Goal: Task Accomplishment & Management: Complete application form

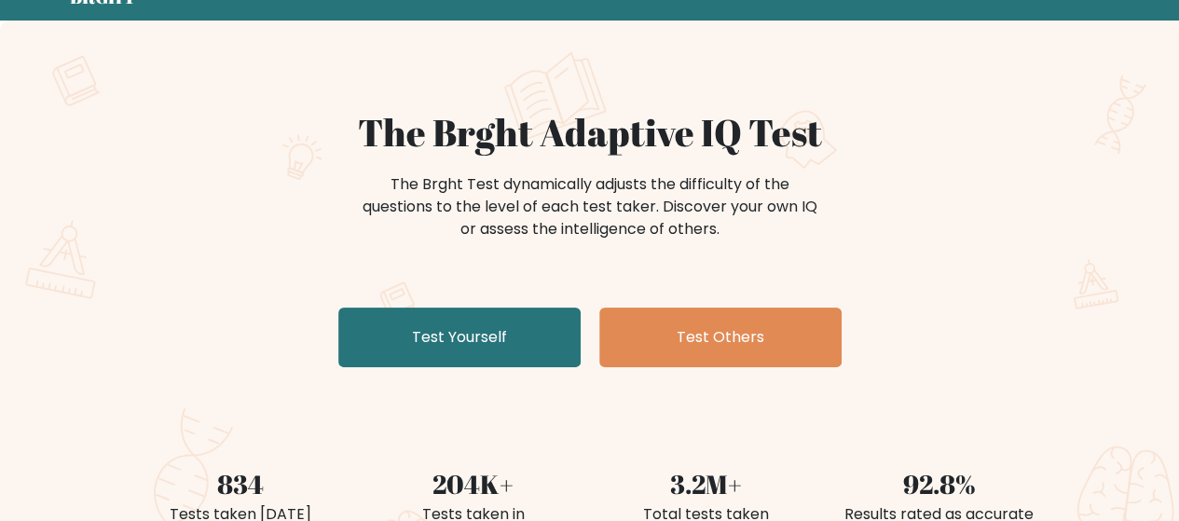
scroll to position [83, 0]
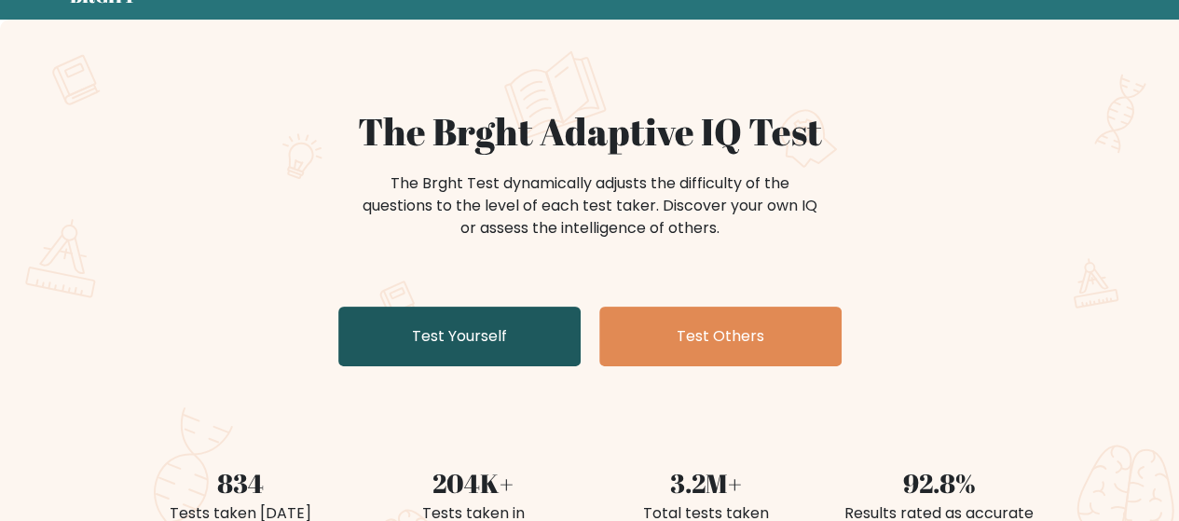
click at [571, 331] on link "Test Yourself" at bounding box center [459, 337] width 242 height 60
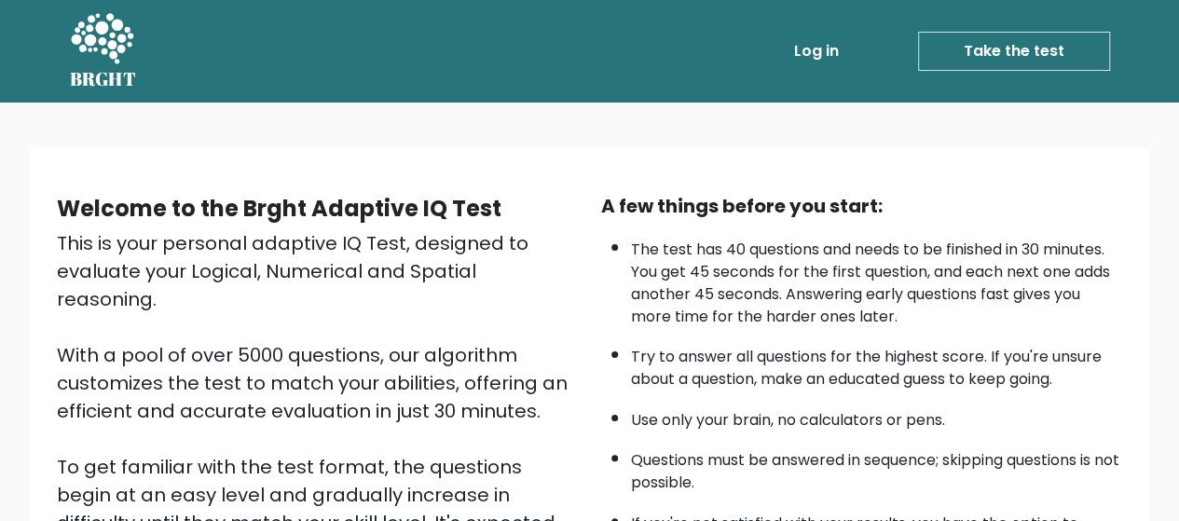
scroll to position [204, 0]
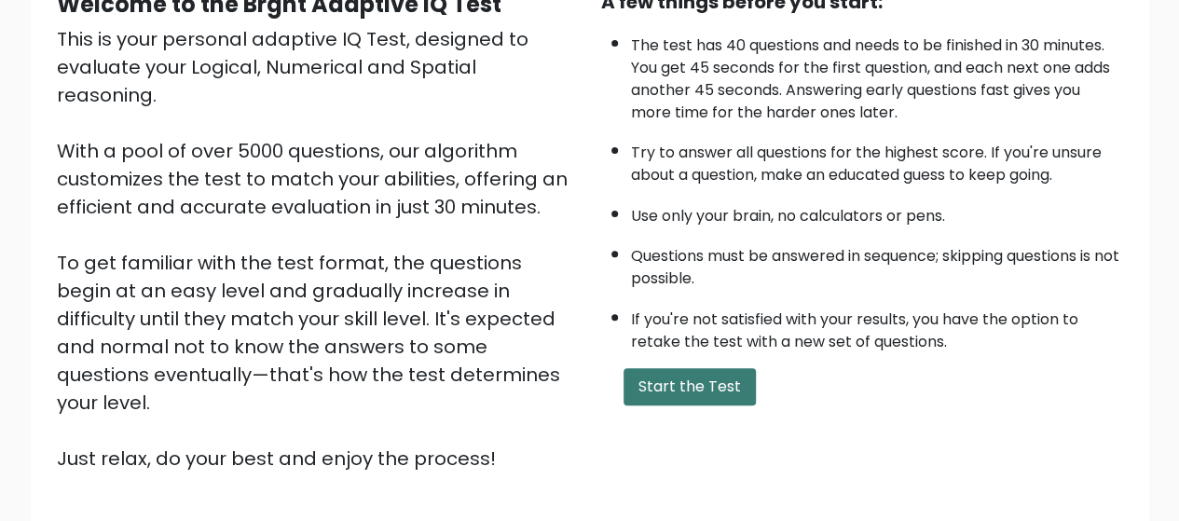
click at [654, 376] on button "Start the Test" at bounding box center [690, 386] width 132 height 37
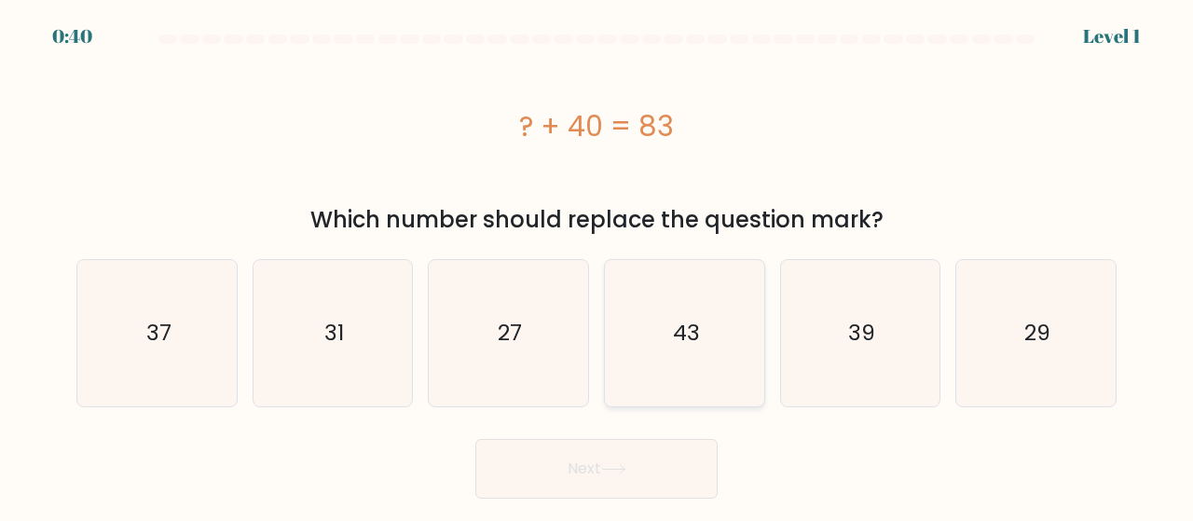
click at [722, 345] on icon "43" at bounding box center [685, 333] width 146 height 146
click at [598, 266] on input "d. 43" at bounding box center [597, 263] width 1 height 5
radio input "true"
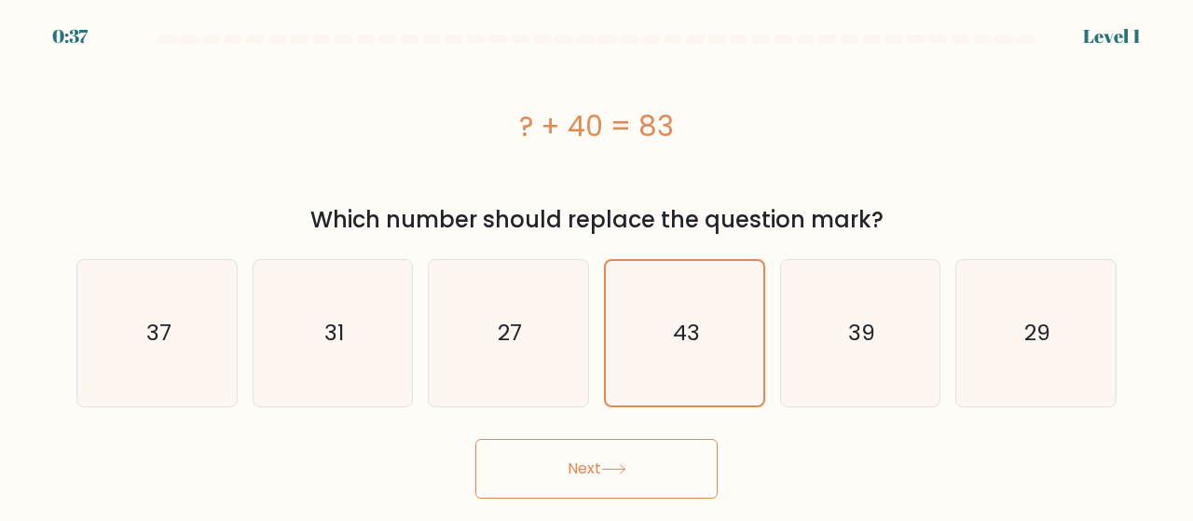
click at [651, 465] on button "Next" at bounding box center [596, 469] width 242 height 60
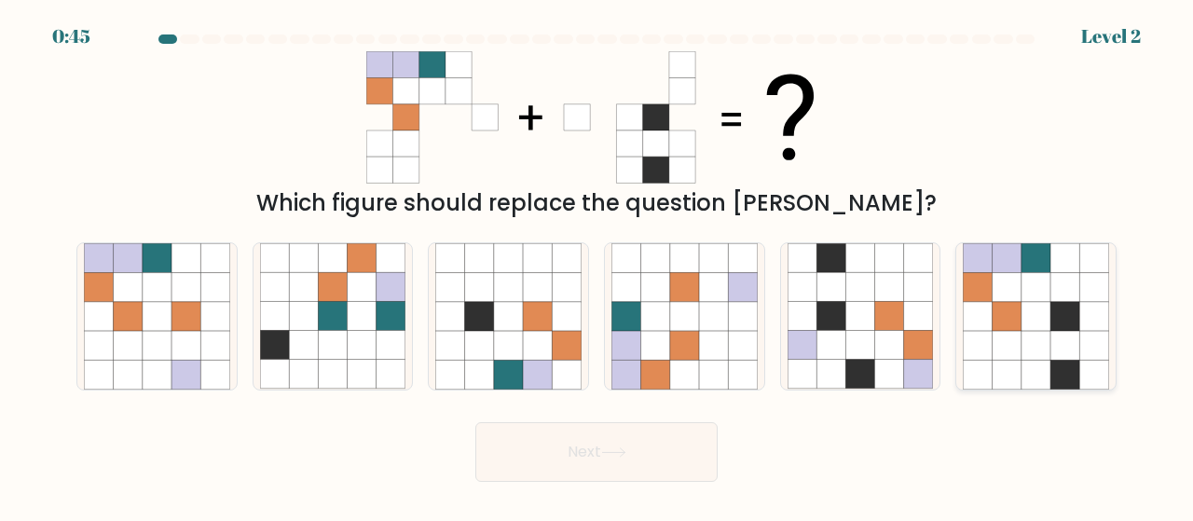
click at [1025, 360] on icon at bounding box center [1036, 345] width 29 height 29
click at [598, 266] on input "f." at bounding box center [597, 263] width 1 height 5
radio input "true"
click at [692, 459] on button "Next" at bounding box center [596, 452] width 242 height 60
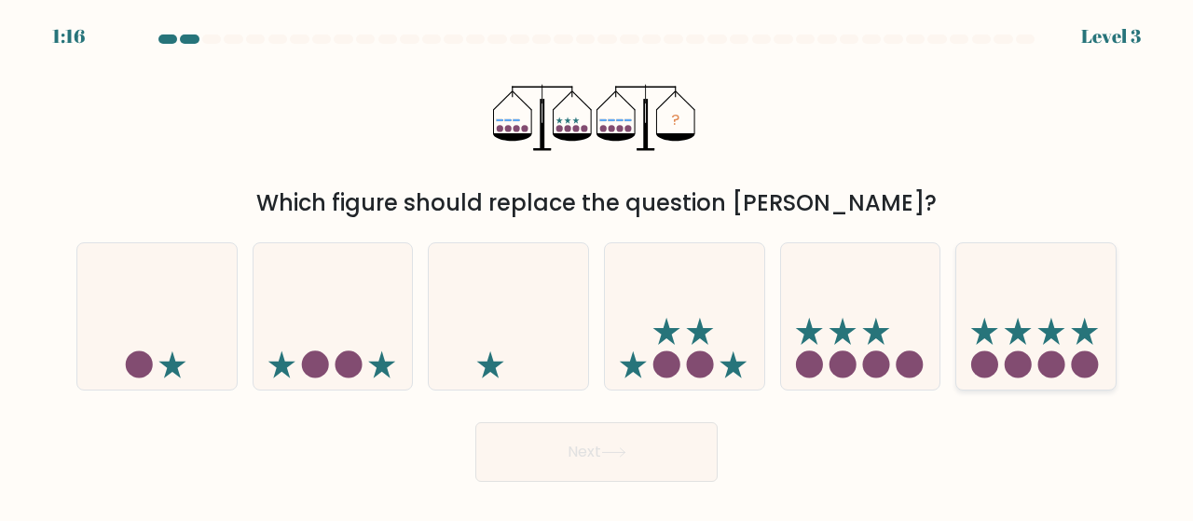
click at [1006, 332] on icon at bounding box center [1035, 316] width 159 height 131
click at [598, 266] on input "f." at bounding box center [597, 263] width 1 height 5
radio input "true"
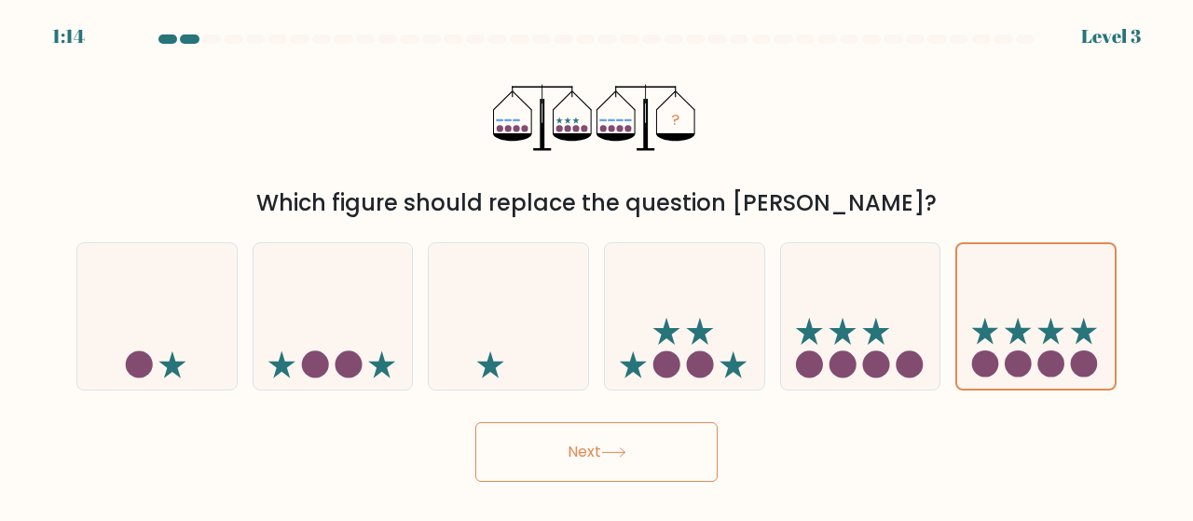
click at [682, 433] on button "Next" at bounding box center [596, 452] width 242 height 60
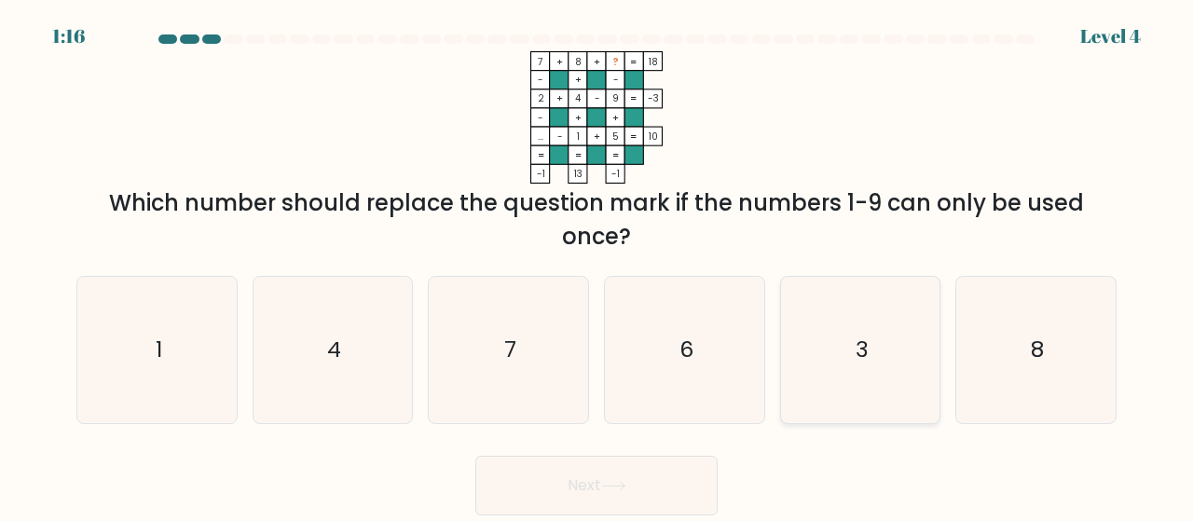
click at [879, 339] on icon "3" at bounding box center [861, 350] width 146 height 146
click at [598, 266] on input "e. 3" at bounding box center [597, 263] width 1 height 5
radio input "true"
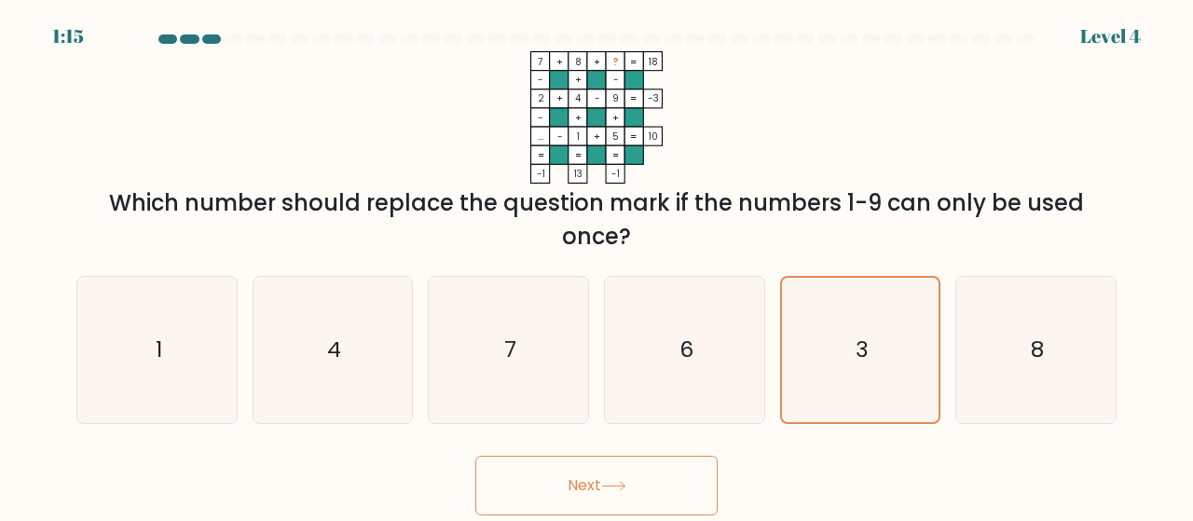
click at [612, 488] on icon at bounding box center [613, 486] width 25 height 10
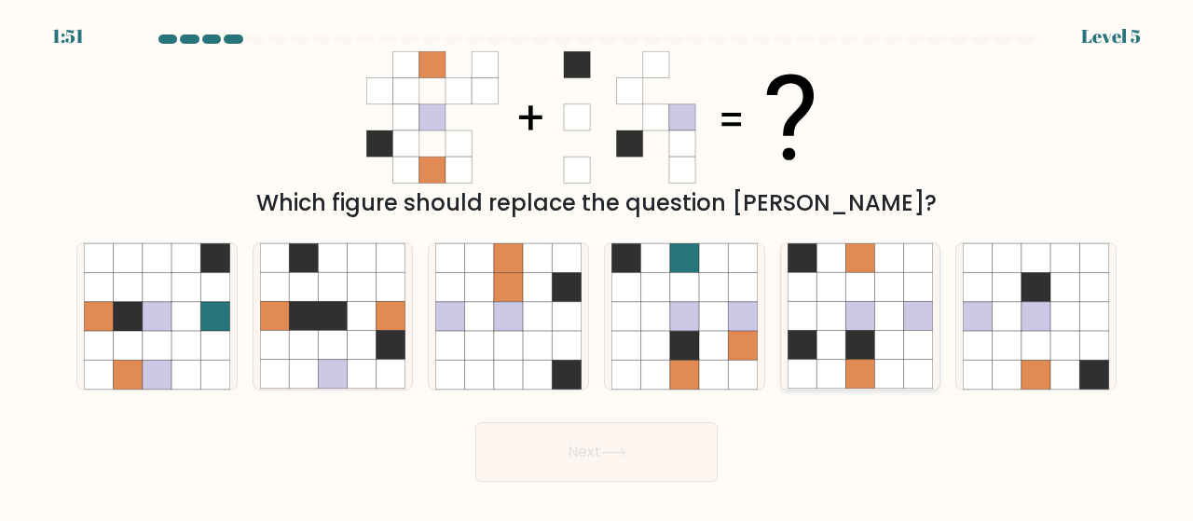
click at [804, 328] on icon at bounding box center [802, 316] width 29 height 29
click at [598, 266] on input "e." at bounding box center [597, 263] width 1 height 5
radio input "true"
click at [615, 447] on icon at bounding box center [613, 452] width 25 height 10
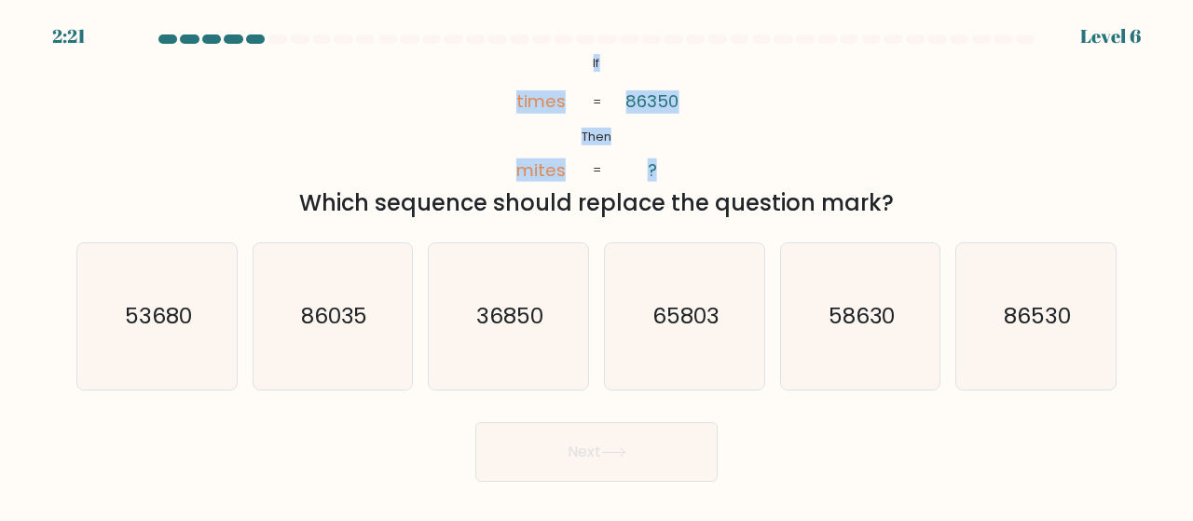
drag, startPoint x: 587, startPoint y: 62, endPoint x: 667, endPoint y: 178, distance: 140.2
click at [667, 178] on icon "@import url('https://fonts.googleapis.com/css?family=Abril+Fatface:400,100,100i…" at bounding box center [596, 117] width 214 height 132
copy icon "If Then times mites 86350 ?"
click at [705, 144] on div "@import url('https://fonts.googleapis.com/css?family=Abril+Fatface:400,100,100i…" at bounding box center [596, 135] width 1063 height 169
click at [808, 172] on div "@import url('https://fonts.googleapis.com/css?family=Abril+Fatface:400,100,100i…" at bounding box center [596, 135] width 1063 height 169
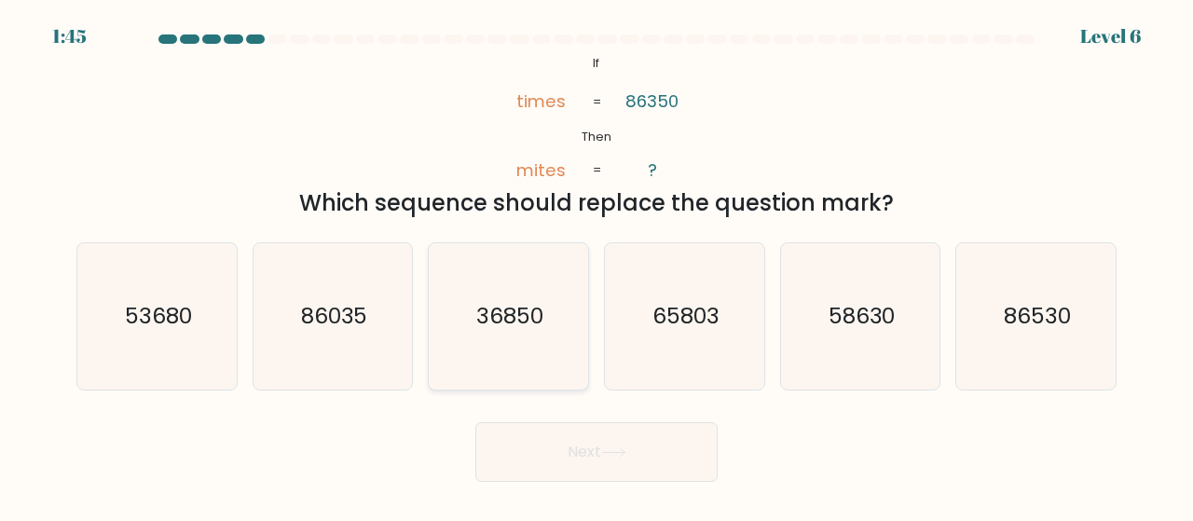
click at [511, 315] on text "36850" at bounding box center [509, 316] width 67 height 31
click at [597, 266] on input "c. 36850" at bounding box center [597, 263] width 1 height 5
radio input "true"
click at [665, 458] on button "Next" at bounding box center [596, 452] width 242 height 60
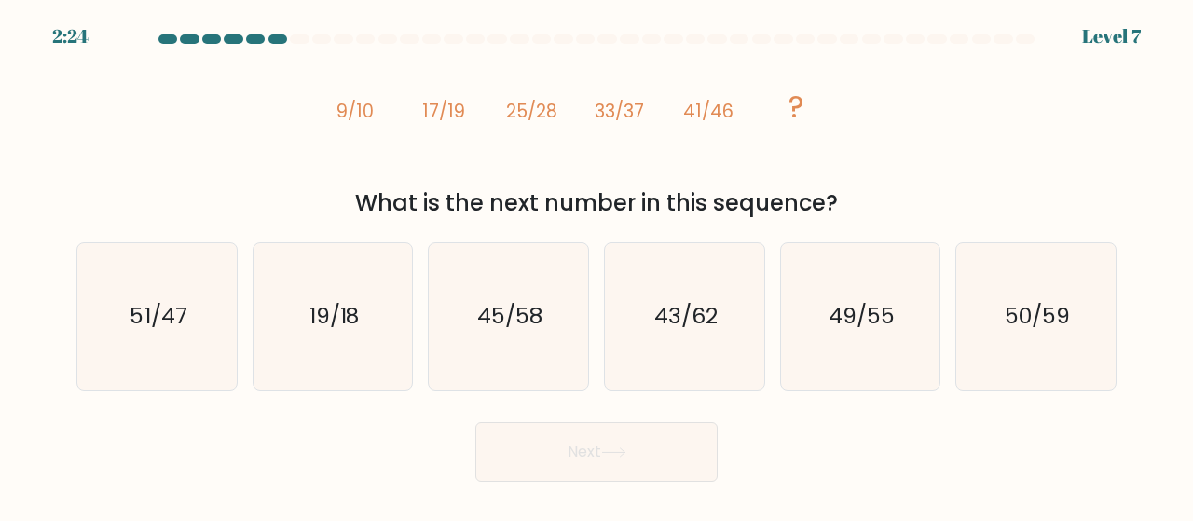
drag, startPoint x: 336, startPoint y: 109, endPoint x: 852, endPoint y: 214, distance: 527.1
click at [852, 214] on div "image/svg+xml 9/10 17/19 25/28 33/37 41/46 ? What is the next number in this se…" at bounding box center [596, 135] width 1063 height 169
copy div "9/10 17/19 25/28 33/37 41/46 ? What is the next number in this sequence?"
click at [830, 301] on text "49/55" at bounding box center [862, 316] width 66 height 31
click at [598, 266] on input "e. 49/55" at bounding box center [597, 263] width 1 height 5
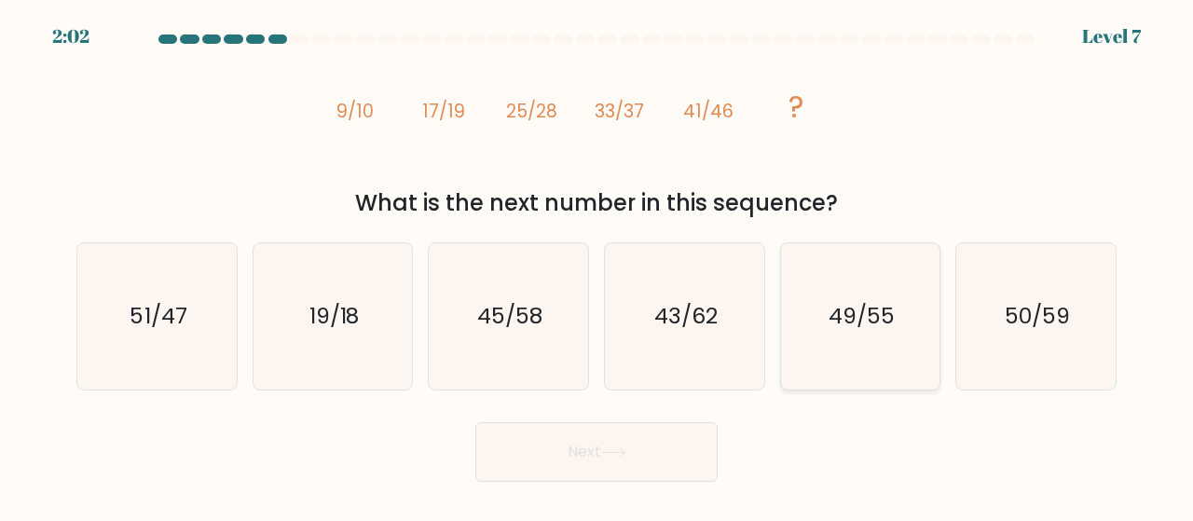
radio input "true"
click at [606, 461] on button "Next" at bounding box center [596, 452] width 242 height 60
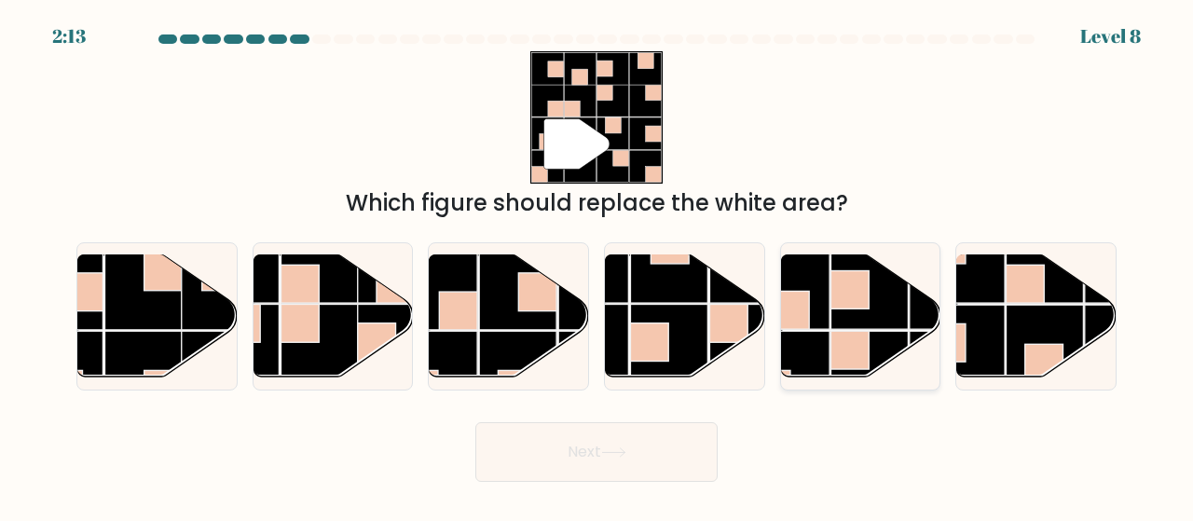
click at [829, 347] on rect at bounding box center [790, 369] width 77 height 77
click at [598, 266] on input "e." at bounding box center [597, 263] width 1 height 5
radio input "true"
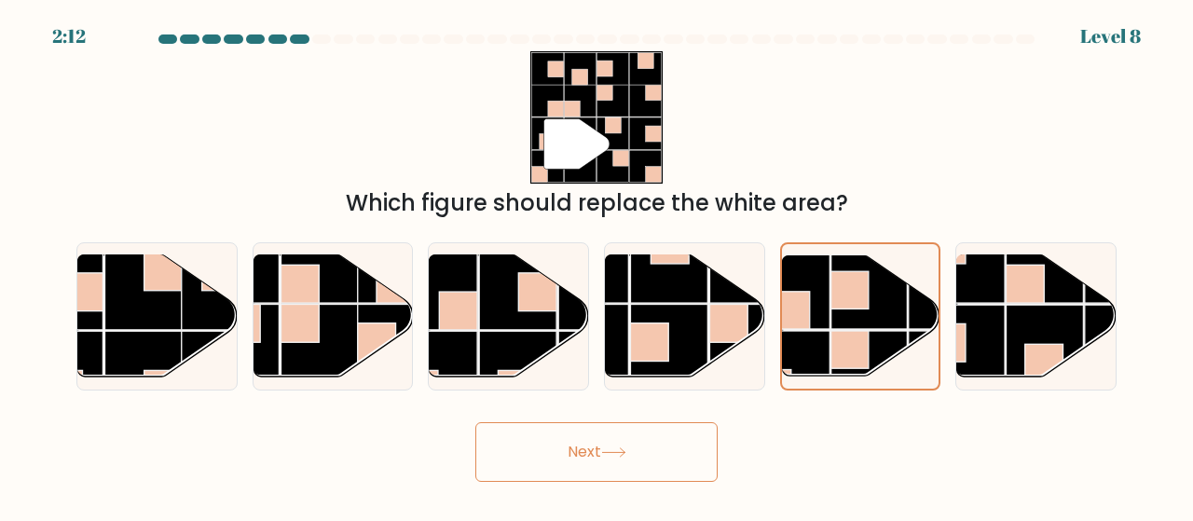
click at [642, 460] on button "Next" at bounding box center [596, 452] width 242 height 60
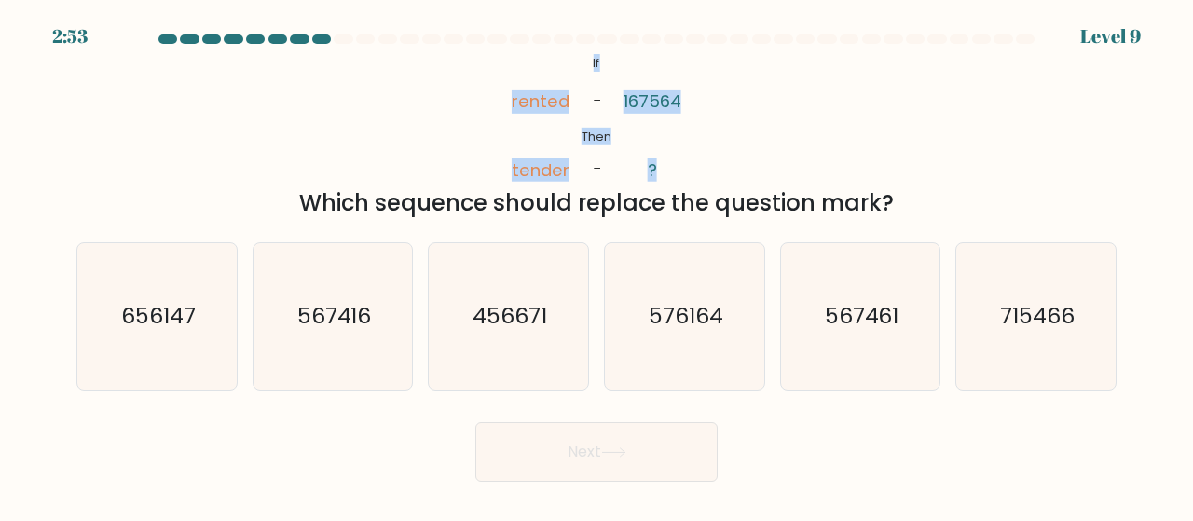
drag, startPoint x: 587, startPoint y: 61, endPoint x: 671, endPoint y: 171, distance: 138.4
click at [671, 171] on icon "@import url('https://fonts.googleapis.com/css?family=Abril+Fatface:400,100,100i…" at bounding box center [596, 117] width 214 height 132
click at [638, 62] on icon "@import url('https://fonts.googleapis.com/css?family=Abril+Fatface:400,100,100i…" at bounding box center [596, 117] width 214 height 132
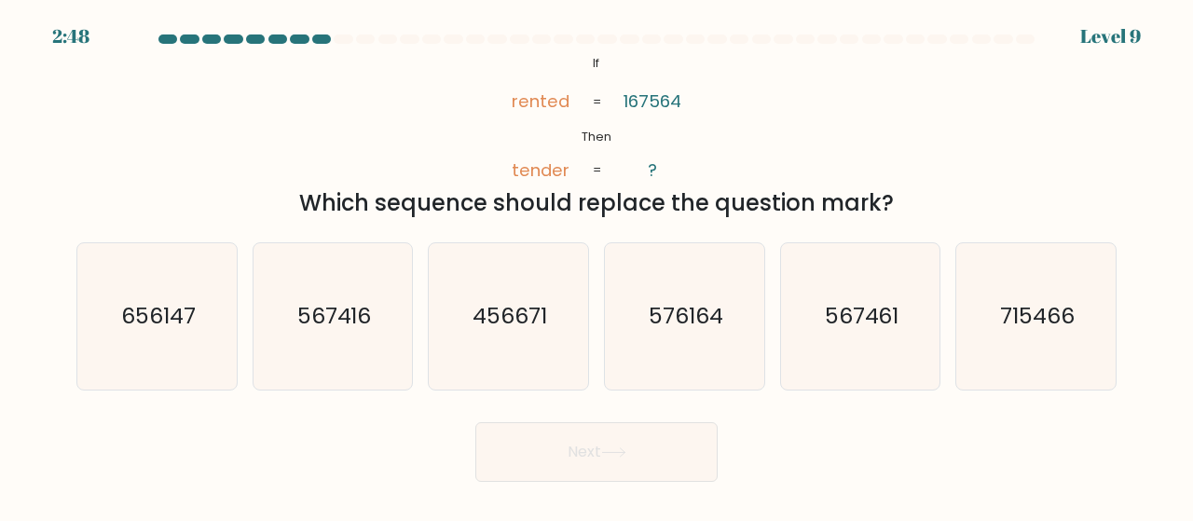
drag, startPoint x: 573, startPoint y: 62, endPoint x: 908, endPoint y: 214, distance: 367.9
click at [908, 214] on div "@import url('https://fonts.googleapis.com/css?family=Abril+Fatface:400,100,100i…" at bounding box center [596, 135] width 1063 height 169
copy div "If Then rented tender 167564 ? = = Which sequence should replace the question m…"
click at [763, 115] on div "@import url('https://fonts.googleapis.com/css?family=Abril+Fatface:400,100,100i…" at bounding box center [596, 135] width 1063 height 169
click at [442, 150] on div "@import url('https://fonts.googleapis.com/css?family=Abril+Fatface:400,100,100i…" at bounding box center [596, 135] width 1063 height 169
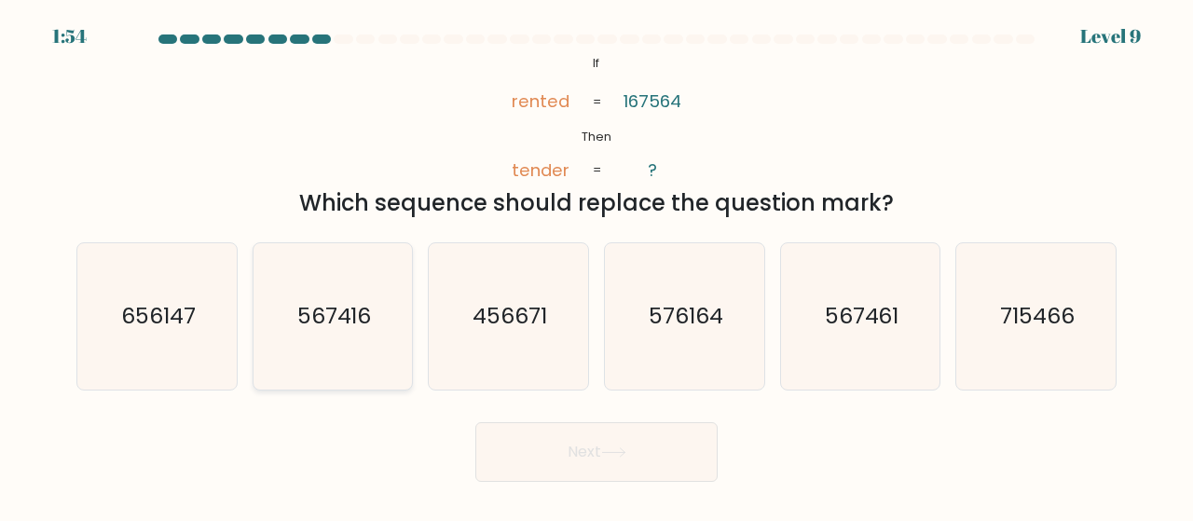
click at [347, 312] on text "567416" at bounding box center [334, 316] width 75 height 31
click at [597, 266] on input "b. 567416" at bounding box center [597, 263] width 1 height 5
radio input "true"
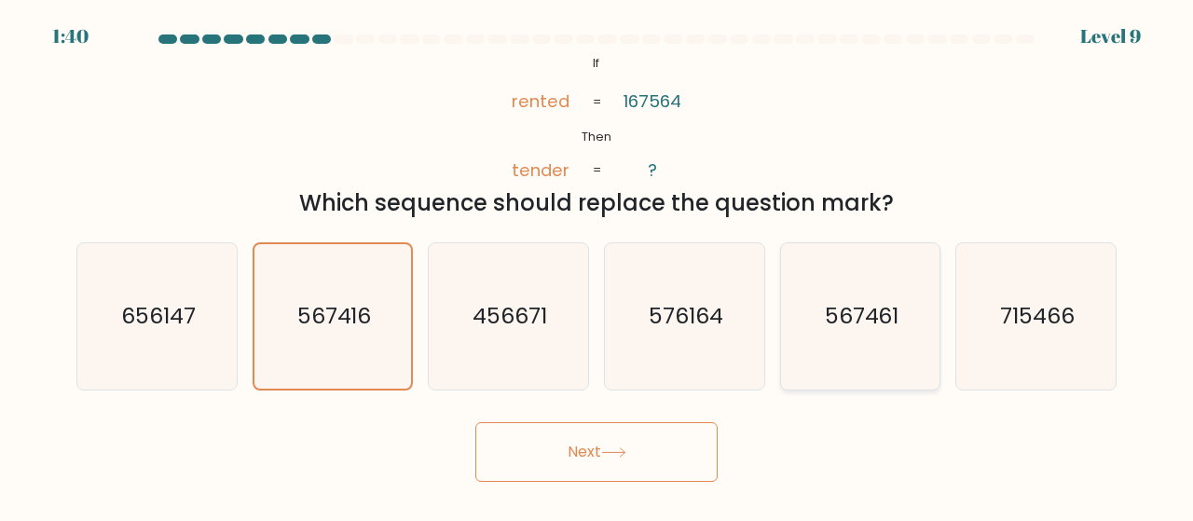
click at [873, 322] on text "567461" at bounding box center [862, 316] width 75 height 31
click at [598, 266] on input "e. 567461" at bounding box center [597, 263] width 1 height 5
radio input "true"
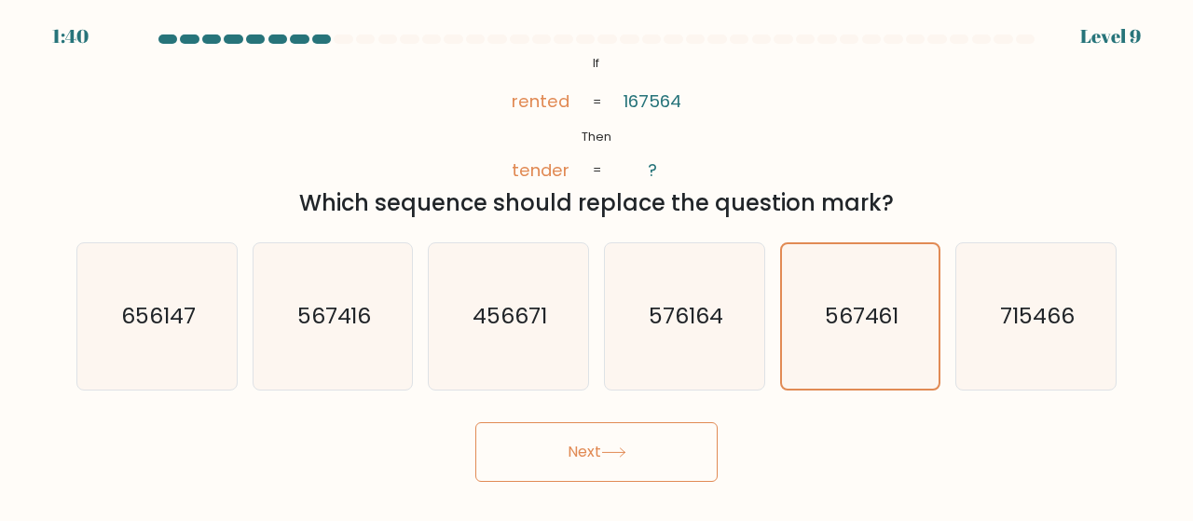
click at [563, 448] on button "Next" at bounding box center [596, 452] width 242 height 60
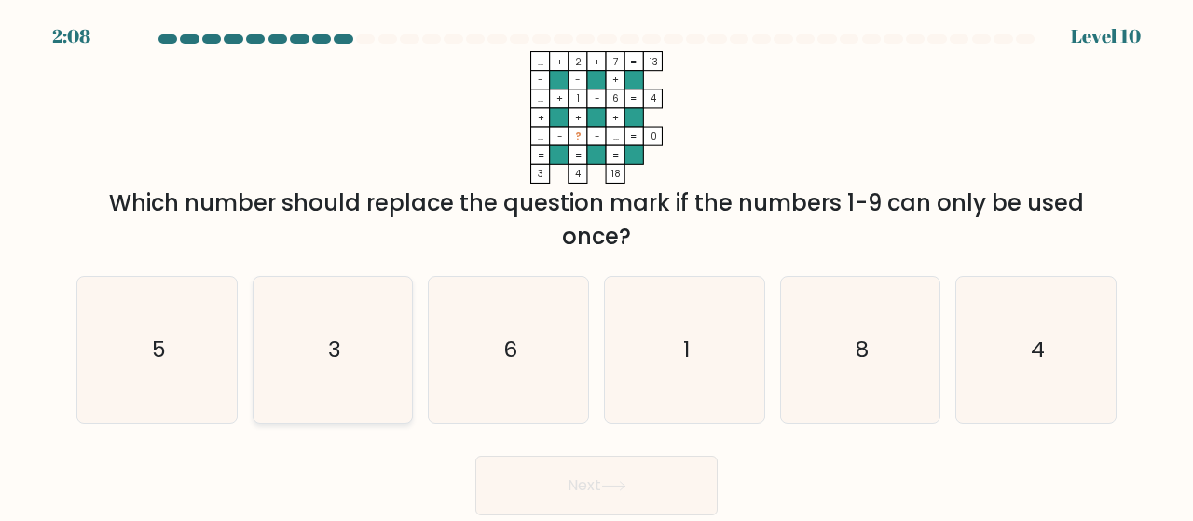
click at [335, 362] on text "3" at bounding box center [334, 350] width 13 height 31
click at [597, 266] on input "b. 3" at bounding box center [597, 263] width 1 height 5
radio input "true"
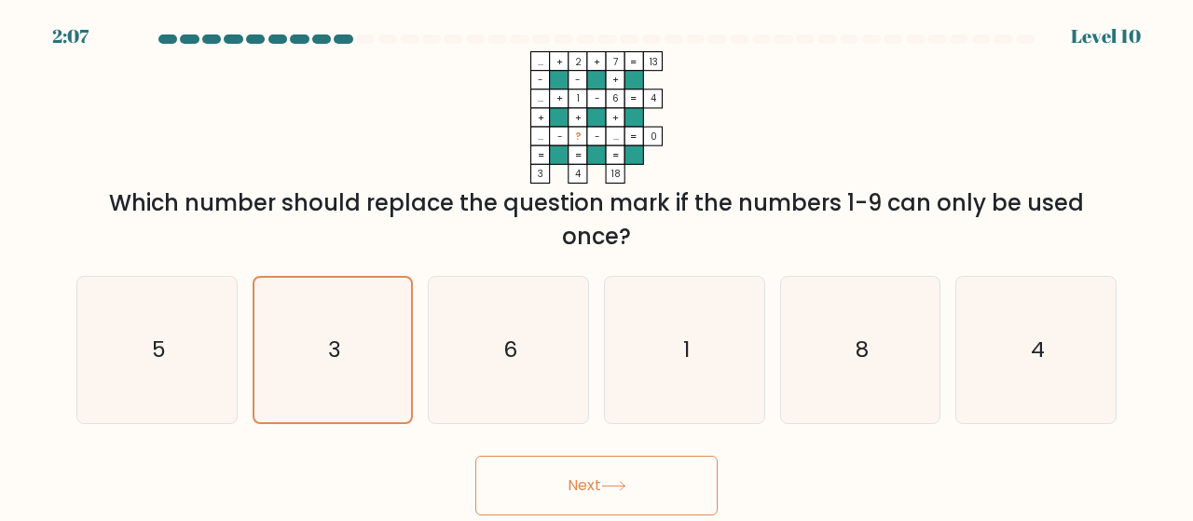
click at [541, 469] on button "Next" at bounding box center [596, 486] width 242 height 60
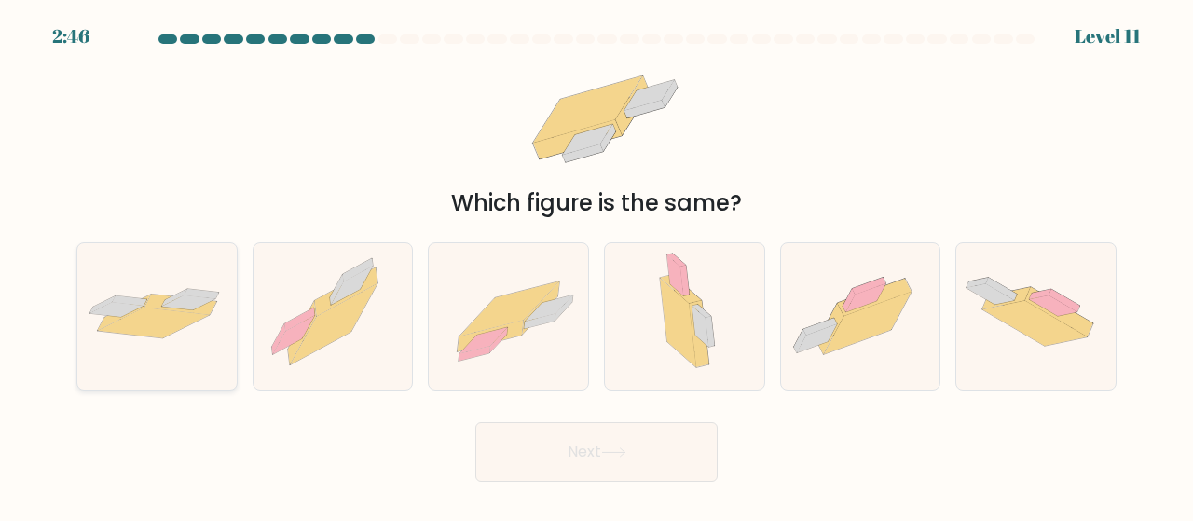
click at [113, 275] on div at bounding box center [156, 316] width 161 height 148
click at [597, 266] on input "a." at bounding box center [597, 263] width 1 height 5
radio input "true"
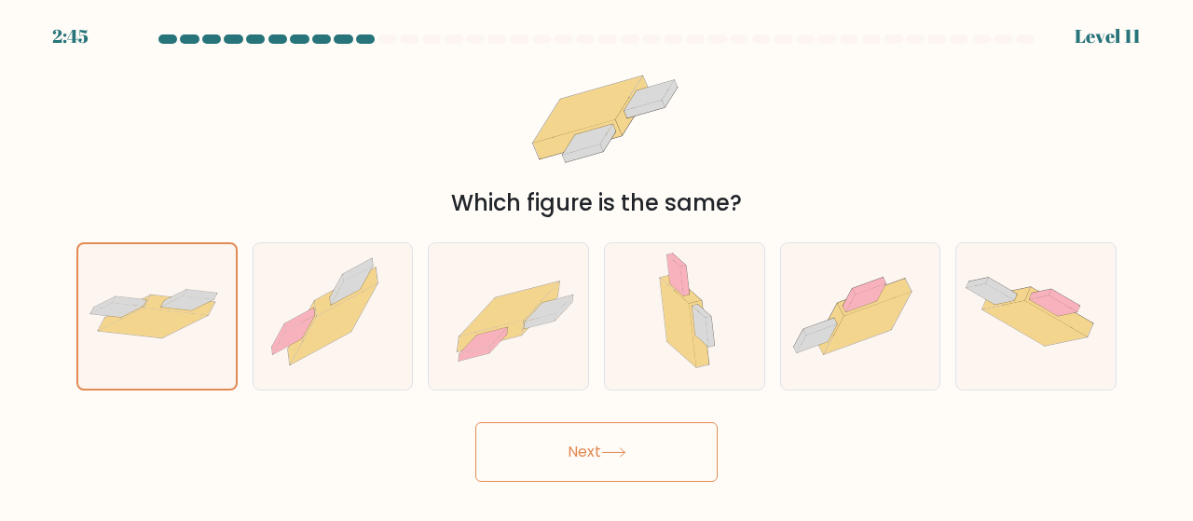
click at [565, 454] on button "Next" at bounding box center [596, 452] width 242 height 60
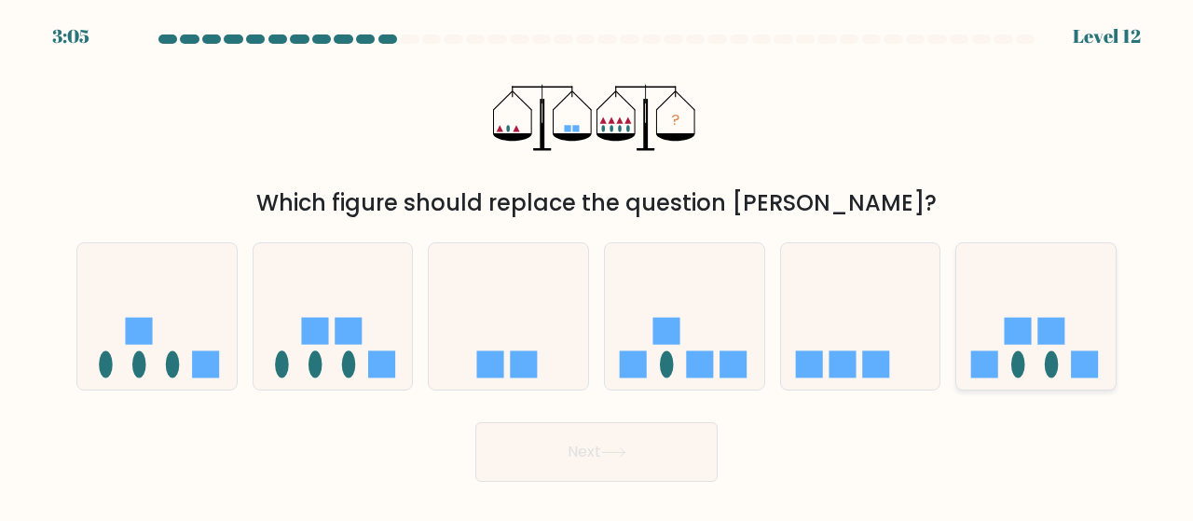
click at [1016, 348] on icon at bounding box center [1035, 316] width 159 height 131
click at [598, 266] on input "f." at bounding box center [597, 263] width 1 height 5
radio input "true"
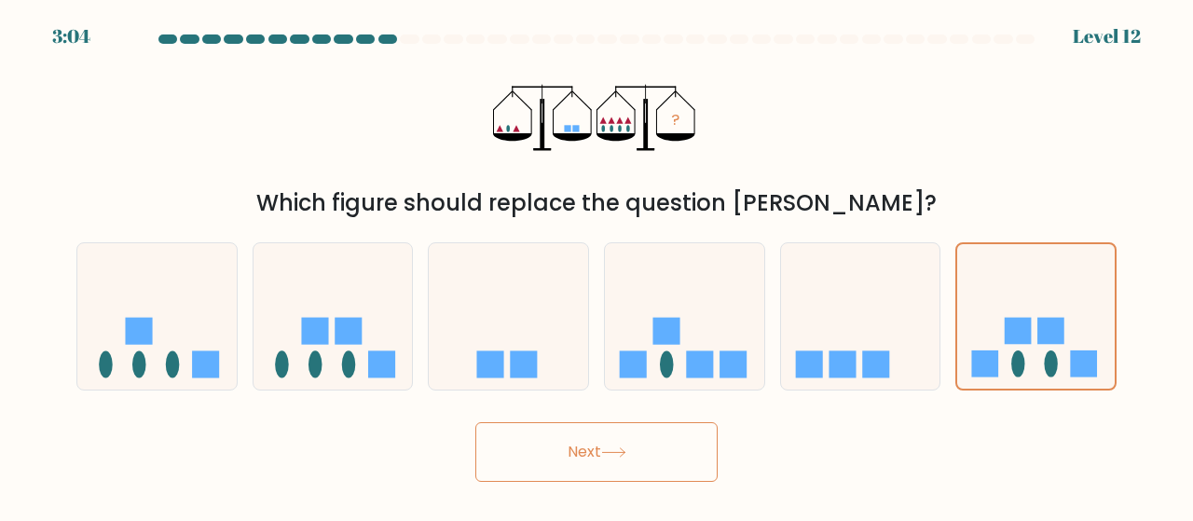
click at [625, 468] on button "Next" at bounding box center [596, 452] width 242 height 60
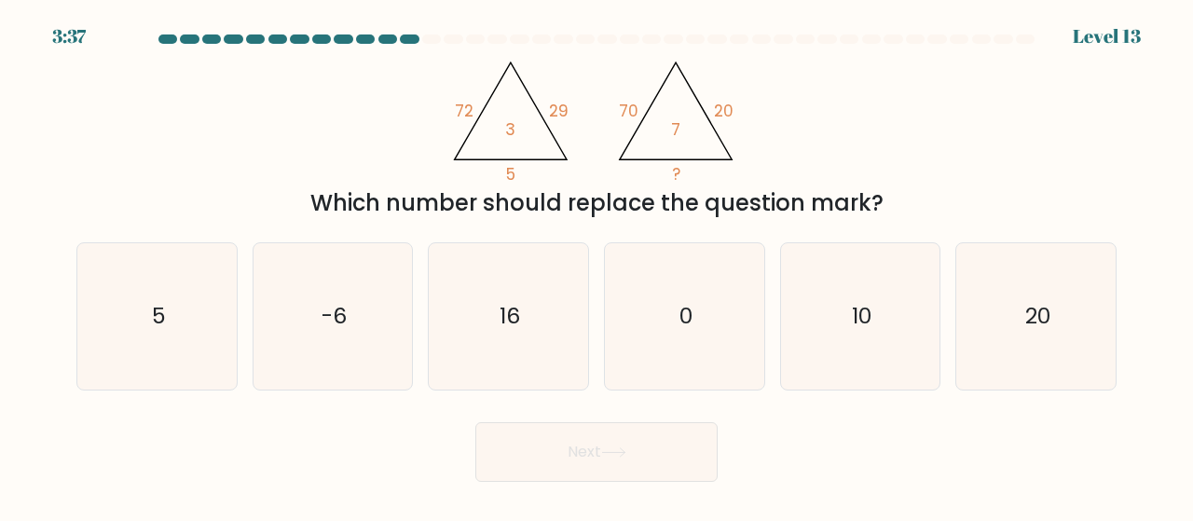
click at [695, 158] on icon "@import url('https://fonts.googleapis.com/css?family=Abril+Fatface:400,100,100i…" at bounding box center [597, 117] width 305 height 132
click at [133, 356] on icon "5" at bounding box center [157, 316] width 146 height 146
click at [597, 266] on input "a. 5" at bounding box center [597, 263] width 1 height 5
radio input "true"
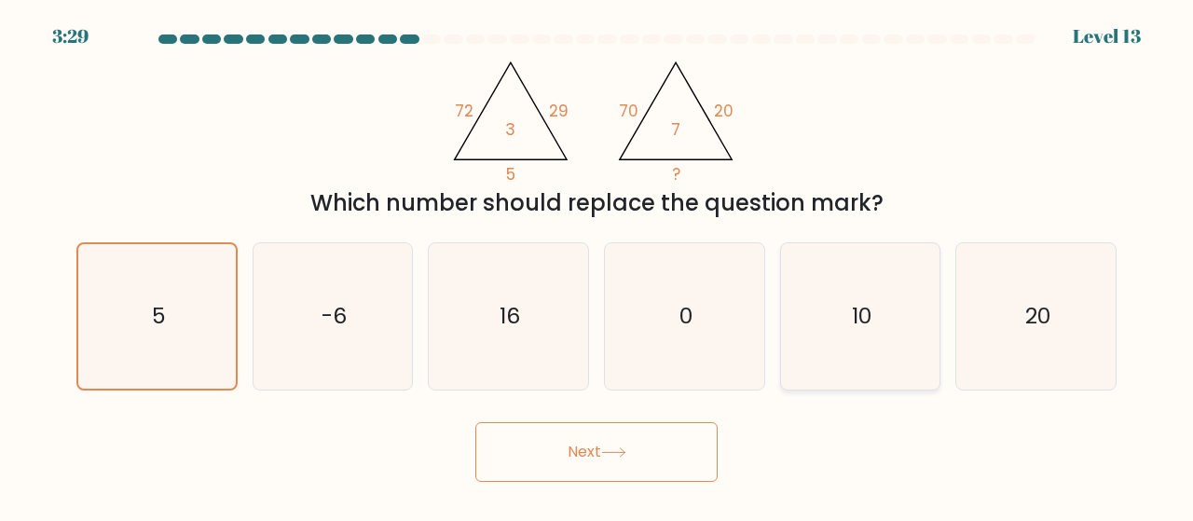
click at [848, 331] on icon "10" at bounding box center [861, 316] width 146 height 146
click at [598, 266] on input "e. 10" at bounding box center [597, 263] width 1 height 5
radio input "true"
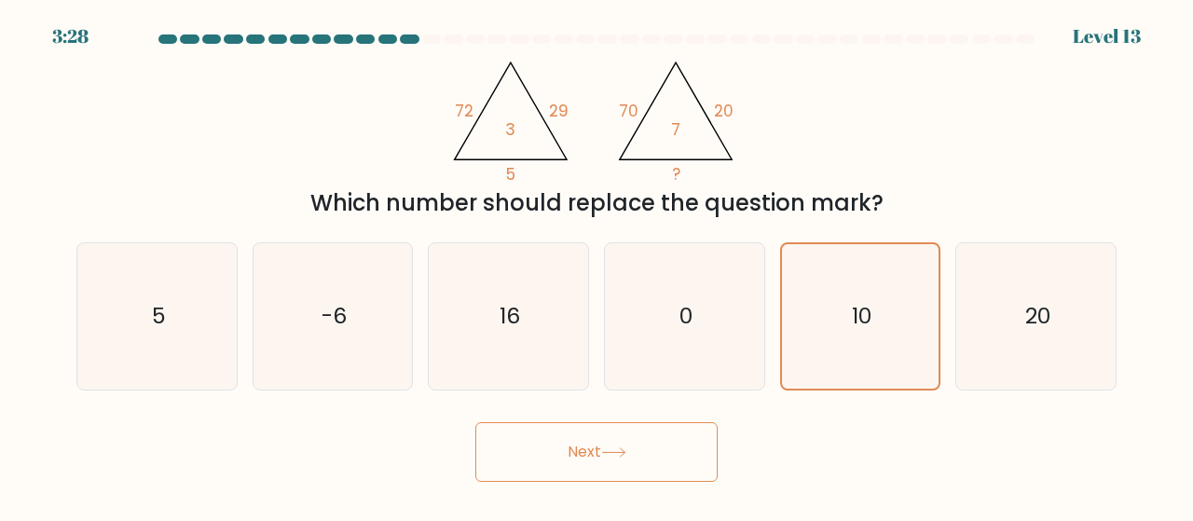
click at [645, 439] on button "Next" at bounding box center [596, 452] width 242 height 60
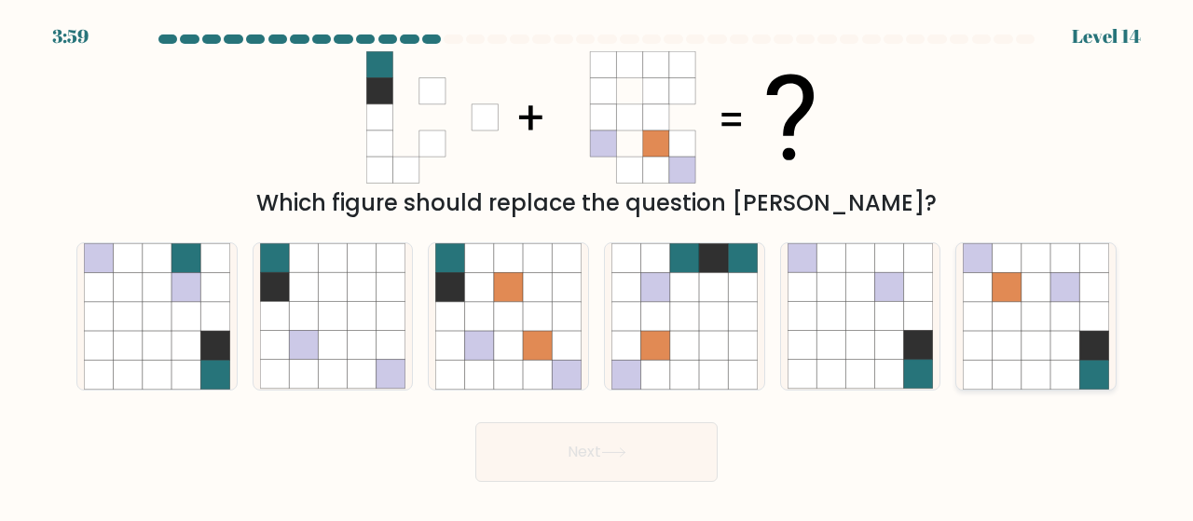
click at [1052, 312] on icon at bounding box center [1036, 316] width 146 height 146
click at [598, 266] on input "f." at bounding box center [597, 263] width 1 height 5
radio input "true"
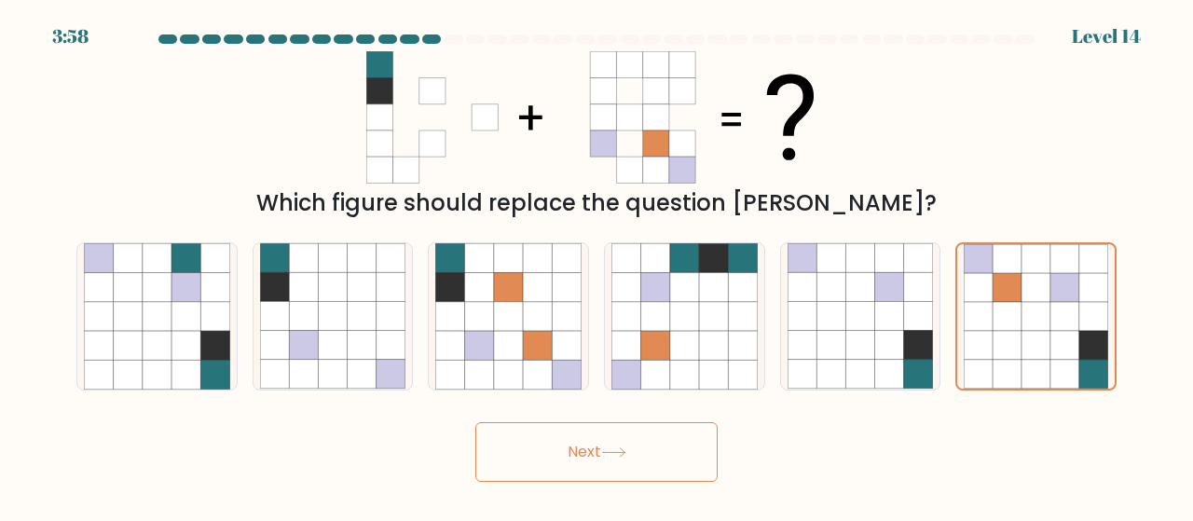
click at [632, 479] on button "Next" at bounding box center [596, 452] width 242 height 60
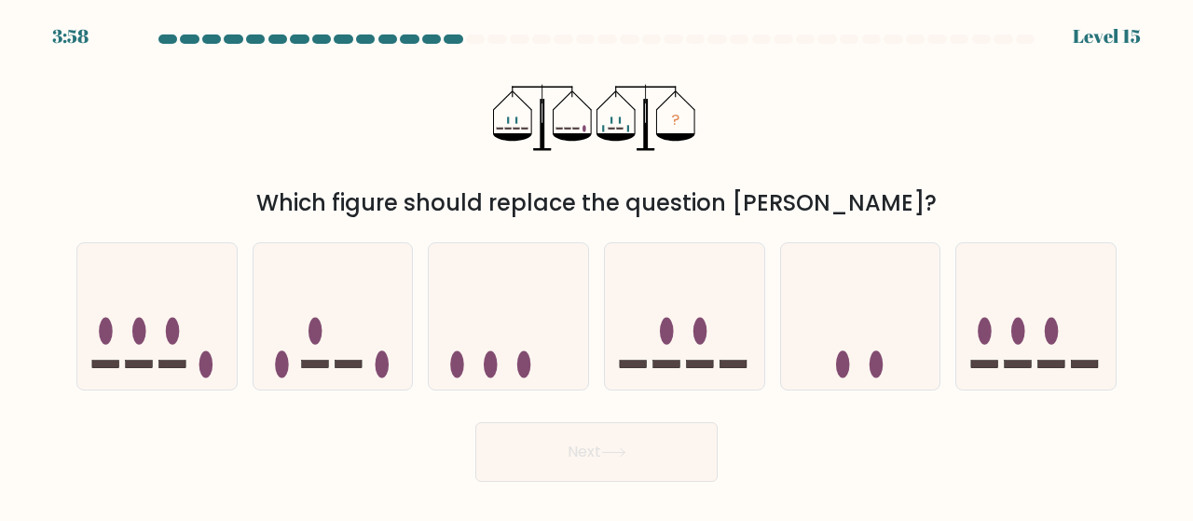
click at [638, 461] on button "Next" at bounding box center [596, 452] width 242 height 60
click at [190, 318] on icon at bounding box center [156, 316] width 159 height 131
click at [597, 266] on input "a." at bounding box center [597, 263] width 1 height 5
radio input "true"
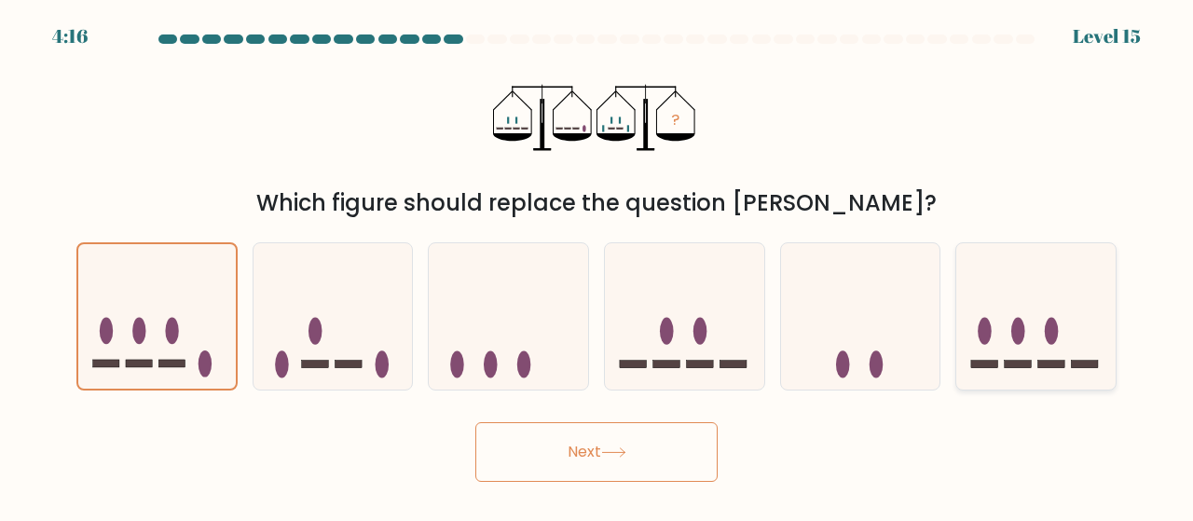
click at [1020, 320] on ellipse at bounding box center [1018, 331] width 14 height 27
click at [598, 266] on input "f." at bounding box center [597, 263] width 1 height 5
radio input "true"
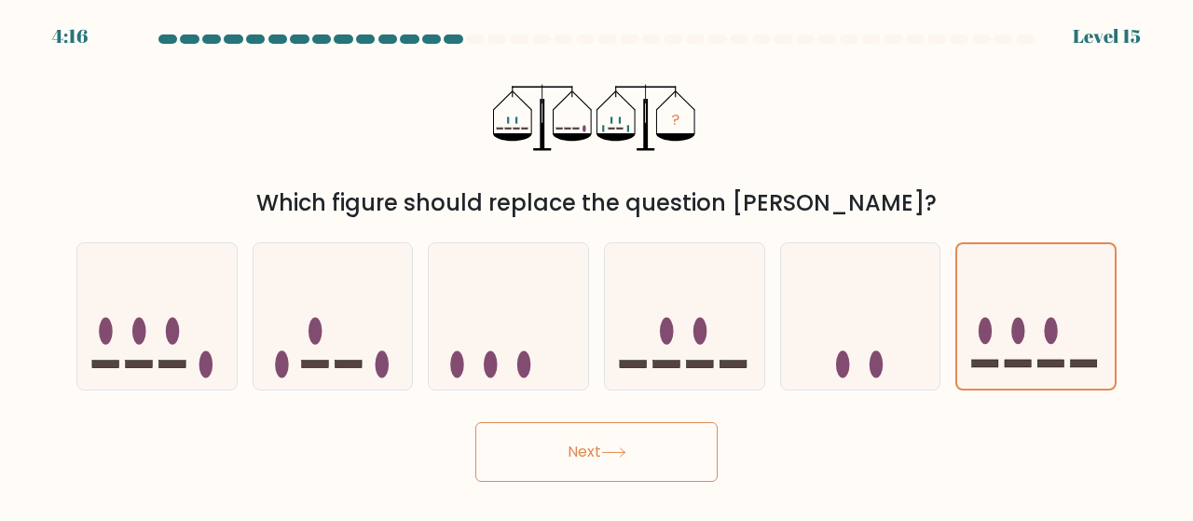
click at [597, 440] on button "Next" at bounding box center [596, 452] width 242 height 60
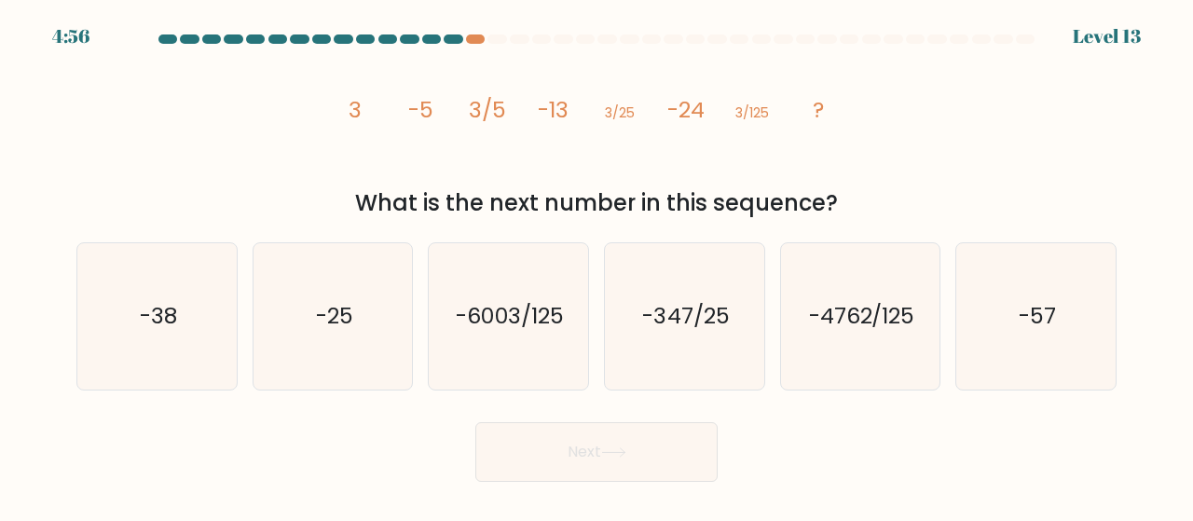
drag, startPoint x: 377, startPoint y: 124, endPoint x: 867, endPoint y: 212, distance: 498.1
click at [867, 212] on div "image/svg+xml 3 -5 3/5 -13 3/25 -24 3/125 ? What is the next number in this seq…" at bounding box center [596, 135] width 1063 height 169
copy div "3 -5 3/5 -13 3/25 -24 3/125 ? What is the next number in this sequence?"
click at [186, 339] on icon "-38" at bounding box center [157, 316] width 146 height 146
click at [597, 266] on input "a. -38" at bounding box center [597, 263] width 1 height 5
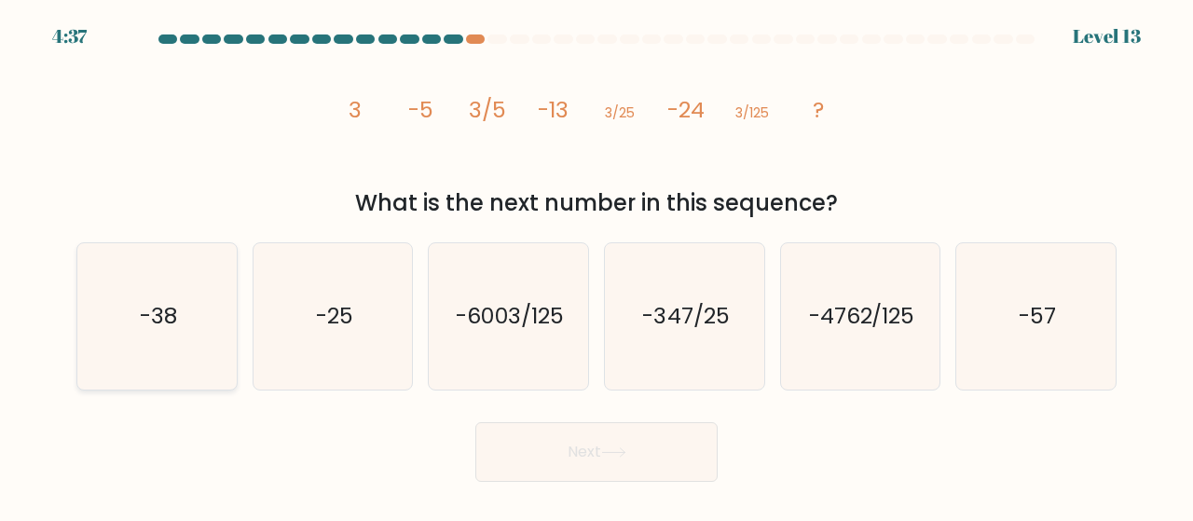
radio input "true"
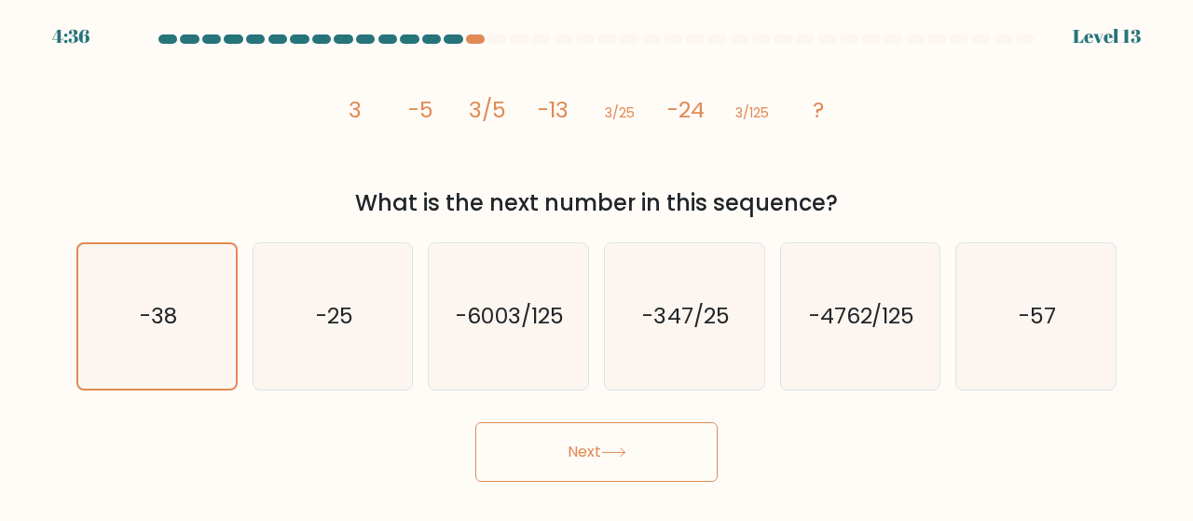
click at [559, 462] on button "Next" at bounding box center [596, 452] width 242 height 60
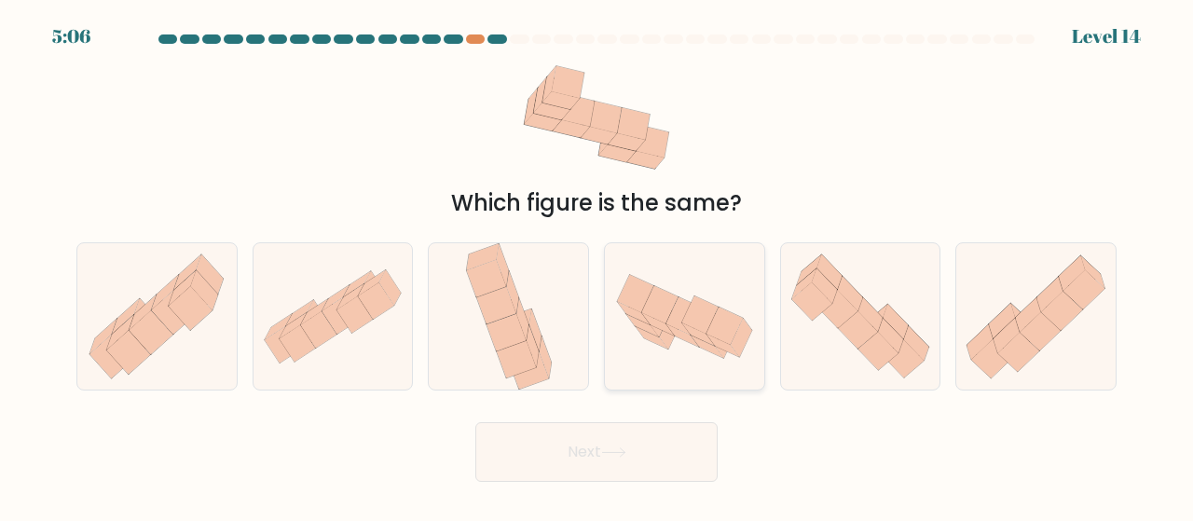
click at [652, 310] on icon at bounding box center [659, 304] width 36 height 37
click at [598, 266] on input "d." at bounding box center [597, 263] width 1 height 5
radio input "true"
click at [577, 467] on button "Next" at bounding box center [596, 452] width 242 height 60
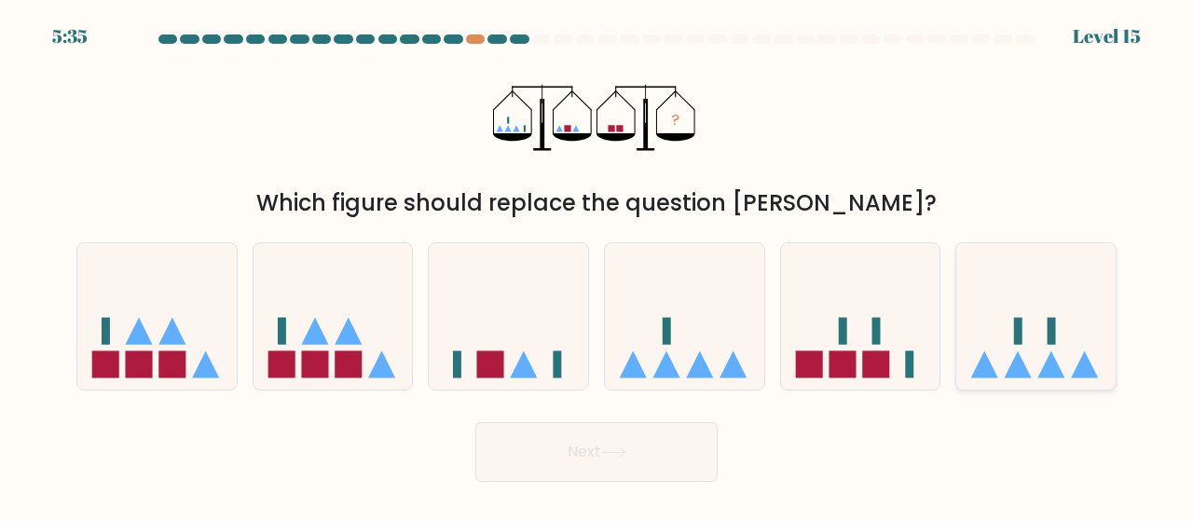
click at [1020, 316] on icon at bounding box center [1035, 316] width 159 height 131
click at [598, 266] on input "f." at bounding box center [597, 263] width 1 height 5
radio input "true"
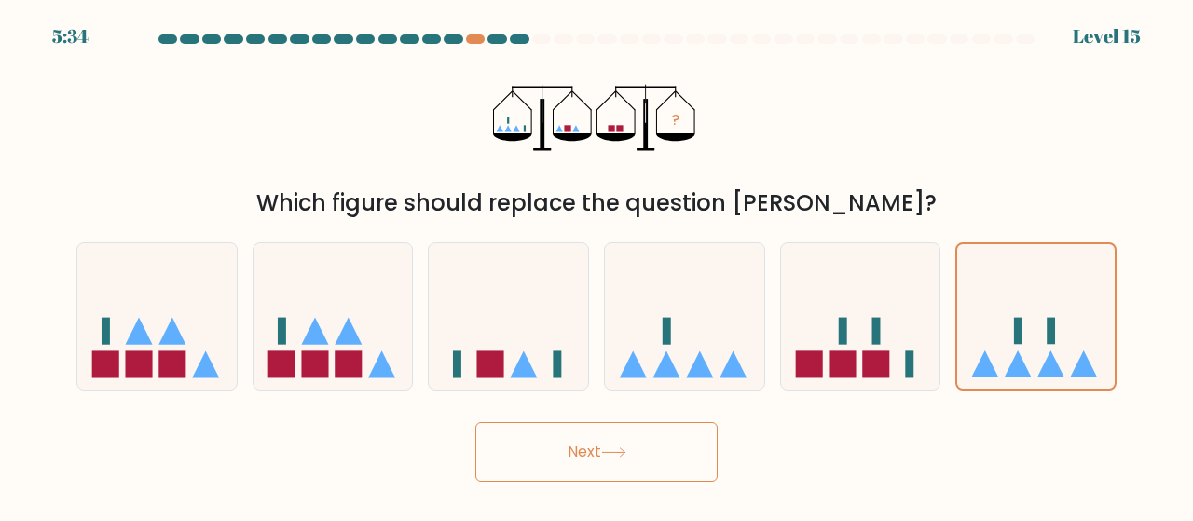
click at [617, 432] on button "Next" at bounding box center [596, 452] width 242 height 60
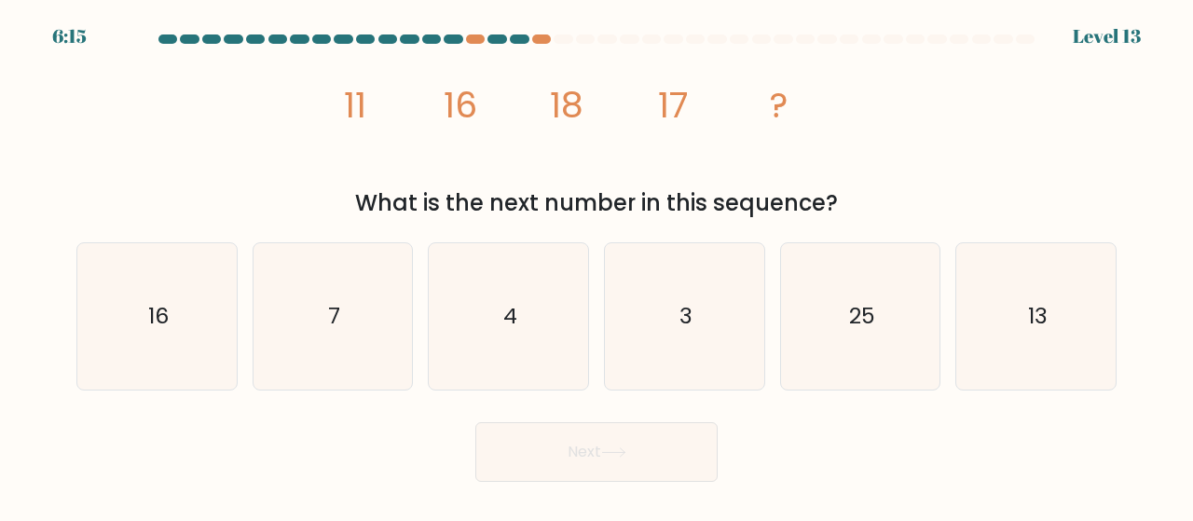
drag, startPoint x: 318, startPoint y: 96, endPoint x: 893, endPoint y: 218, distance: 588.0
click at [893, 218] on div "image/svg+xml 11 16 18 17 ? What is the next number in this sequence?" at bounding box center [596, 135] width 1063 height 169
copy div "11 16 18 17 ? What is the next number in this sequence?"
drag, startPoint x: 1014, startPoint y: 309, endPoint x: 888, endPoint y: 348, distance: 131.8
click at [1014, 310] on icon "13" at bounding box center [1036, 316] width 146 height 146
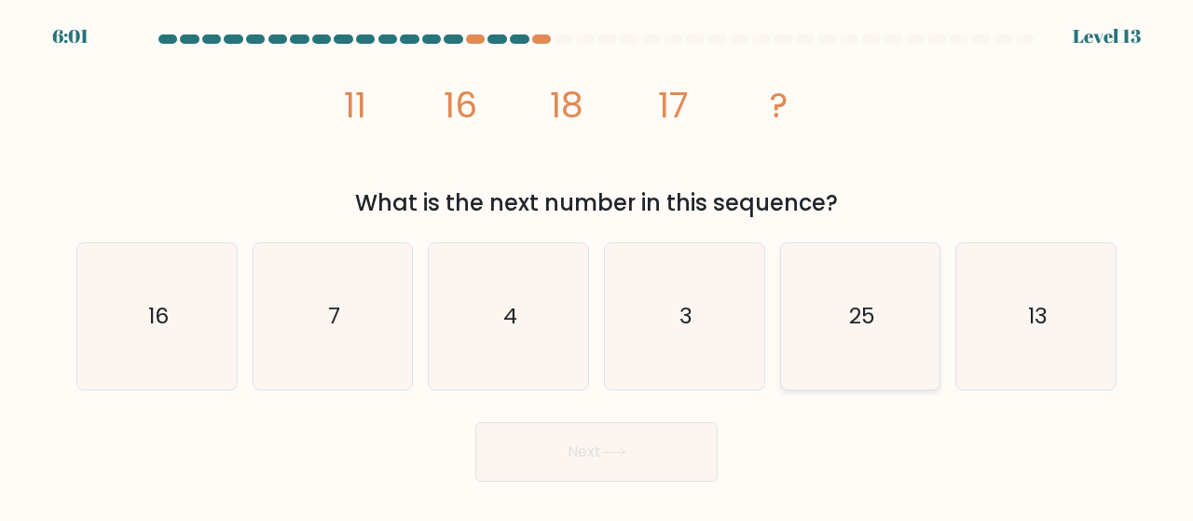
click at [598, 266] on input "f. 13" at bounding box center [597, 263] width 1 height 5
radio input "true"
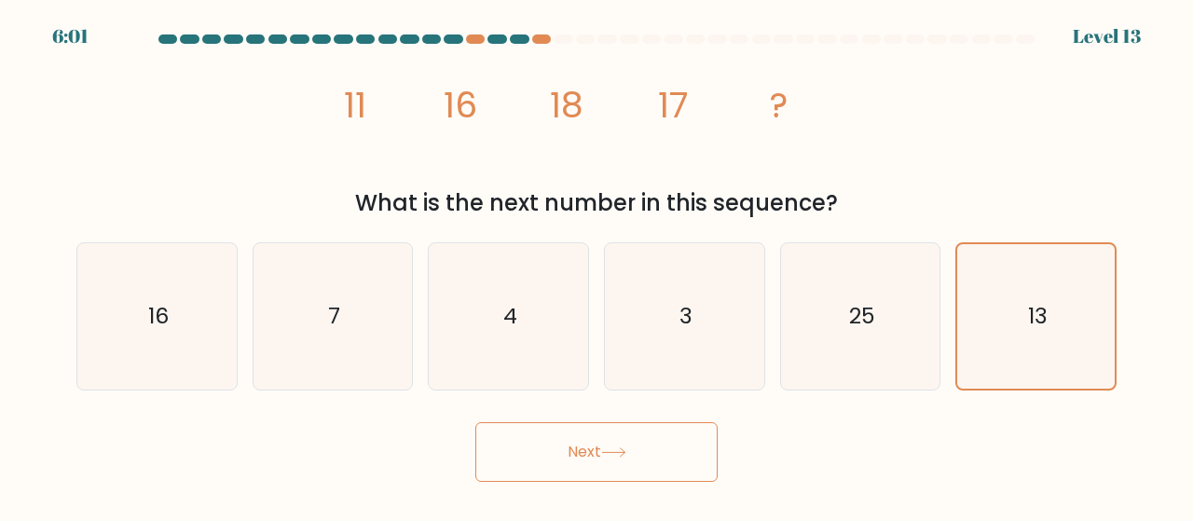
click at [665, 452] on button "Next" at bounding box center [596, 452] width 242 height 60
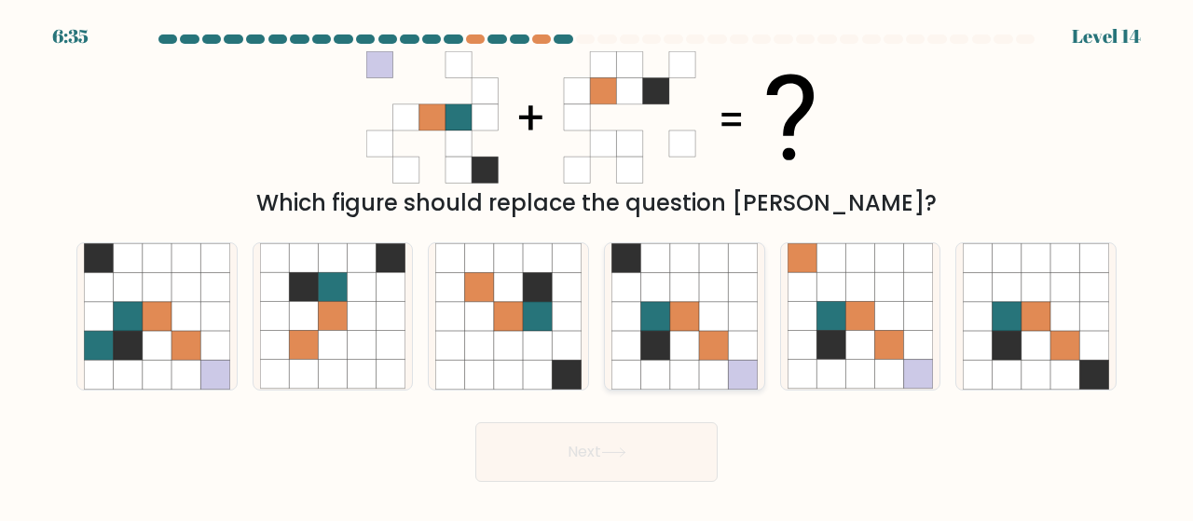
click at [717, 323] on icon at bounding box center [713, 316] width 29 height 29
click at [598, 266] on input "d." at bounding box center [597, 263] width 1 height 5
radio input "true"
click at [675, 444] on button "Next" at bounding box center [596, 452] width 242 height 60
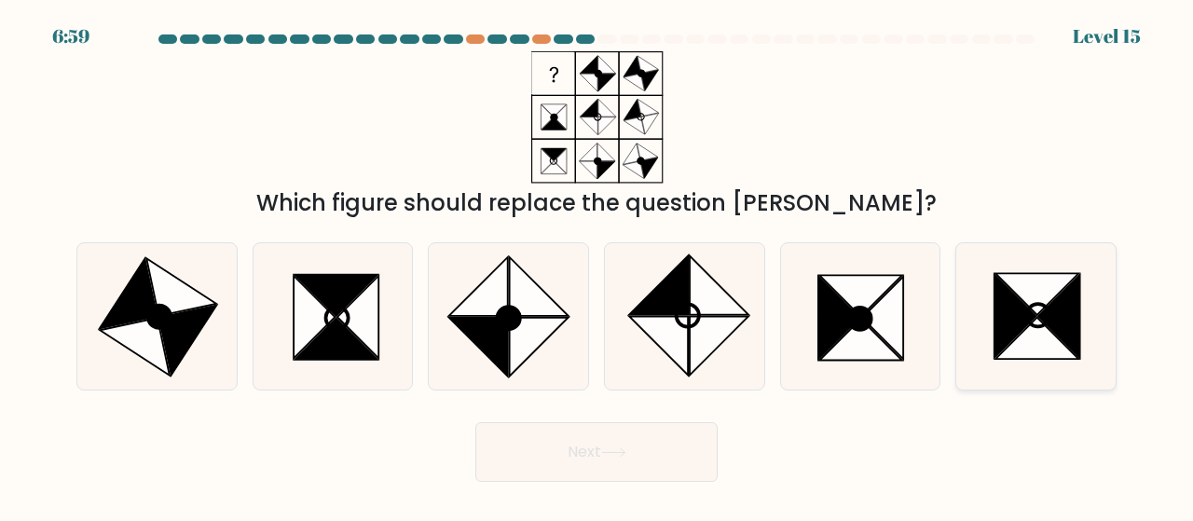
click at [973, 323] on icon at bounding box center [1036, 316] width 146 height 146
click at [598, 266] on input "f." at bounding box center [597, 263] width 1 height 5
radio input "true"
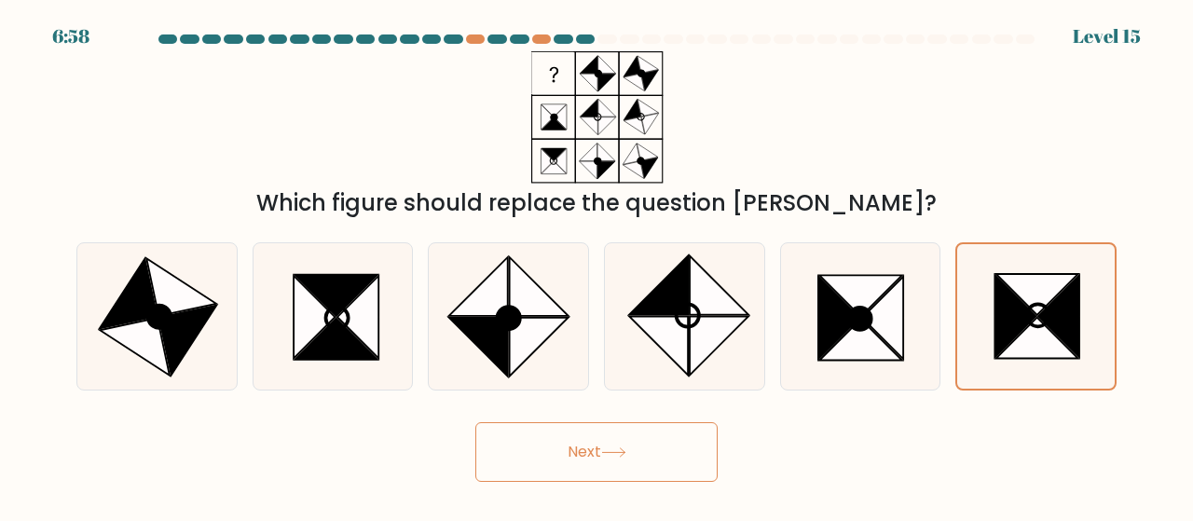
click at [643, 453] on button "Next" at bounding box center [596, 452] width 242 height 60
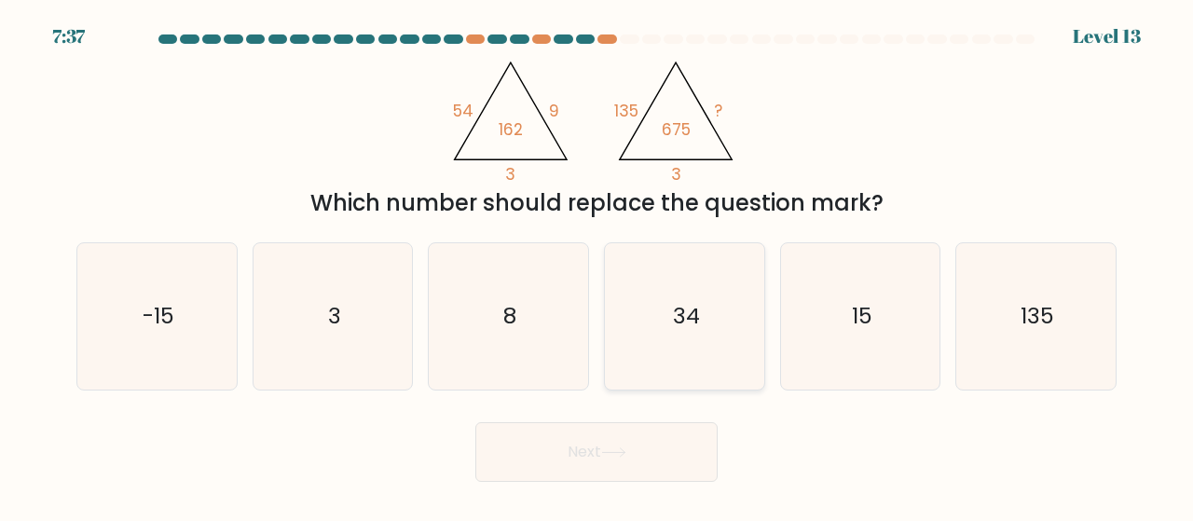
click at [673, 344] on icon "34" at bounding box center [685, 316] width 146 height 146
click at [598, 266] on input "d. 34" at bounding box center [597, 263] width 1 height 5
radio input "true"
click at [639, 467] on button "Next" at bounding box center [596, 452] width 242 height 60
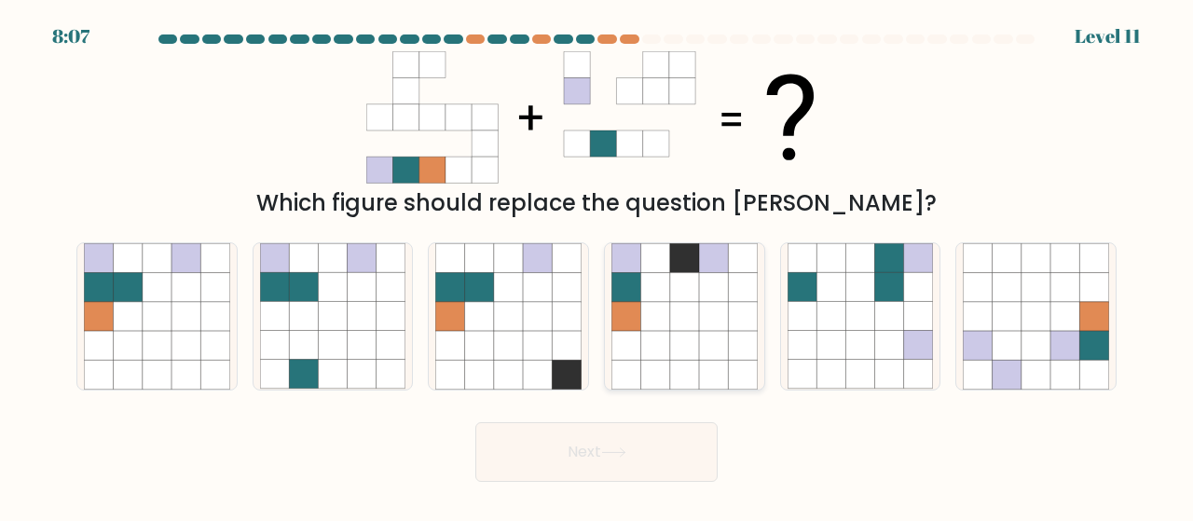
click at [736, 344] on icon at bounding box center [742, 345] width 29 height 29
click at [598, 266] on input "d." at bounding box center [597, 263] width 1 height 5
radio input "true"
click at [556, 330] on icon at bounding box center [566, 316] width 29 height 29
click at [597, 266] on input "c." at bounding box center [597, 263] width 1 height 5
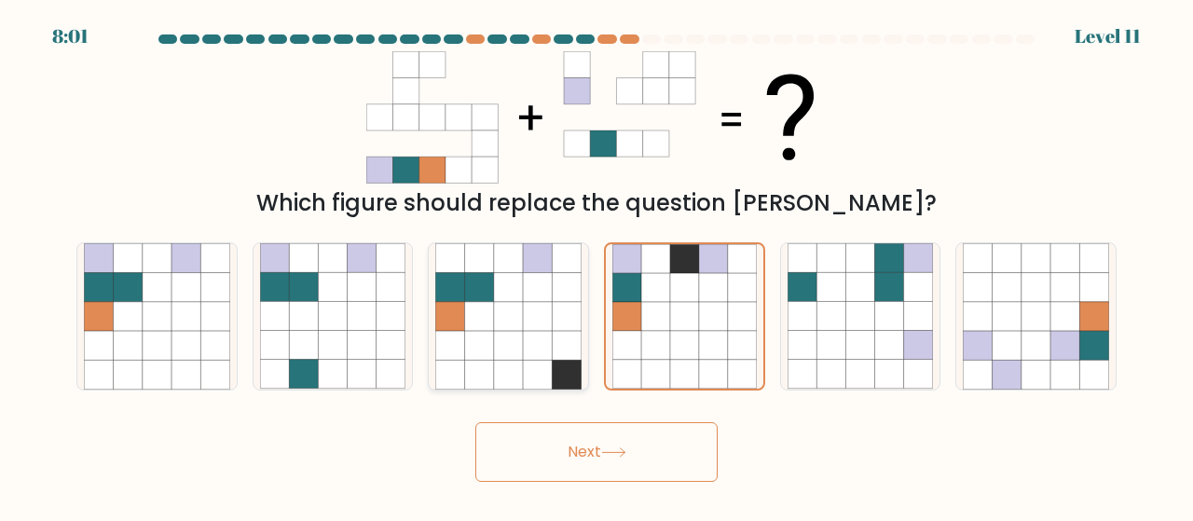
radio input "true"
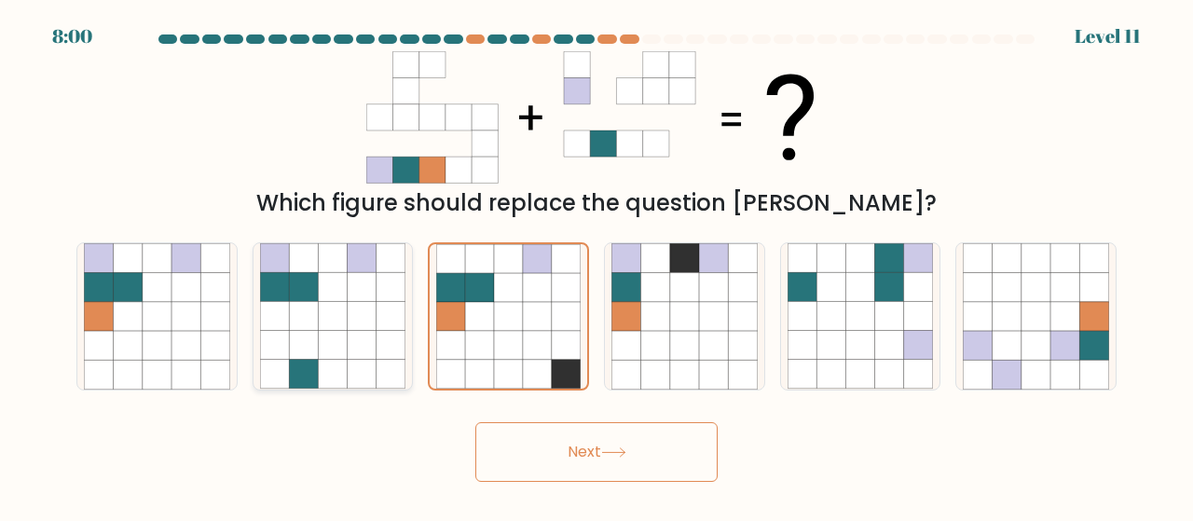
click at [394, 314] on icon at bounding box center [391, 316] width 29 height 29
click at [597, 266] on input "b." at bounding box center [597, 263] width 1 height 5
radio input "true"
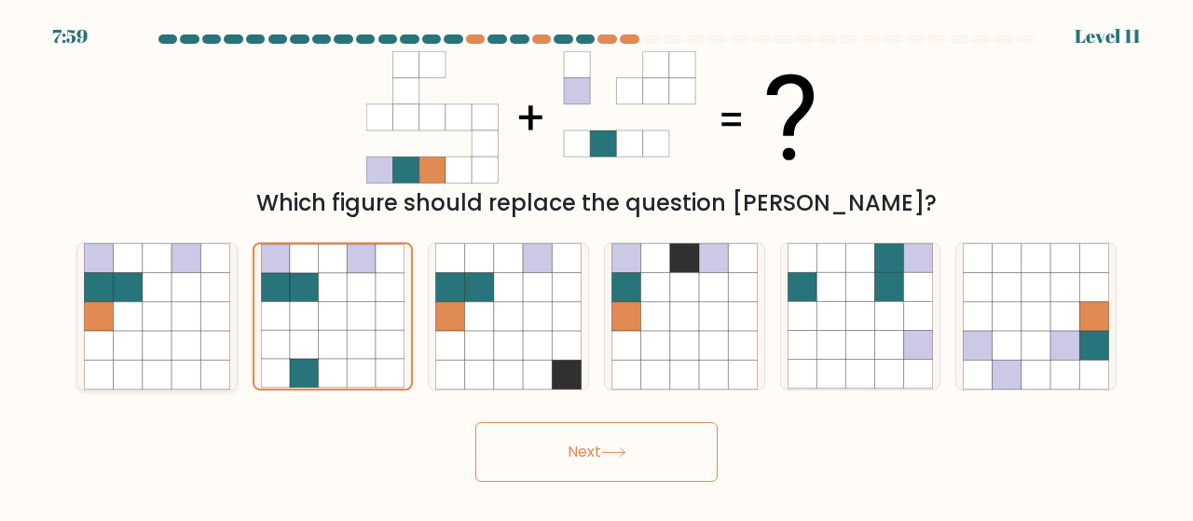
click at [144, 313] on icon at bounding box center [157, 316] width 29 height 29
click at [597, 266] on input "a." at bounding box center [597, 263] width 1 height 5
radio input "true"
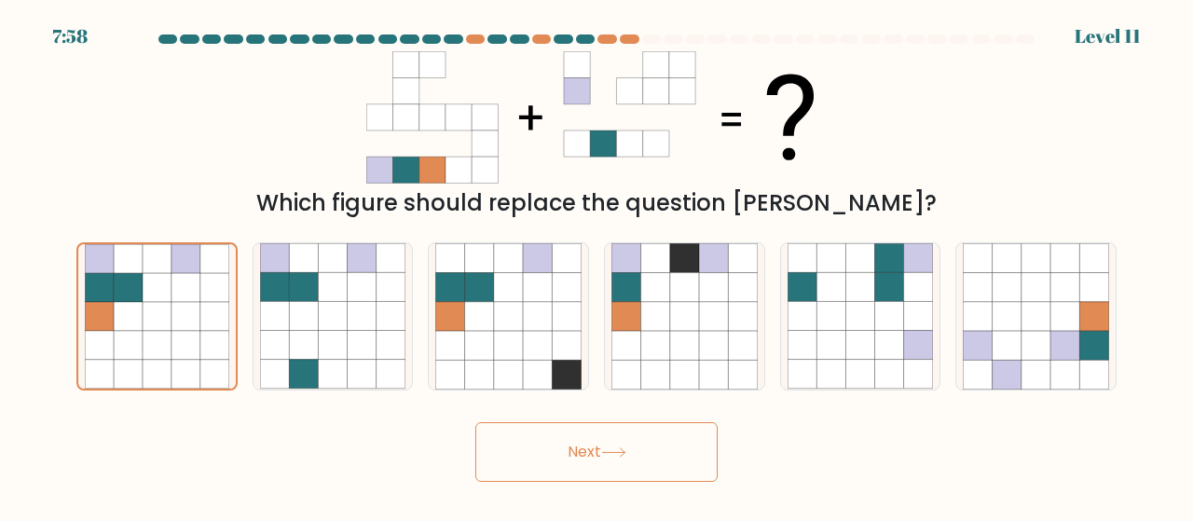
click at [640, 472] on button "Next" at bounding box center [596, 452] width 242 height 60
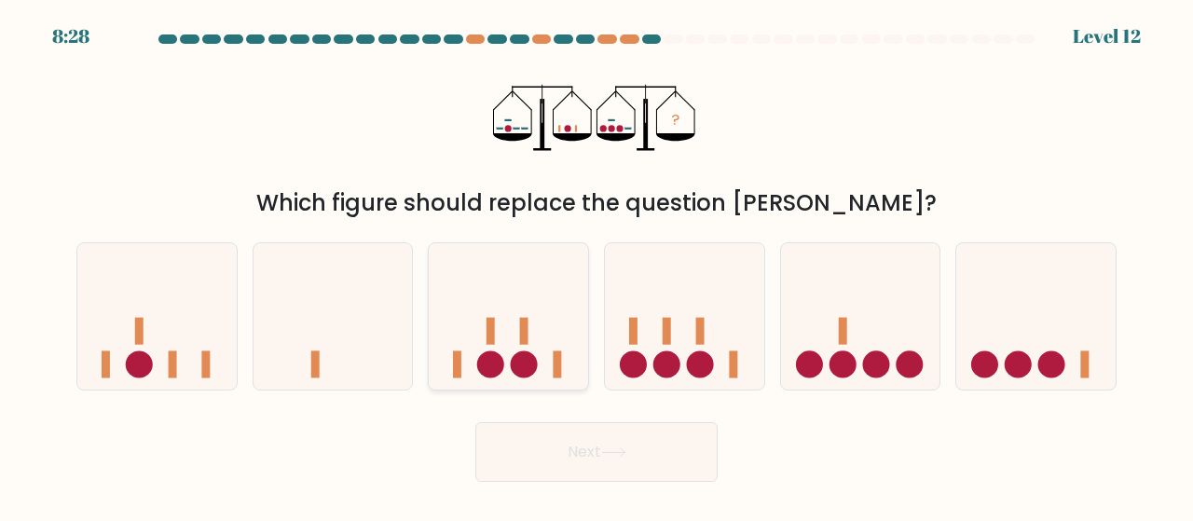
click at [557, 353] on rect at bounding box center [558, 364] width 8 height 27
click at [597, 266] on input "c." at bounding box center [597, 263] width 1 height 5
radio input "true"
click at [561, 475] on button "Next" at bounding box center [596, 452] width 242 height 60
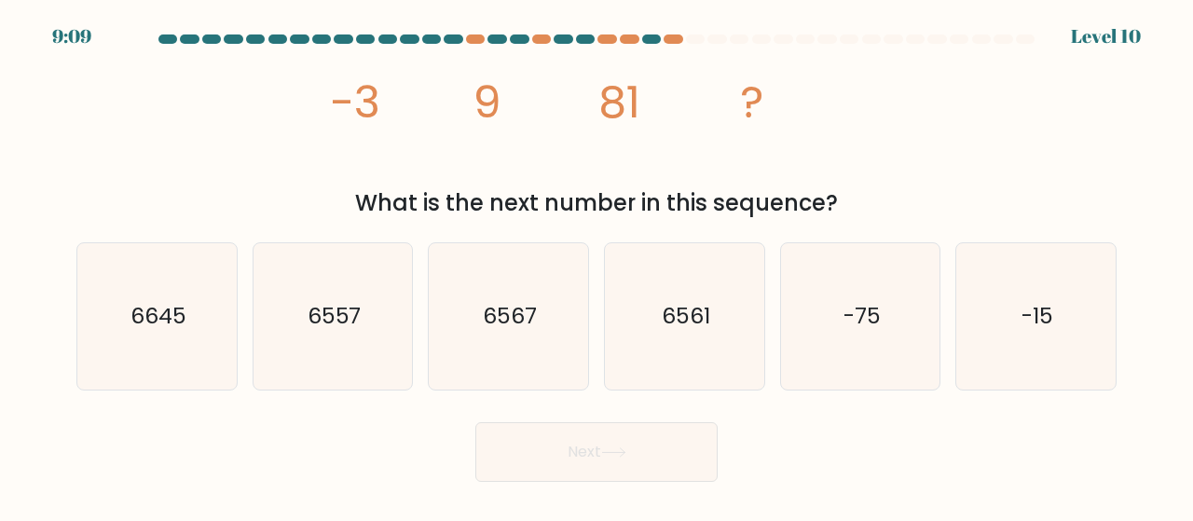
drag, startPoint x: 330, startPoint y: 90, endPoint x: 862, endPoint y: 213, distance: 546.1
click at [862, 213] on div "image/svg+xml -3 9 81 ? What is the next number in this sequence?" at bounding box center [596, 135] width 1063 height 169
copy div "-3 9 81 ? What is the next number in this sequence?"
click at [653, 335] on icon "6561" at bounding box center [685, 316] width 146 height 146
click at [598, 266] on input "d. 6561" at bounding box center [597, 263] width 1 height 5
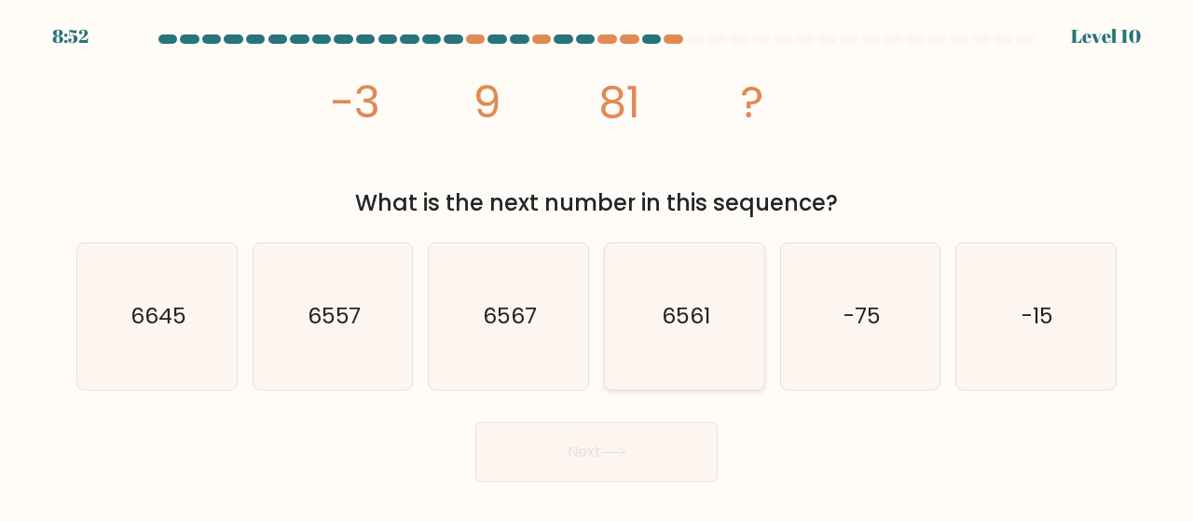
radio input "true"
click at [608, 443] on button "Next" at bounding box center [596, 452] width 242 height 60
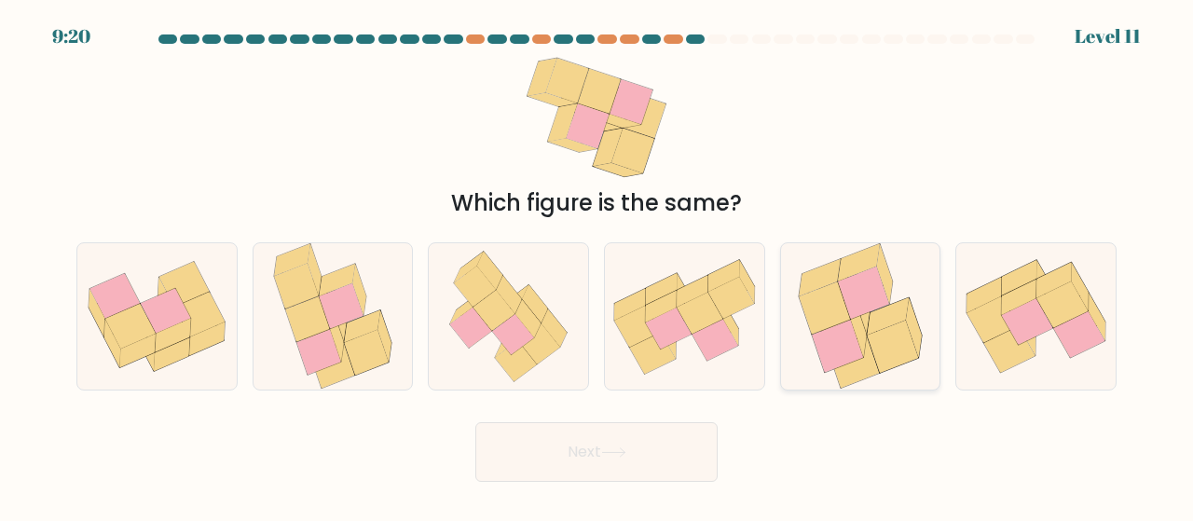
drag, startPoint x: 997, startPoint y: 348, endPoint x: 903, endPoint y: 378, distance: 97.9
click at [996, 349] on icon at bounding box center [1009, 349] width 51 height 47
click at [598, 266] on input "f." at bounding box center [597, 263] width 1 height 5
radio input "true"
click at [689, 437] on button "Next" at bounding box center [596, 452] width 242 height 60
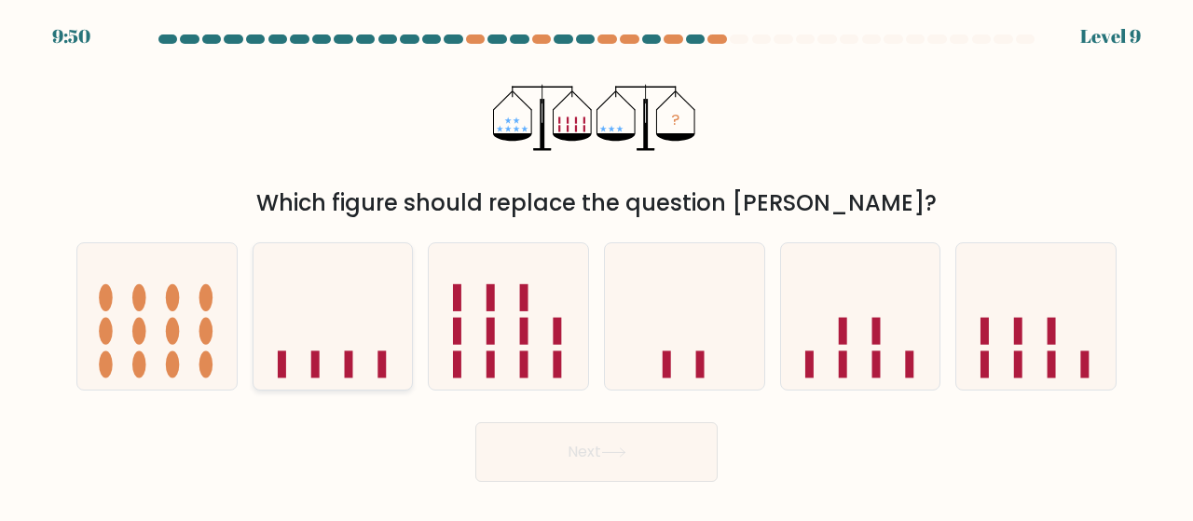
click at [350, 343] on icon at bounding box center [333, 316] width 159 height 131
click at [597, 266] on input "b." at bounding box center [597, 263] width 1 height 5
radio input "true"
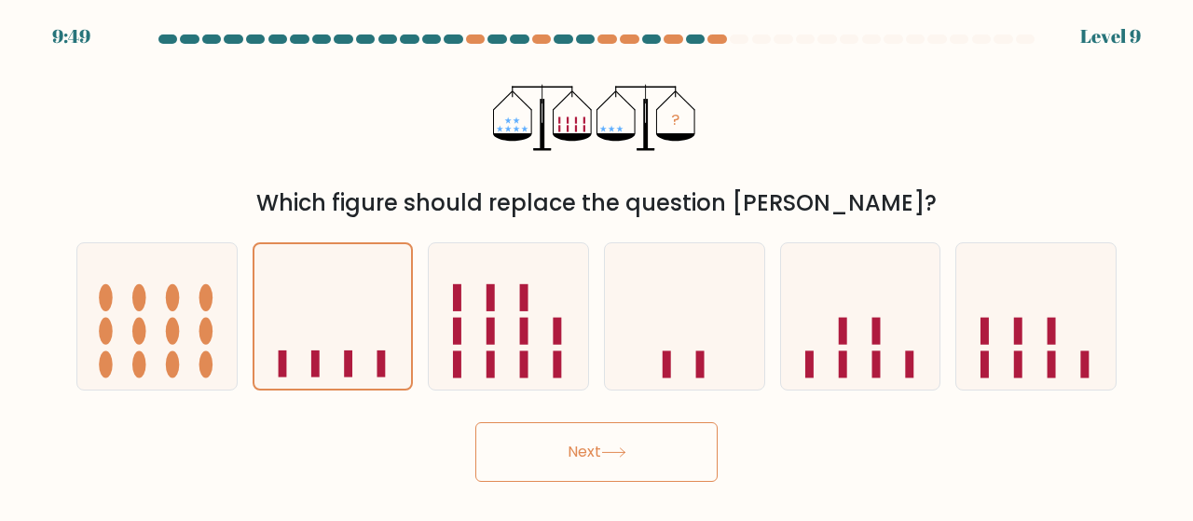
click at [608, 441] on button "Next" at bounding box center [596, 452] width 242 height 60
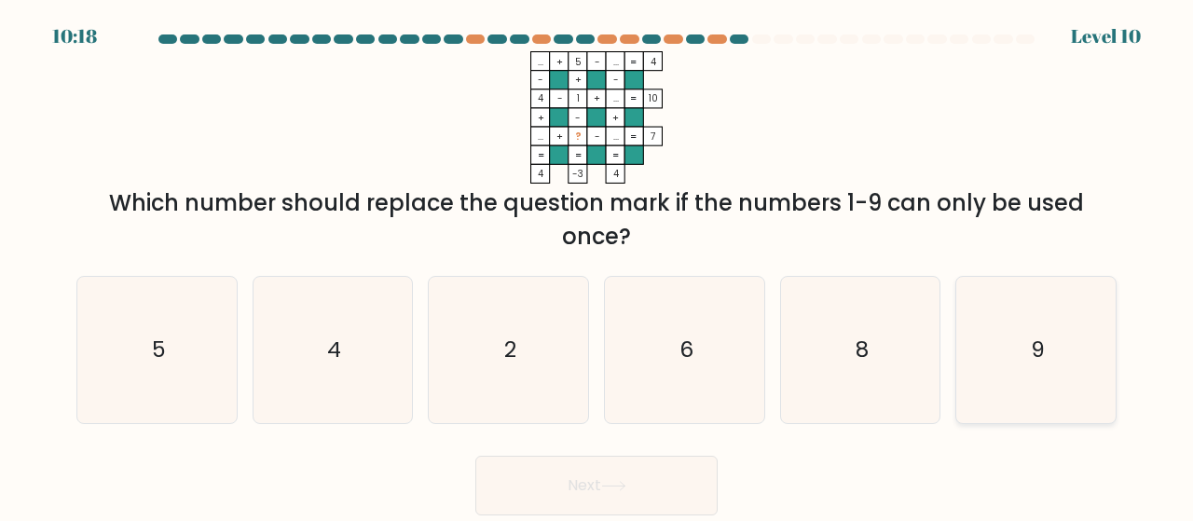
click at [1040, 321] on icon "9" at bounding box center [1036, 350] width 146 height 146
click at [598, 266] on input "f. 9" at bounding box center [597, 263] width 1 height 5
radio input "true"
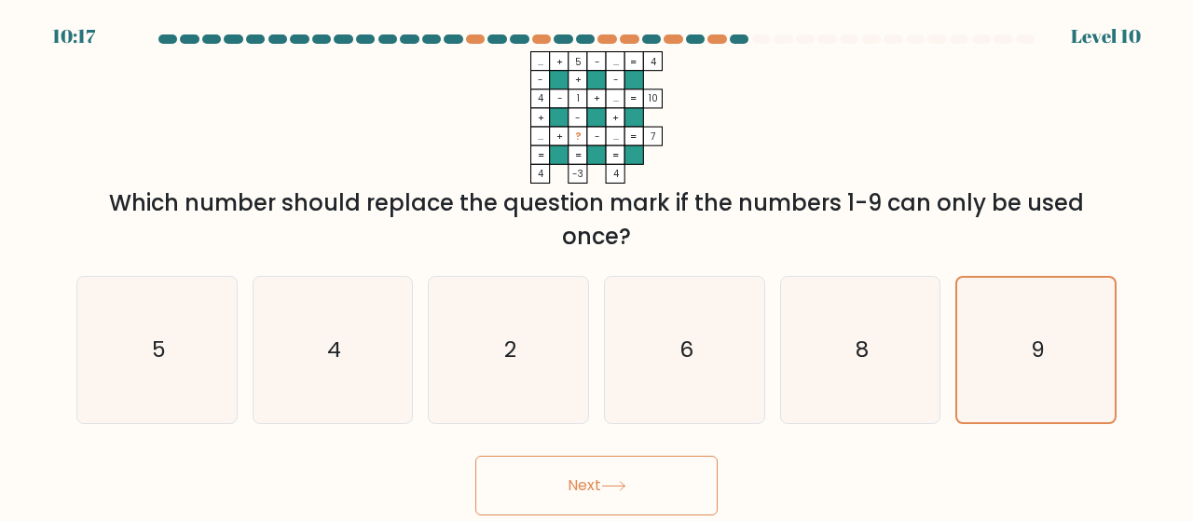
click at [656, 502] on button "Next" at bounding box center [596, 486] width 242 height 60
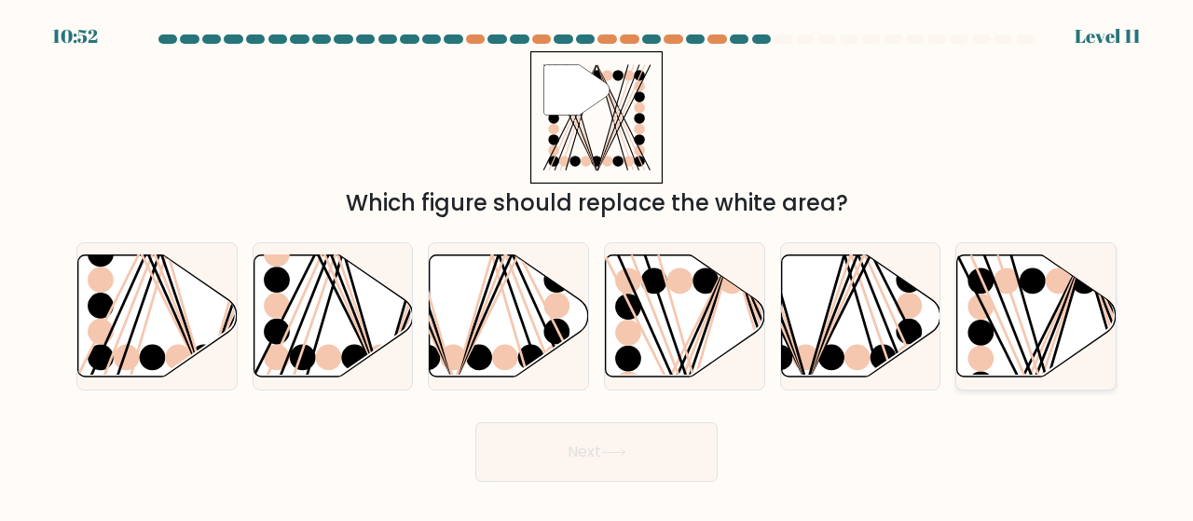
click at [1050, 313] on icon at bounding box center [1036, 316] width 159 height 122
click at [598, 266] on input "f." at bounding box center [597, 263] width 1 height 5
radio input "true"
click at [671, 435] on button "Next" at bounding box center [596, 452] width 242 height 60
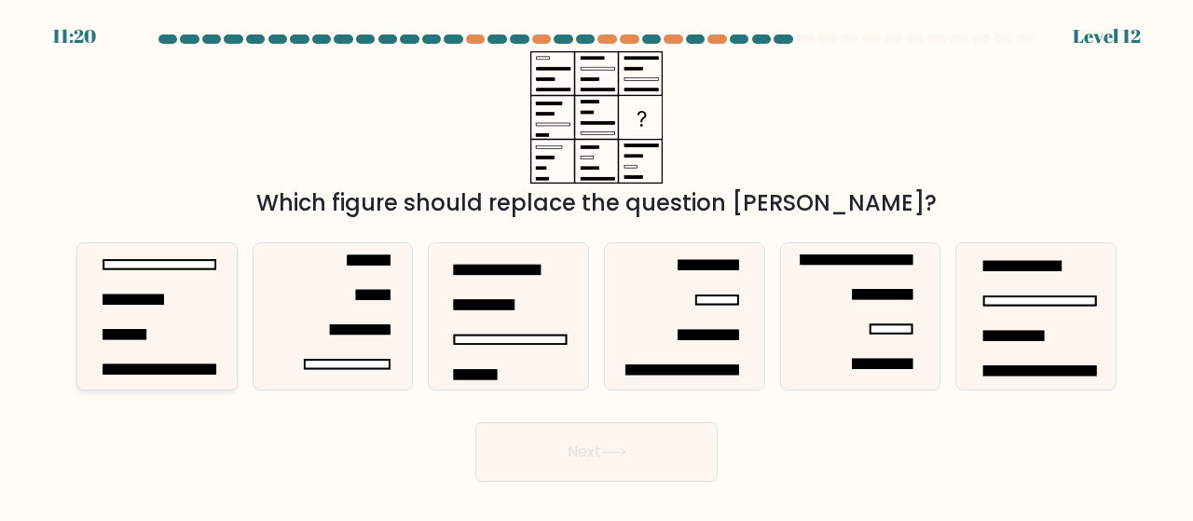
click at [172, 268] on rect at bounding box center [159, 264] width 112 height 8
click at [597, 266] on input "a." at bounding box center [597, 263] width 1 height 5
radio input "true"
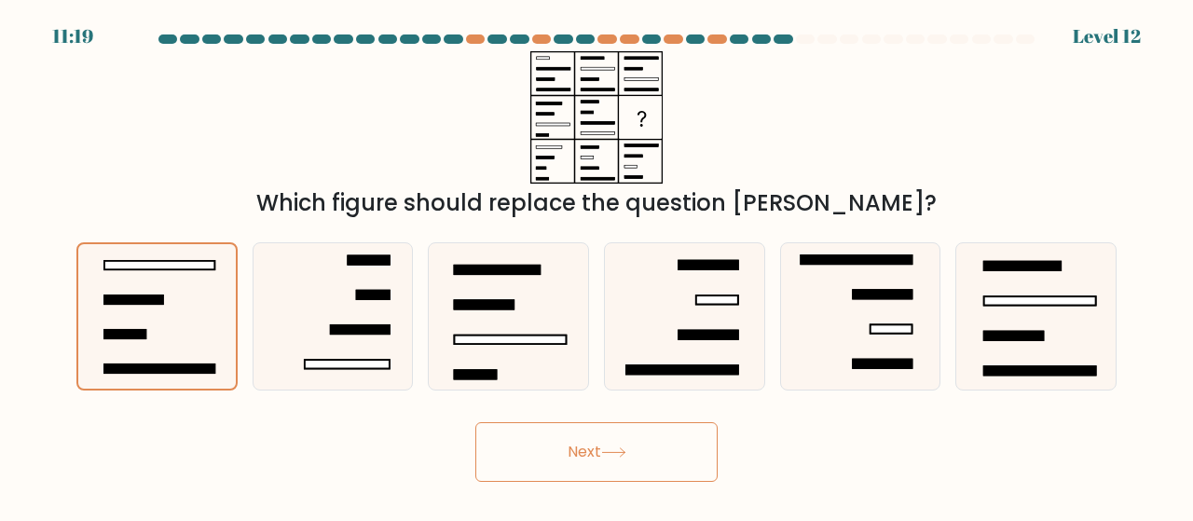
click at [636, 463] on button "Next" at bounding box center [596, 452] width 242 height 60
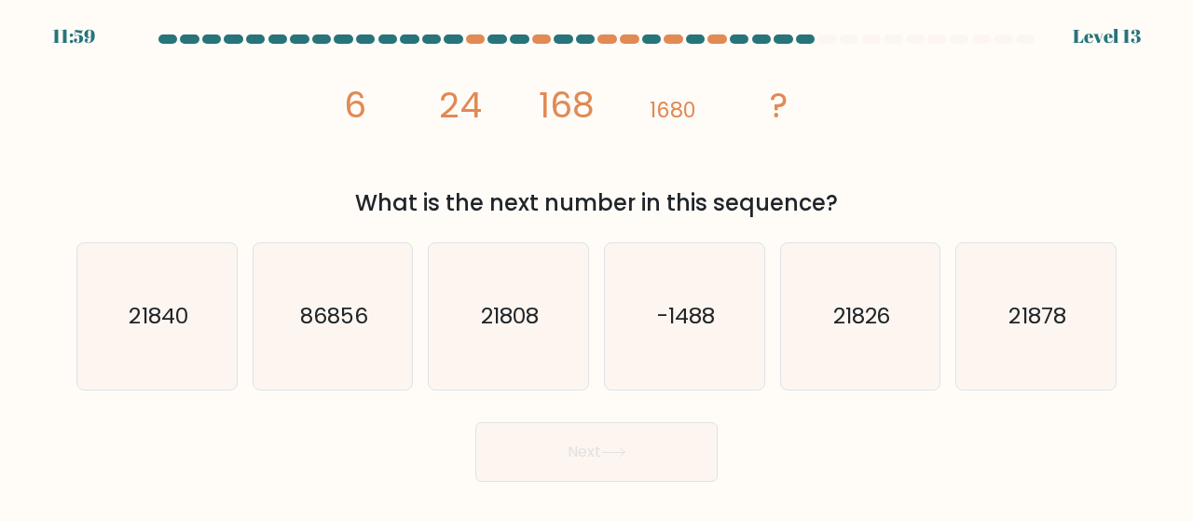
drag, startPoint x: 347, startPoint y: 105, endPoint x: 901, endPoint y: 218, distance: 565.1
click at [901, 219] on div "image/svg+xml 6 24 168 1680 ? What is the next number in this sequence?" at bounding box center [596, 135] width 1063 height 169
copy div "6 24 168 1680 ? What is the next number in this sequence?"
click at [512, 316] on text "21808" at bounding box center [510, 316] width 58 height 31
click at [597, 266] on input "c. 21808" at bounding box center [597, 263] width 1 height 5
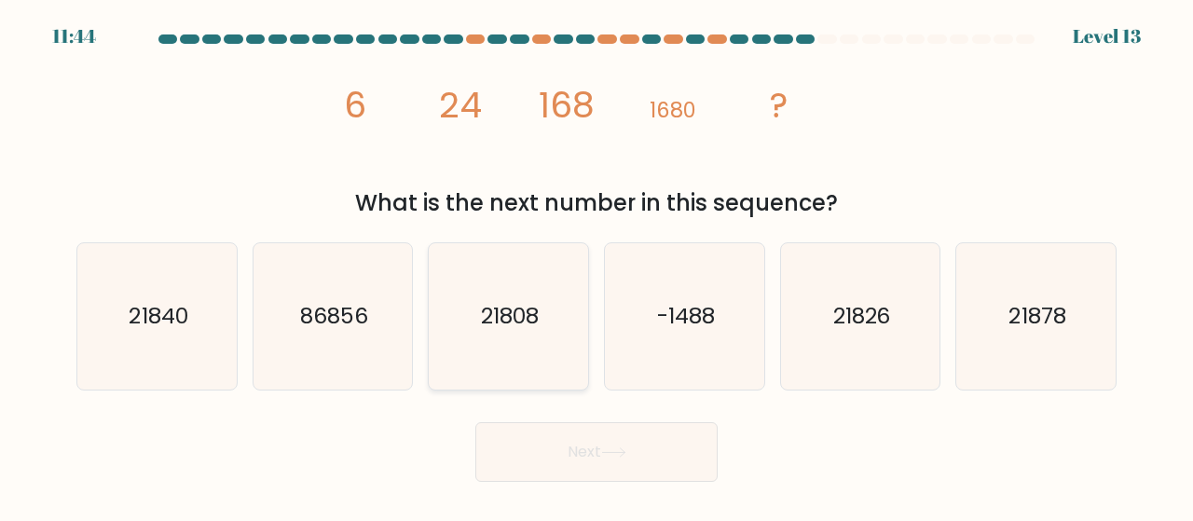
radio input "true"
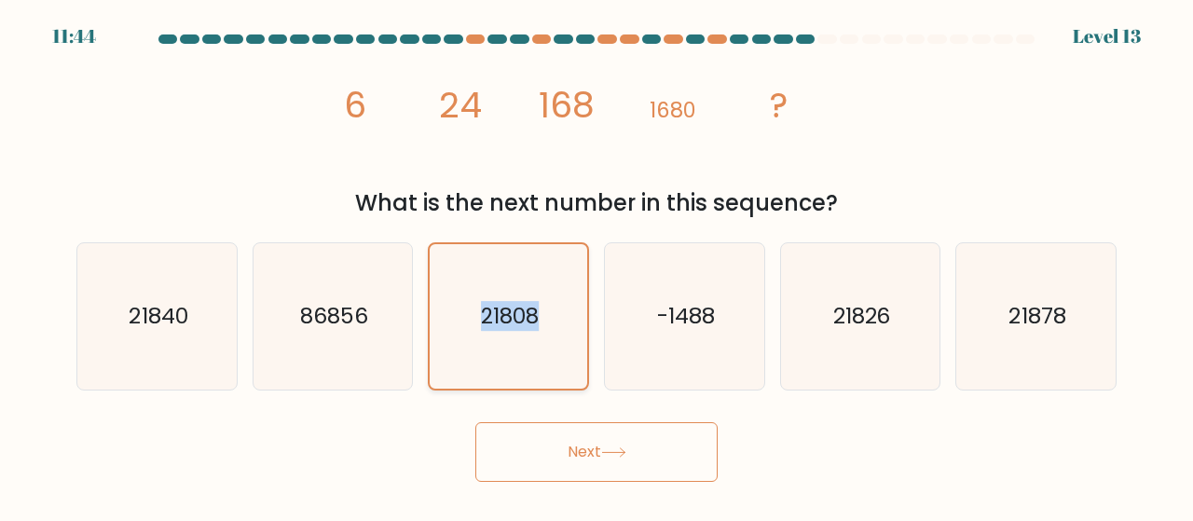
click at [512, 316] on text "21808" at bounding box center [510, 316] width 58 height 30
click at [597, 266] on input "c. 21808" at bounding box center [597, 263] width 1 height 5
drag, startPoint x: 153, startPoint y: 318, endPoint x: 185, endPoint y: 337, distance: 36.8
click at [155, 320] on text "21840" at bounding box center [158, 316] width 59 height 31
click at [192, 353] on icon "21840" at bounding box center [157, 316] width 146 height 146
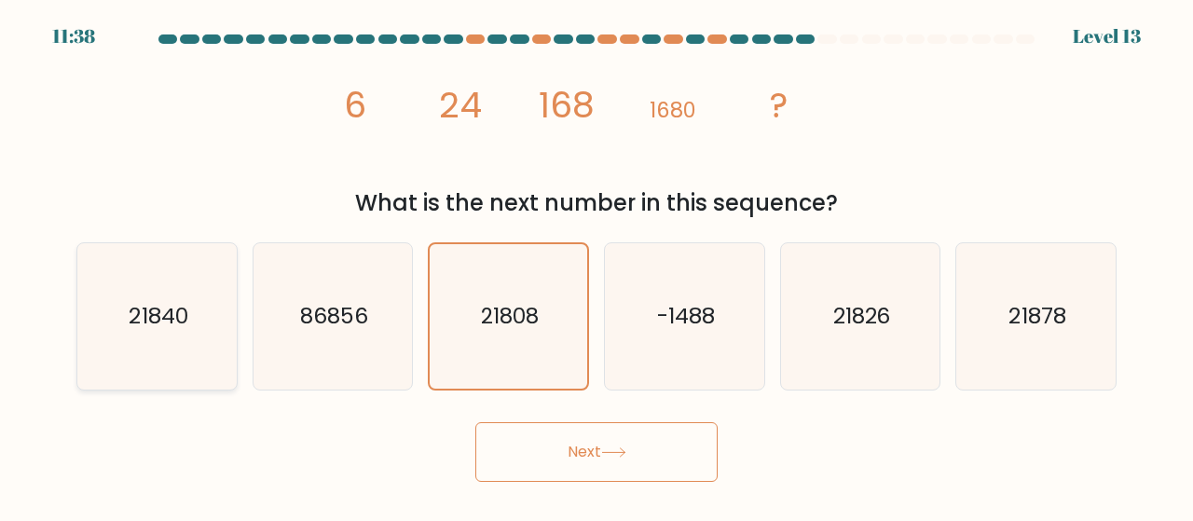
click at [597, 266] on input "a. 21840" at bounding box center [597, 263] width 1 height 5
radio input "true"
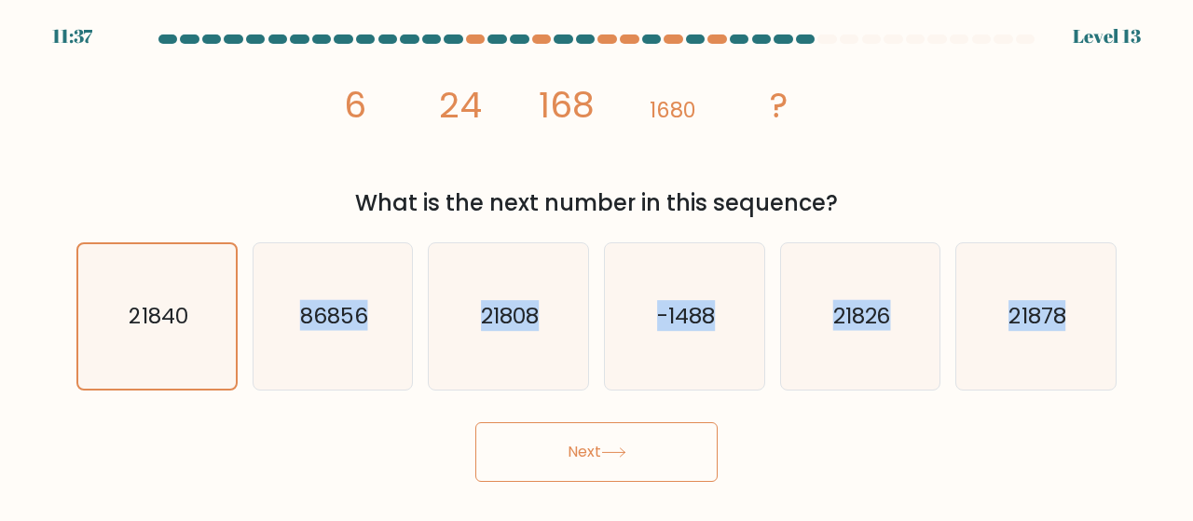
drag, startPoint x: 192, startPoint y: 357, endPoint x: 579, endPoint y: 458, distance: 399.8
click at [579, 458] on form at bounding box center [596, 257] width 1193 height 447
click at [599, 450] on button "Next" at bounding box center [596, 452] width 242 height 60
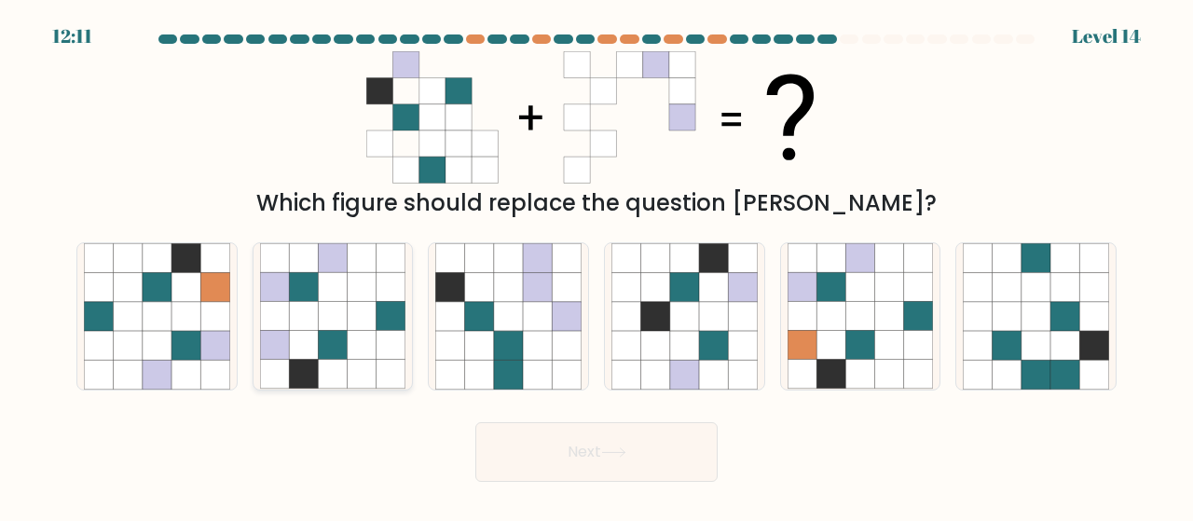
click at [348, 334] on icon at bounding box center [362, 345] width 29 height 29
click at [597, 266] on input "b." at bounding box center [597, 263] width 1 height 5
radio input "true"
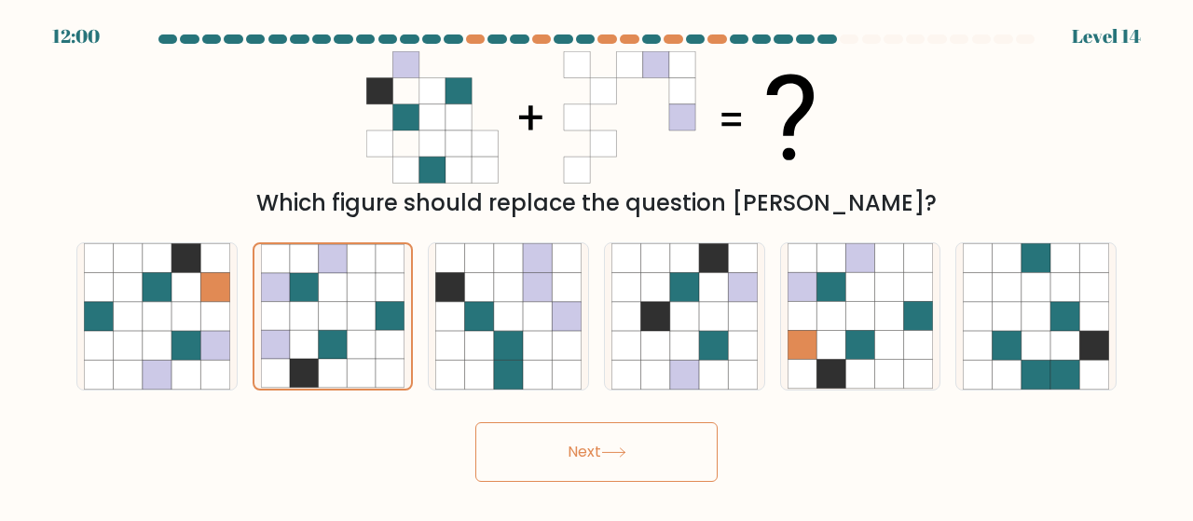
click at [618, 458] on button "Next" at bounding box center [596, 452] width 242 height 60
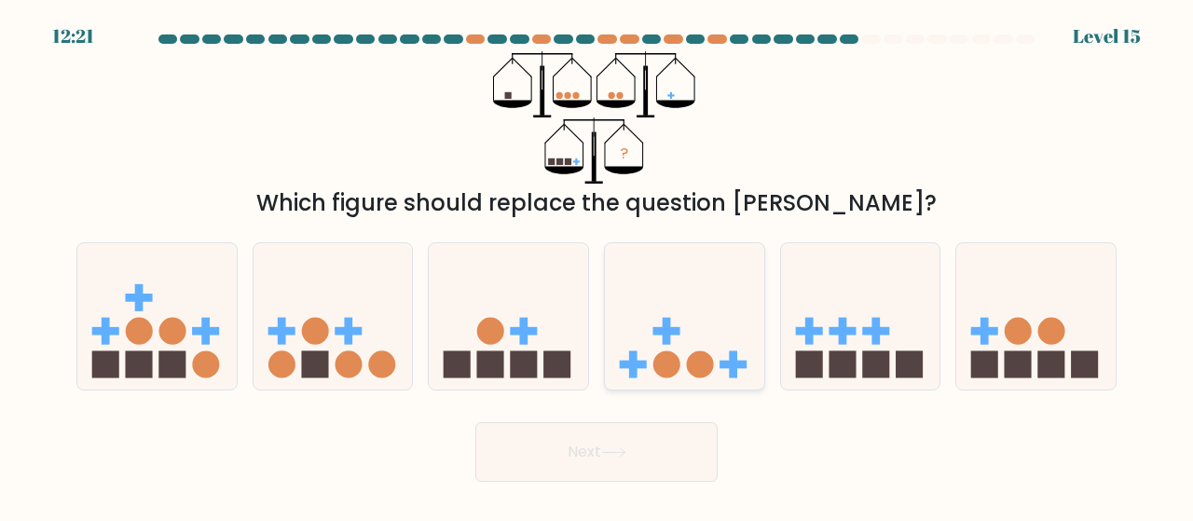
click at [725, 268] on icon at bounding box center [684, 316] width 159 height 131
click at [598, 266] on input "d." at bounding box center [597, 263] width 1 height 5
radio input "true"
click at [841, 318] on rect at bounding box center [842, 331] width 8 height 27
click at [598, 266] on input "e." at bounding box center [597, 263] width 1 height 5
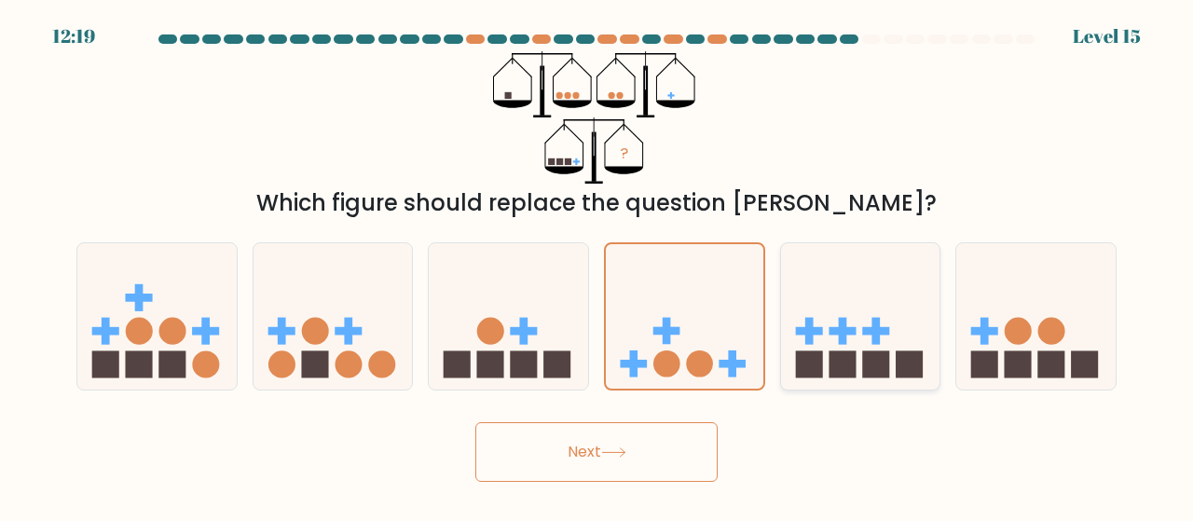
radio input "true"
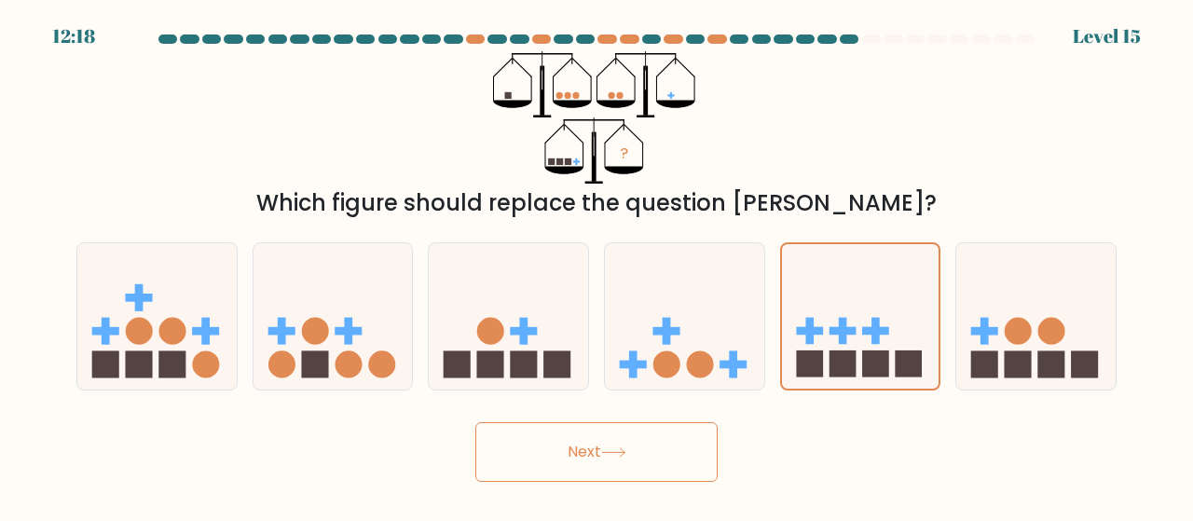
click at [590, 456] on button "Next" at bounding box center [596, 452] width 242 height 60
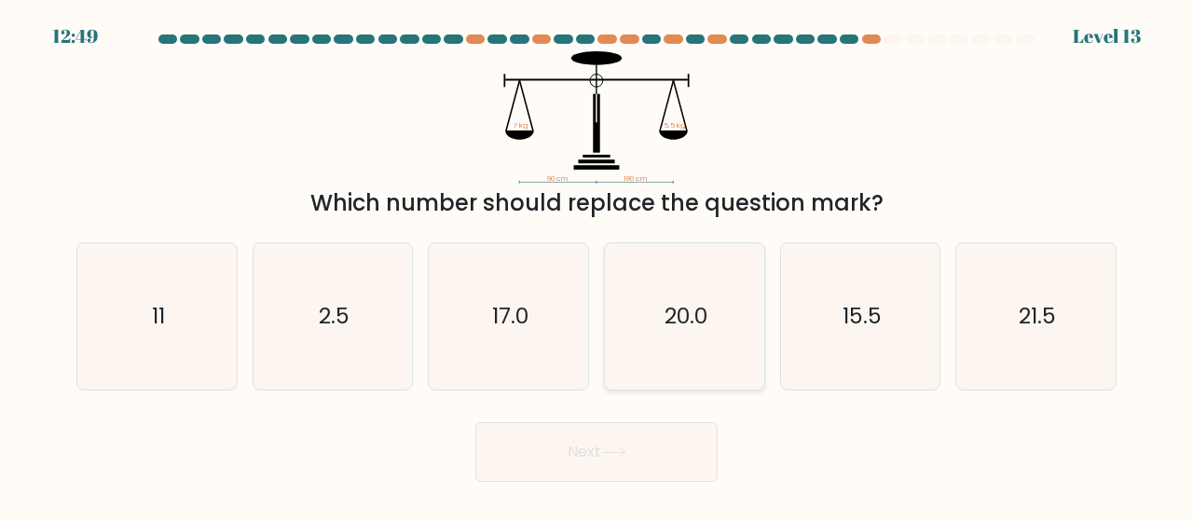
click at [673, 290] on icon "20.0" at bounding box center [685, 316] width 146 height 146
click at [598, 266] on input "d. 20.0" at bounding box center [597, 263] width 1 height 5
radio input "true"
click at [570, 498] on body "12:49 Level 13" at bounding box center [596, 260] width 1193 height 521
click at [582, 443] on button "Next" at bounding box center [596, 452] width 242 height 60
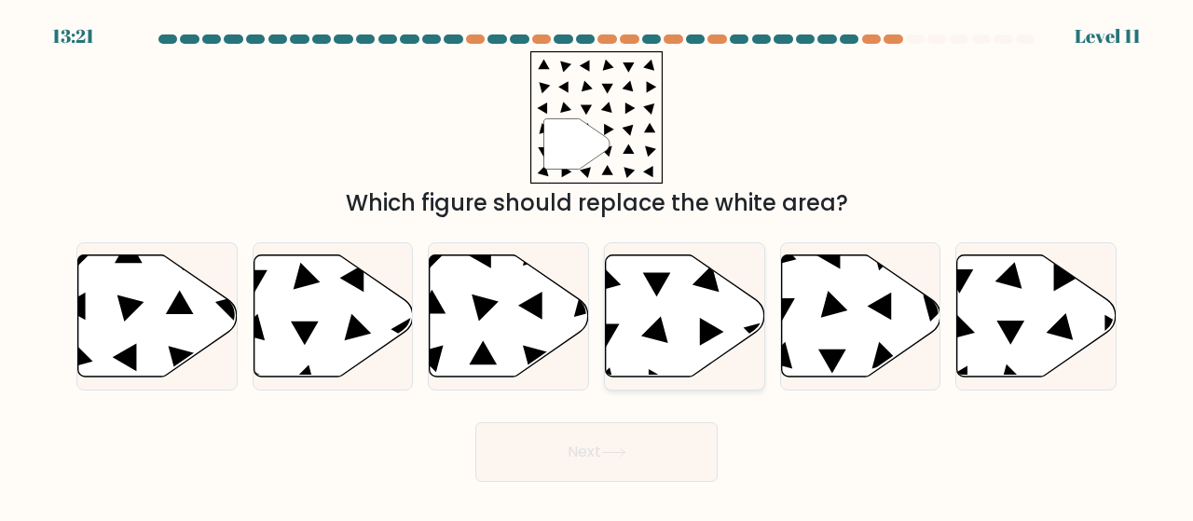
click at [686, 295] on icon at bounding box center [685, 316] width 159 height 122
click at [598, 266] on input "d." at bounding box center [597, 263] width 1 height 5
radio input "true"
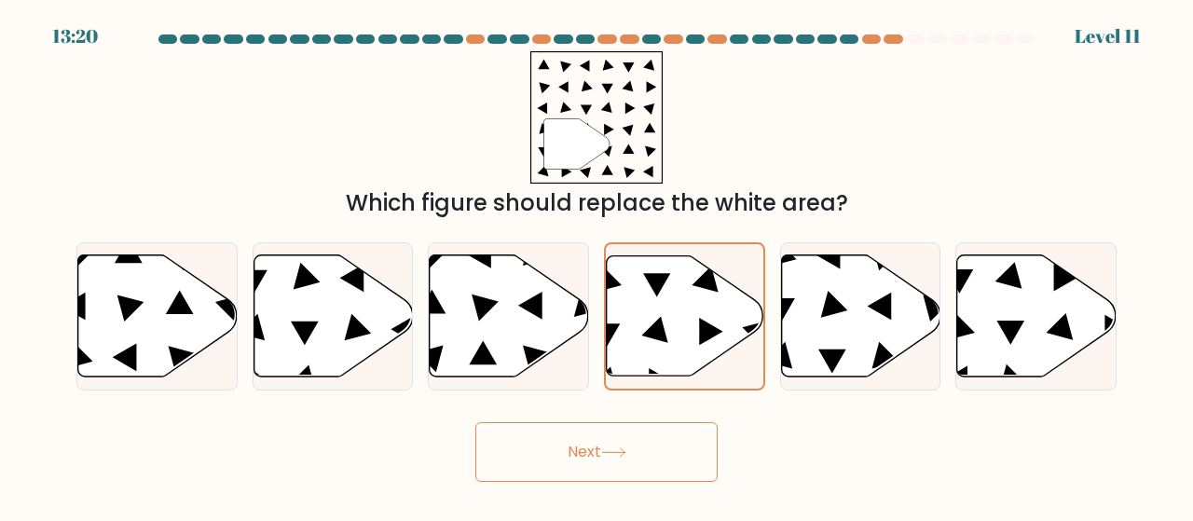
click at [622, 453] on icon at bounding box center [613, 452] width 25 height 10
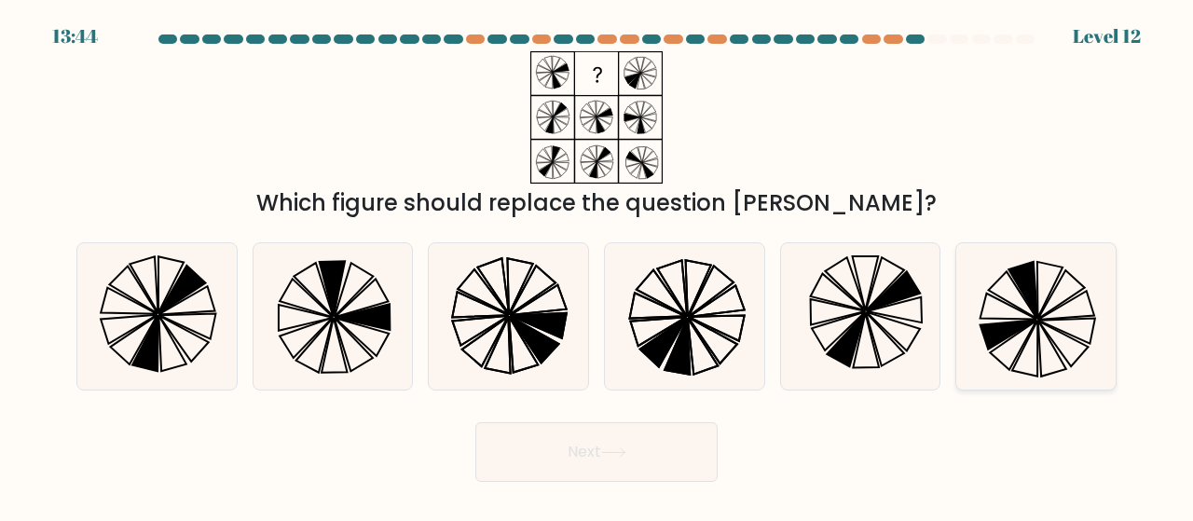
click at [1038, 308] on icon at bounding box center [1050, 290] width 25 height 56
click at [598, 266] on input "f." at bounding box center [597, 263] width 1 height 5
radio input "true"
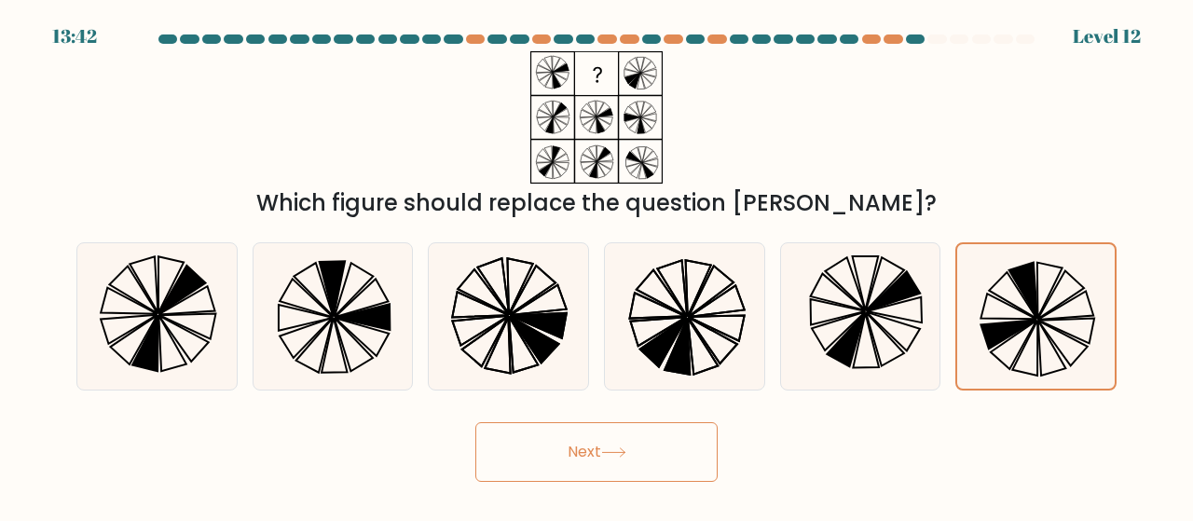
click at [706, 458] on button "Next" at bounding box center [596, 452] width 242 height 60
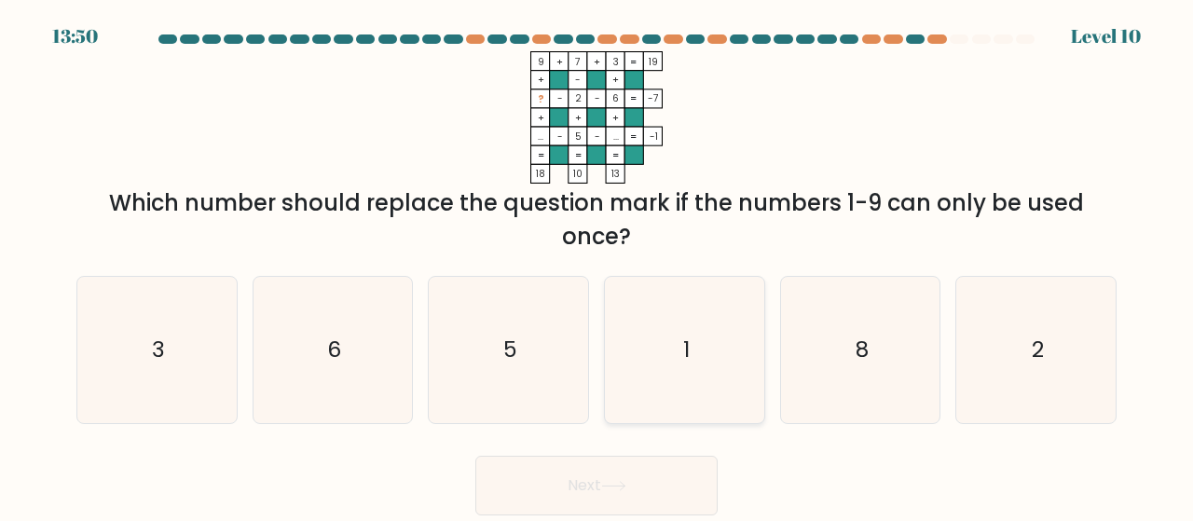
click at [679, 386] on icon "1" at bounding box center [685, 350] width 146 height 146
click at [598, 266] on input "d. 1" at bounding box center [597, 263] width 1 height 5
radio input "true"
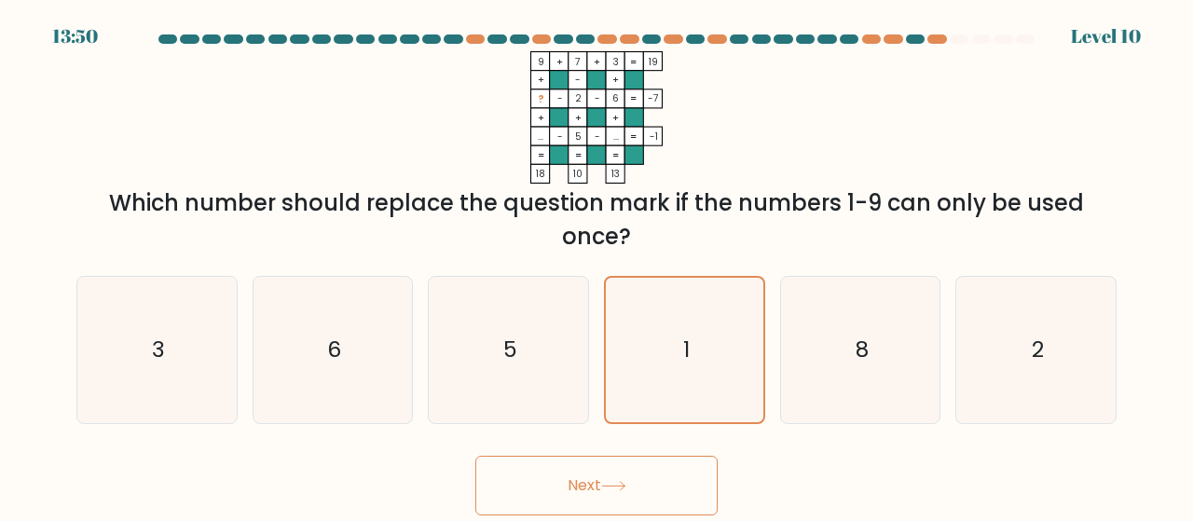
click at [605, 489] on button "Next" at bounding box center [596, 486] width 242 height 60
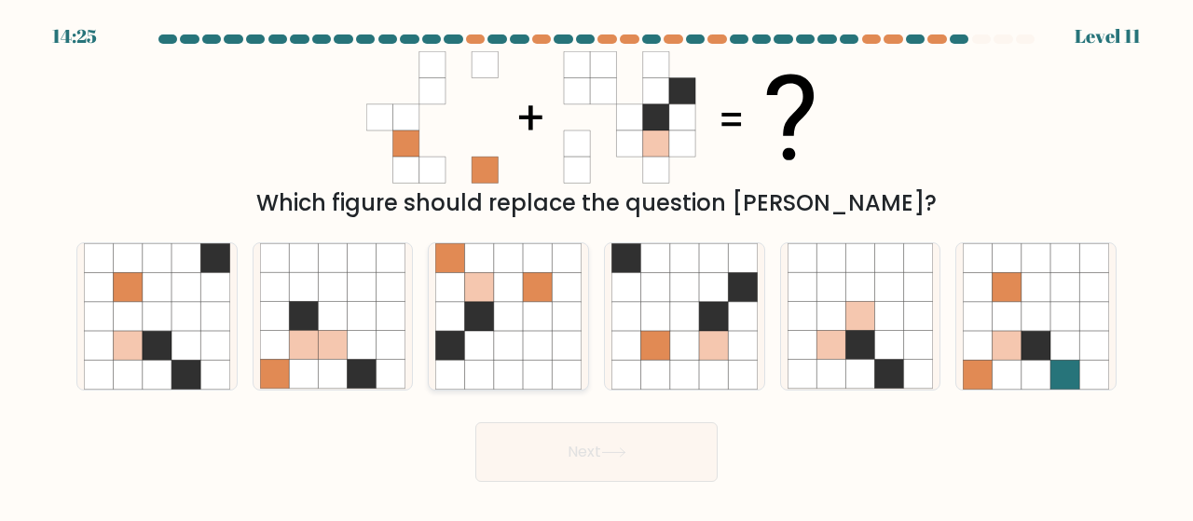
click at [581, 328] on icon at bounding box center [566, 316] width 29 height 29
click at [597, 266] on input "c." at bounding box center [597, 263] width 1 height 5
radio input "true"
click at [604, 448] on button "Next" at bounding box center [596, 452] width 242 height 60
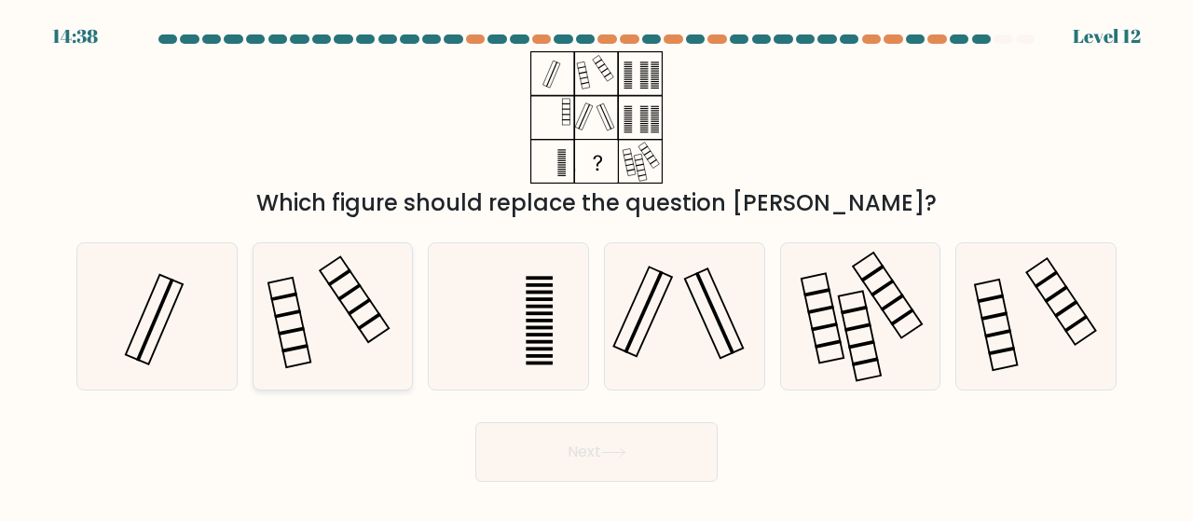
click at [338, 353] on icon at bounding box center [333, 316] width 146 height 146
click at [597, 266] on input "b." at bounding box center [597, 263] width 1 height 5
radio input "true"
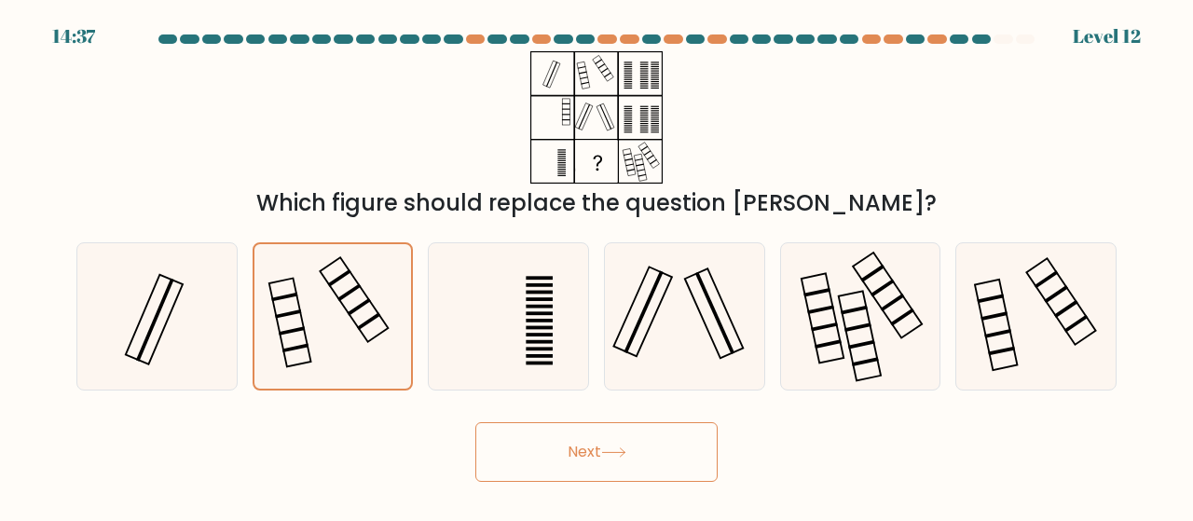
click at [621, 456] on icon at bounding box center [613, 452] width 25 height 10
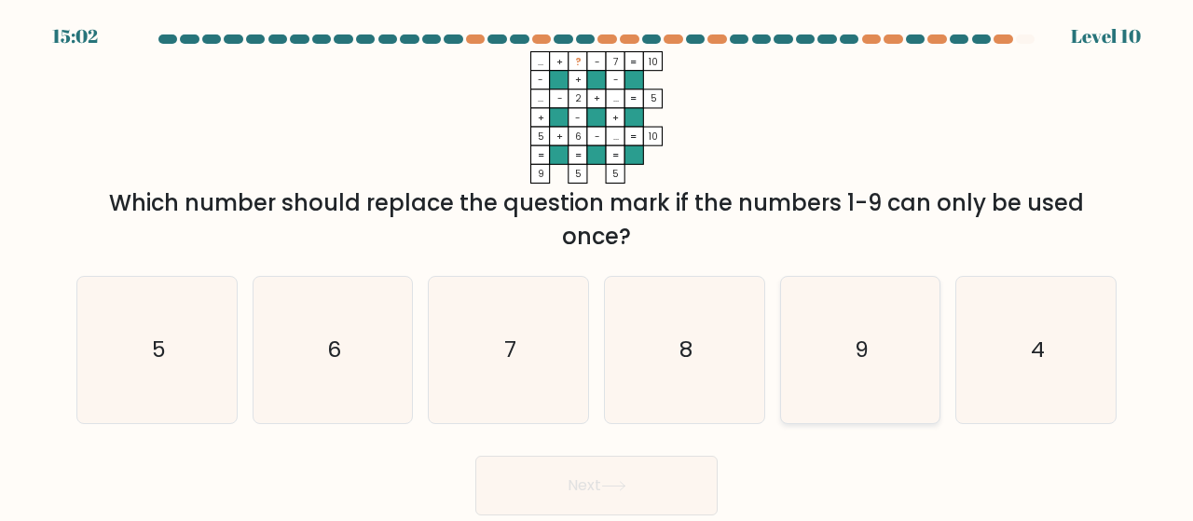
click at [878, 347] on icon "9" at bounding box center [861, 350] width 146 height 146
click at [598, 266] on input "e. 9" at bounding box center [597, 263] width 1 height 5
radio input "true"
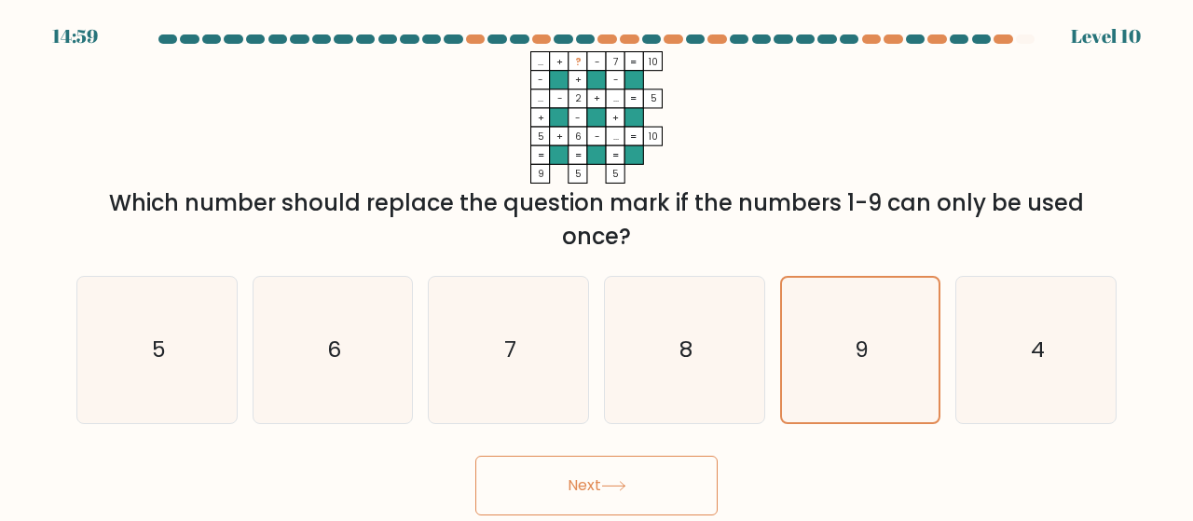
click at [642, 472] on button "Next" at bounding box center [596, 486] width 242 height 60
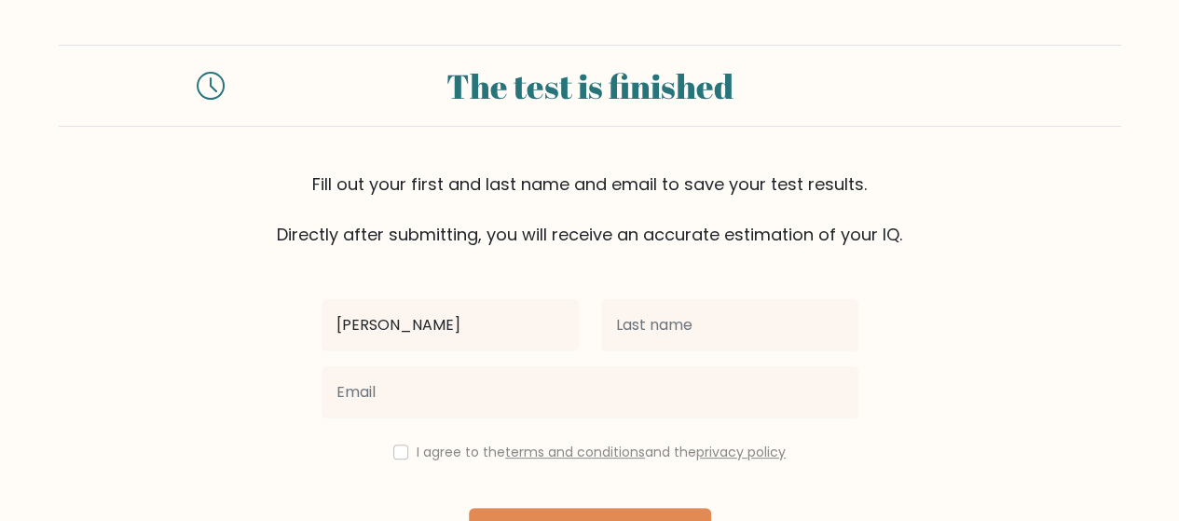
type input "[PERSON_NAME] [PERSON_NAME]"
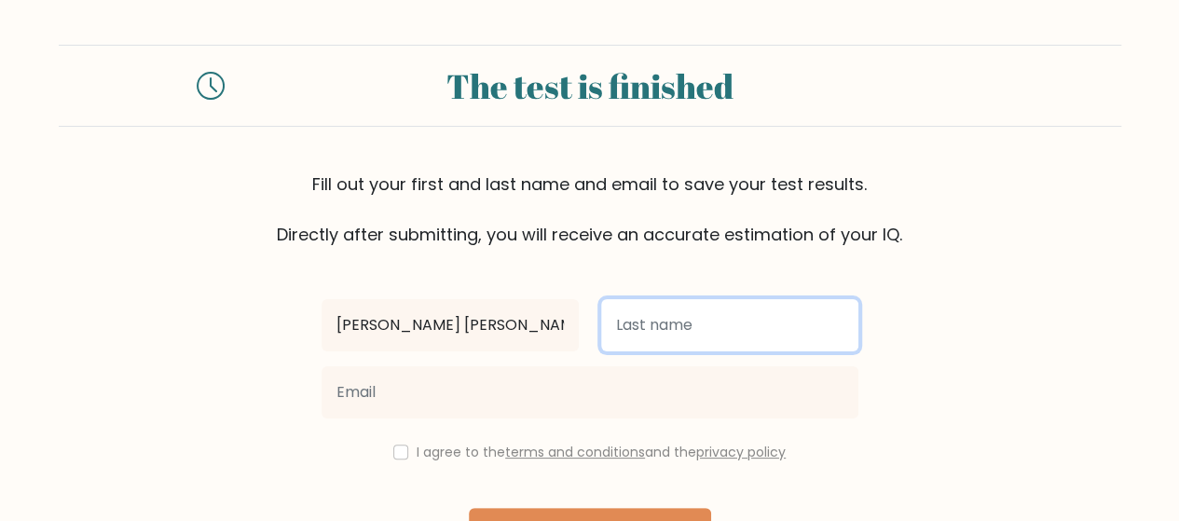
click at [735, 325] on input "text" at bounding box center [729, 325] width 257 height 52
type input "Diciembre"
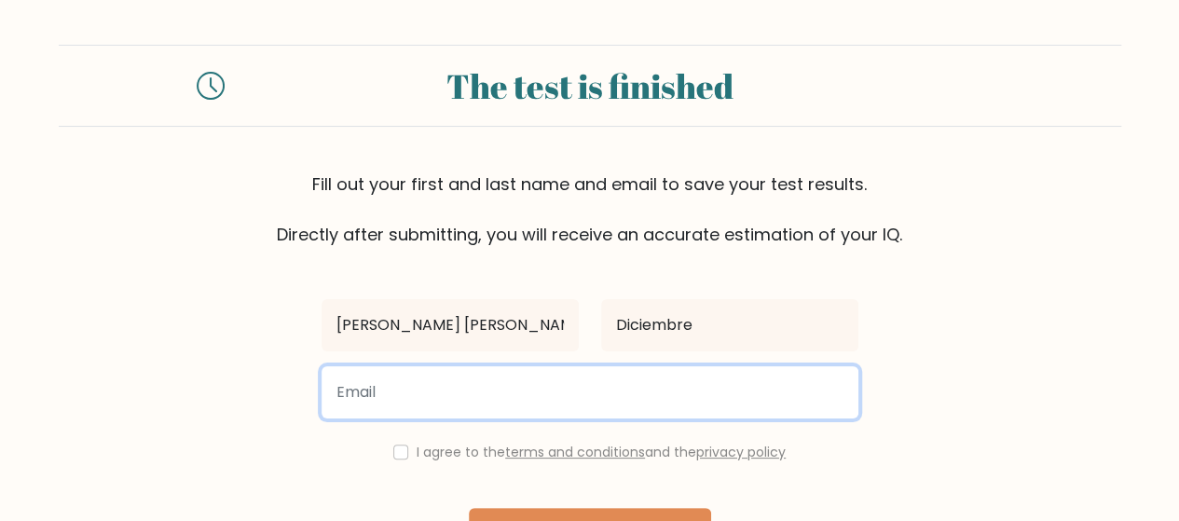
click at [578, 391] on input "email" at bounding box center [590, 392] width 537 height 52
type input "louisenikki0911@gmail.com"
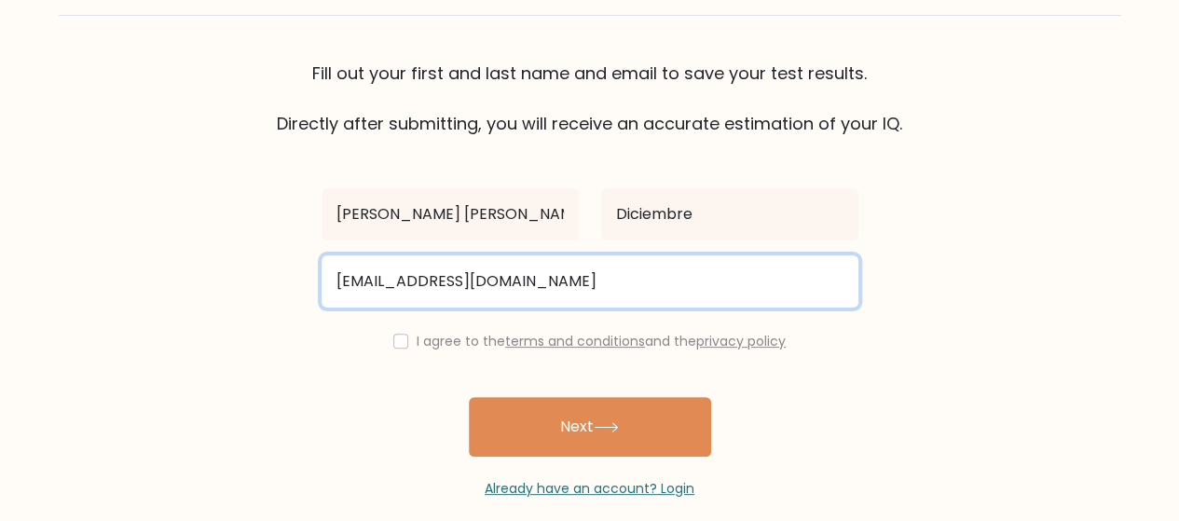
scroll to position [118, 0]
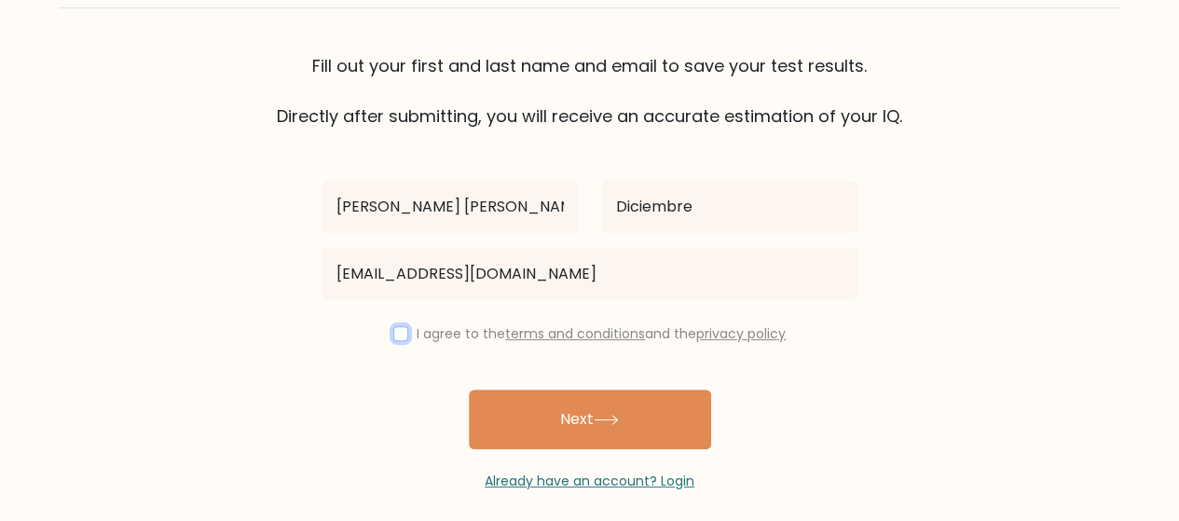
click at [393, 338] on input "checkbox" at bounding box center [400, 333] width 15 height 15
checkbox input "true"
click at [566, 424] on button "Next" at bounding box center [590, 420] width 242 height 60
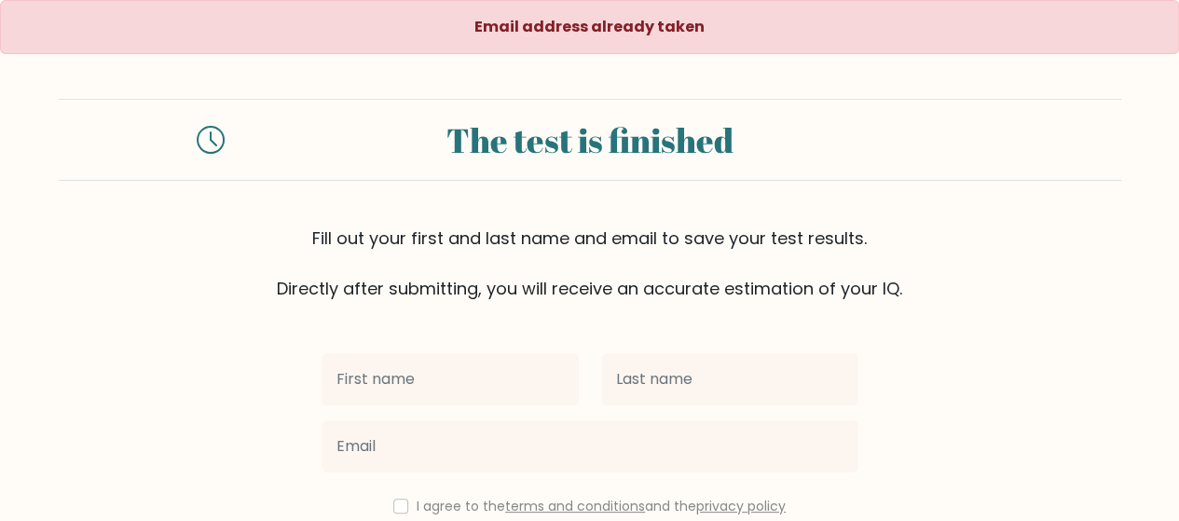
scroll to position [173, 0]
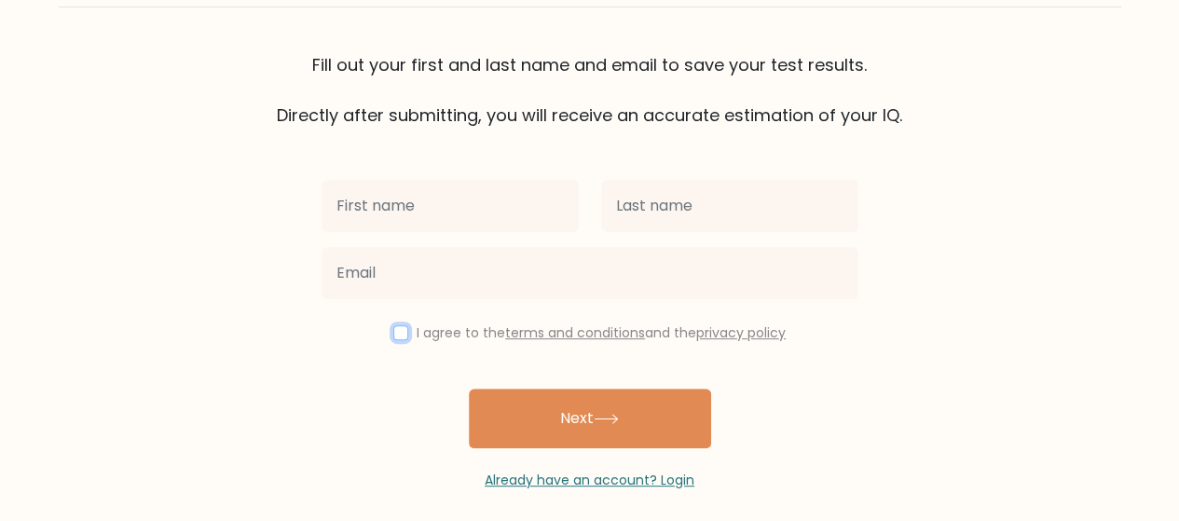
click at [394, 335] on input "checkbox" at bounding box center [400, 332] width 15 height 15
checkbox input "true"
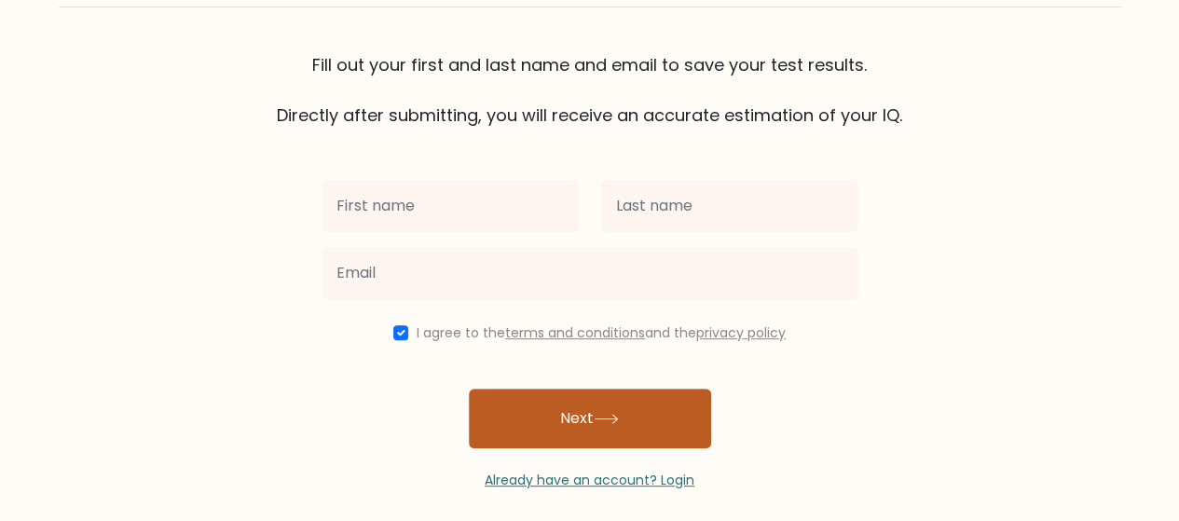
click at [570, 420] on button "Next" at bounding box center [590, 419] width 242 height 60
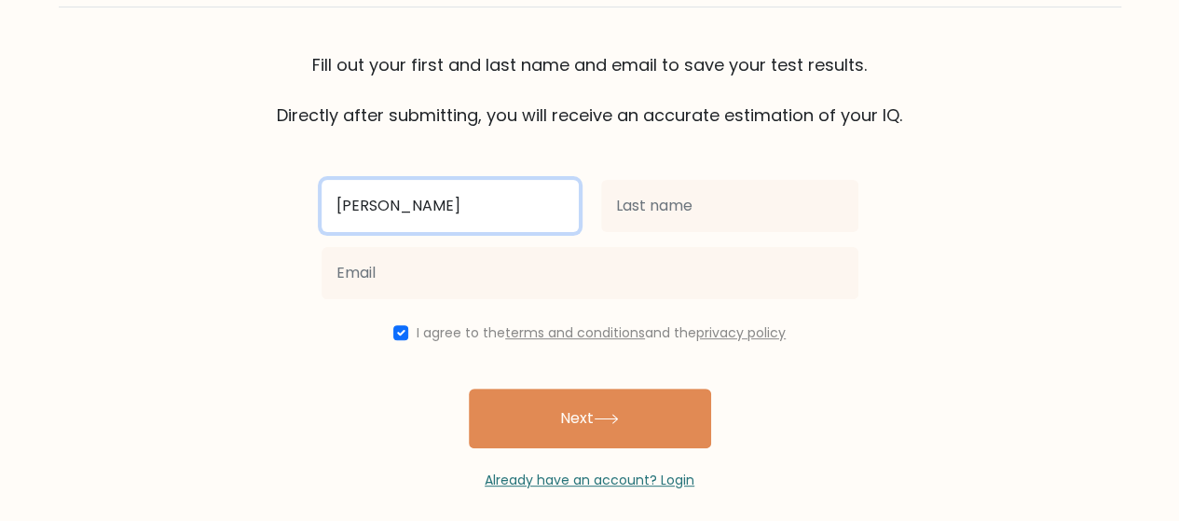
type input "Louise Nikki"
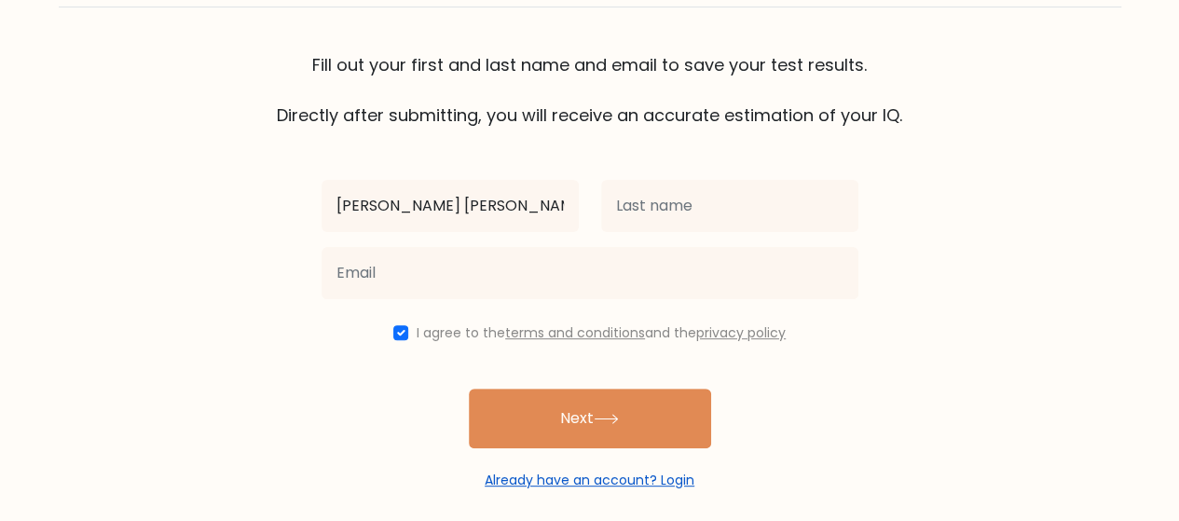
click at [677, 481] on link "Already have an account? Login" at bounding box center [590, 480] width 210 height 19
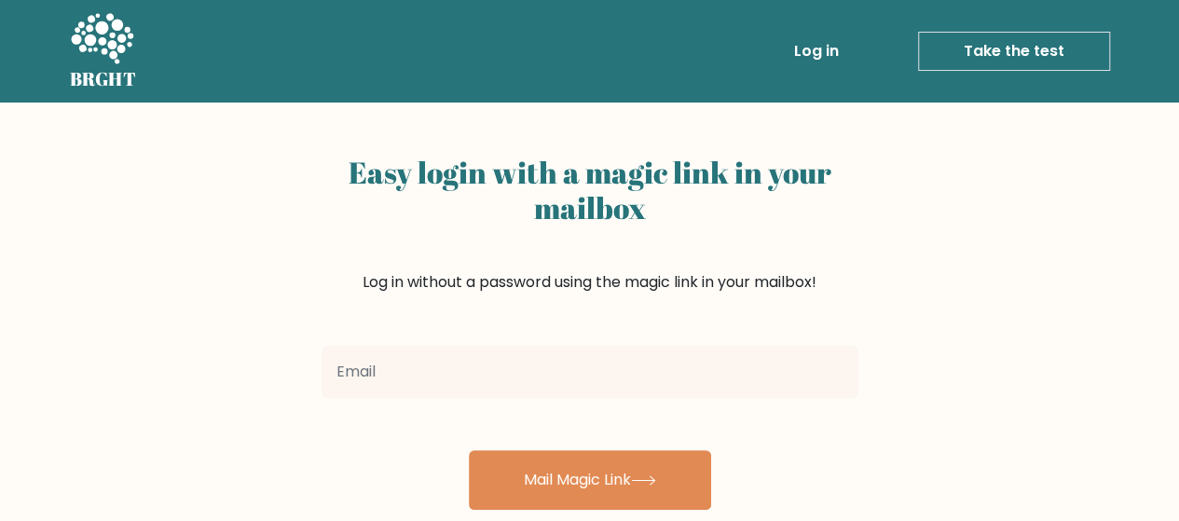
click at [554, 379] on input "email" at bounding box center [590, 372] width 537 height 52
type input "[EMAIL_ADDRESS][DOMAIN_NAME]"
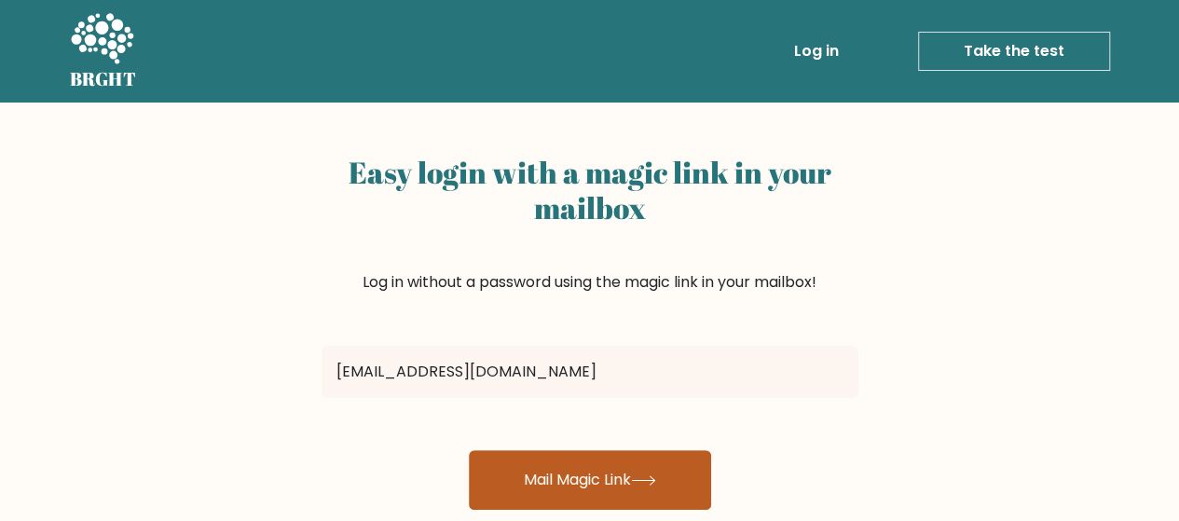
click at [595, 467] on button "Mail Magic Link" at bounding box center [590, 480] width 242 height 60
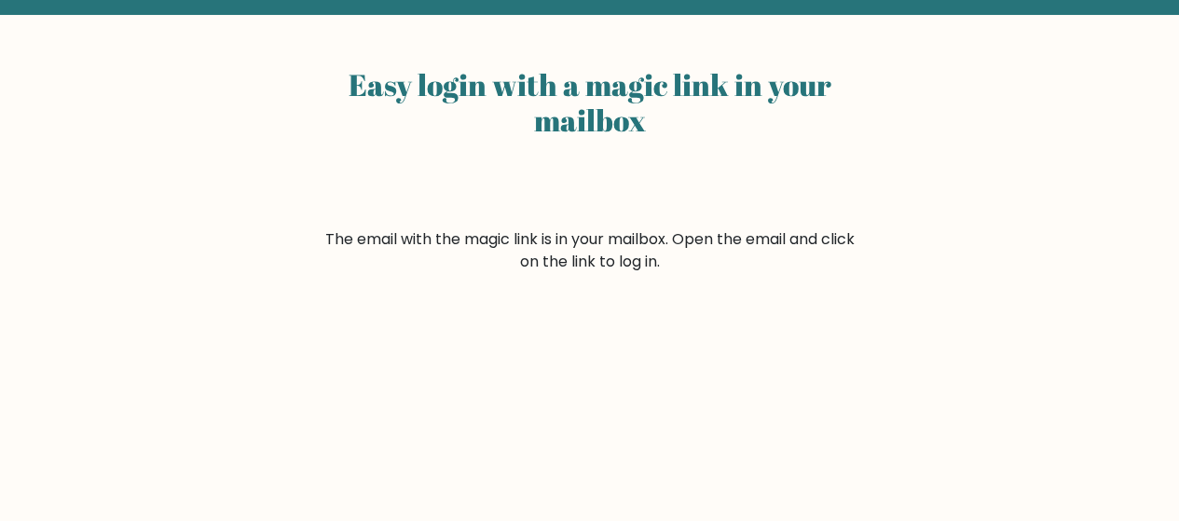
scroll to position [9, 0]
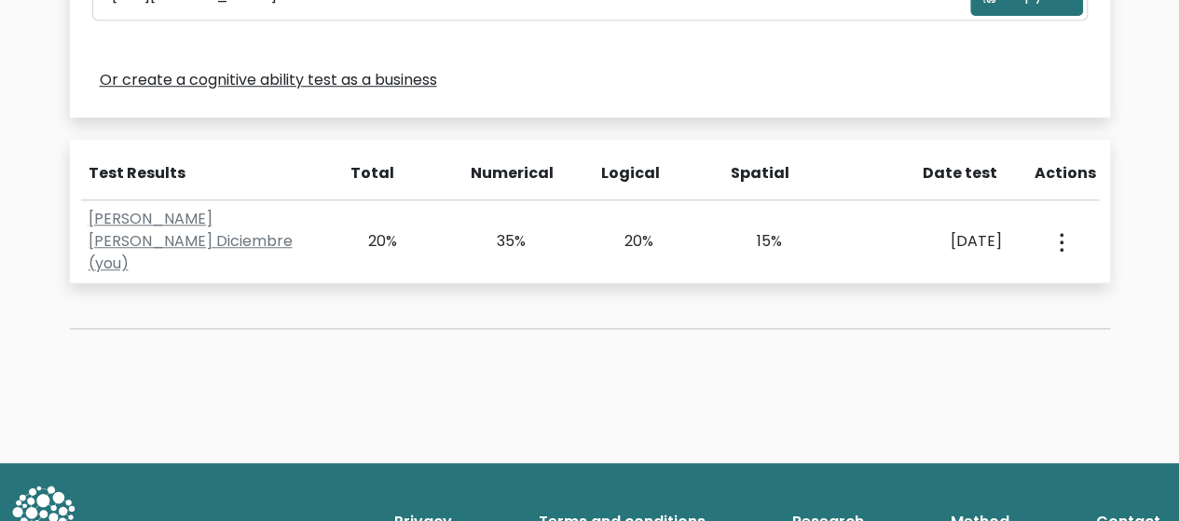
scroll to position [750, 0]
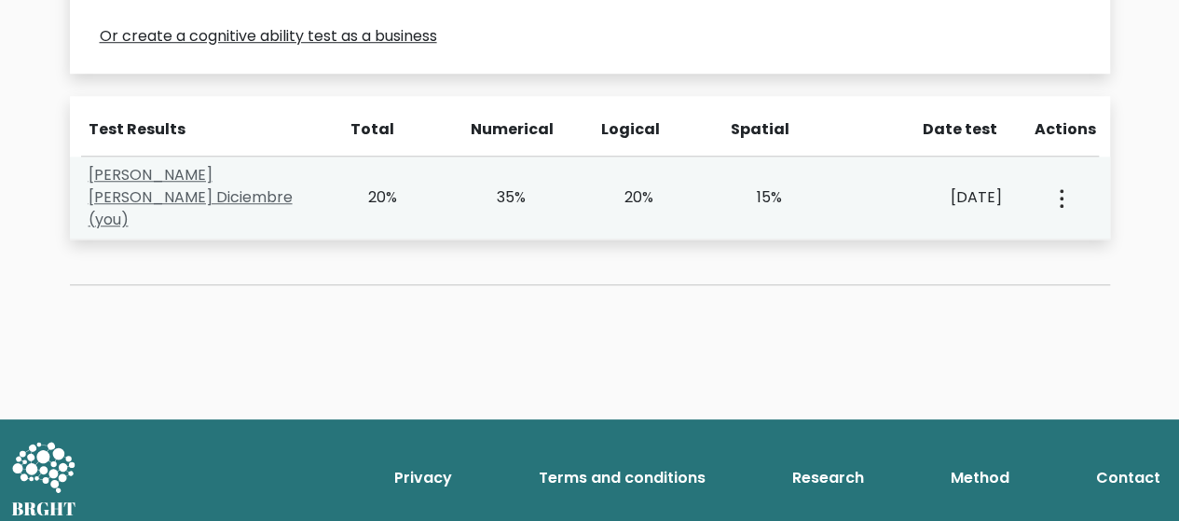
click at [255, 200] on link "Louise Nikki Diciembre (you)" at bounding box center [191, 197] width 204 height 66
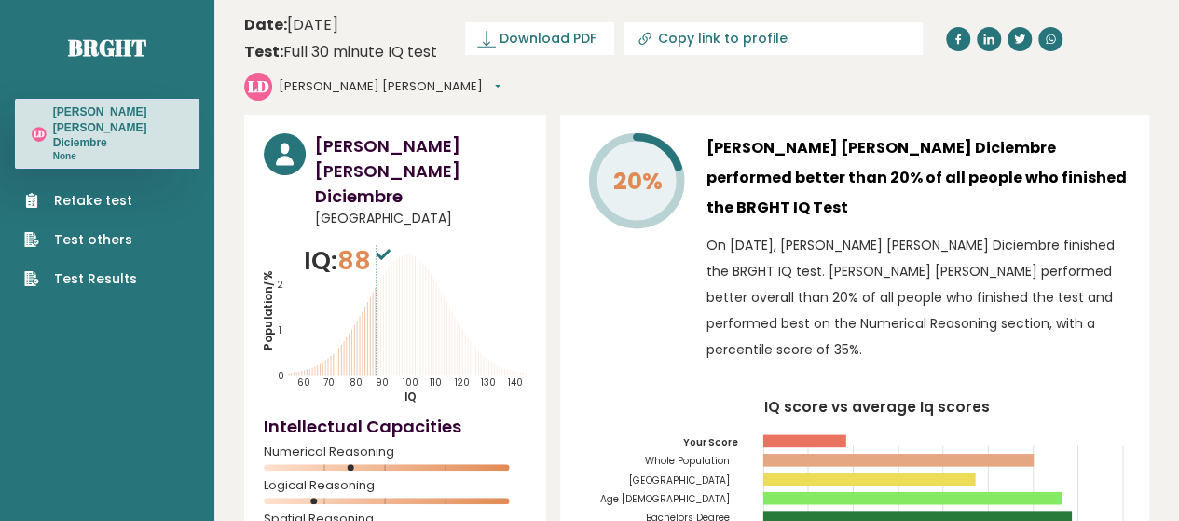
click at [129, 269] on link "Test Results" at bounding box center [80, 279] width 113 height 20
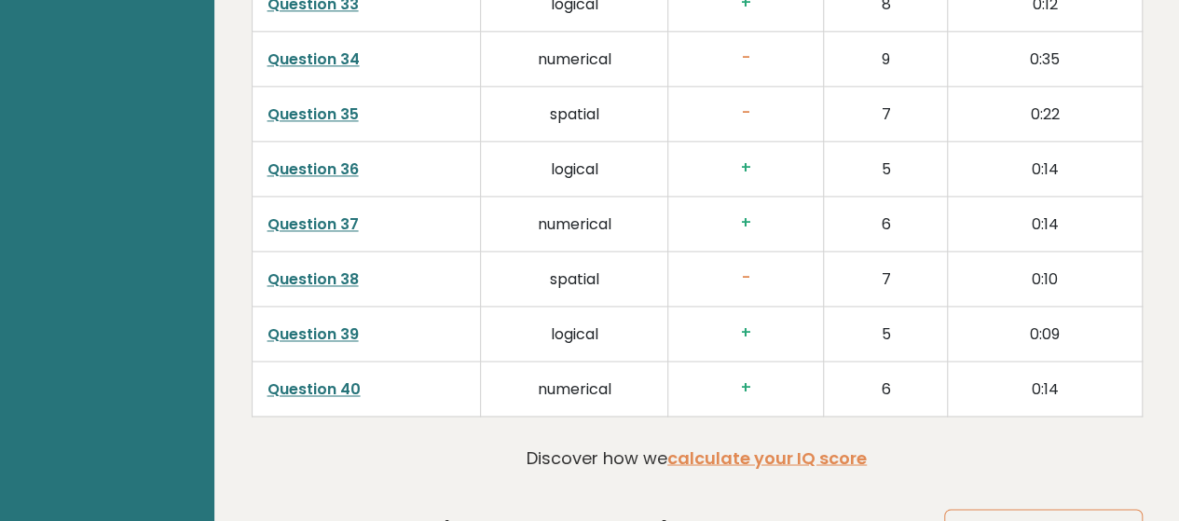
scroll to position [4876, 0]
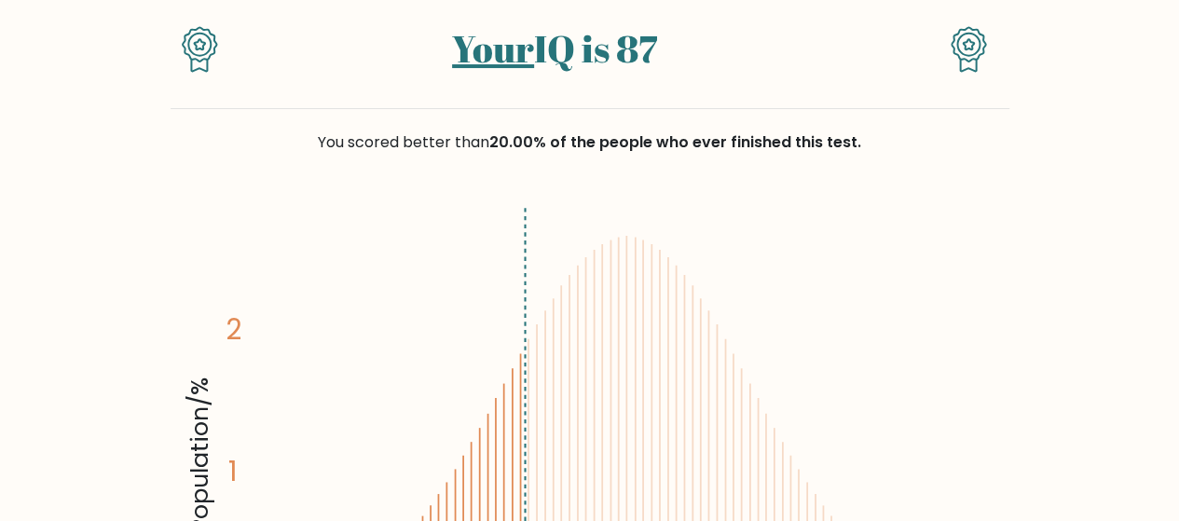
scroll to position [166, 0]
click at [730, 260] on icon "Population/% IQ 0 1 2 60 70 80 90 100 110 120 130 140" at bounding box center [590, 451] width 817 height 503
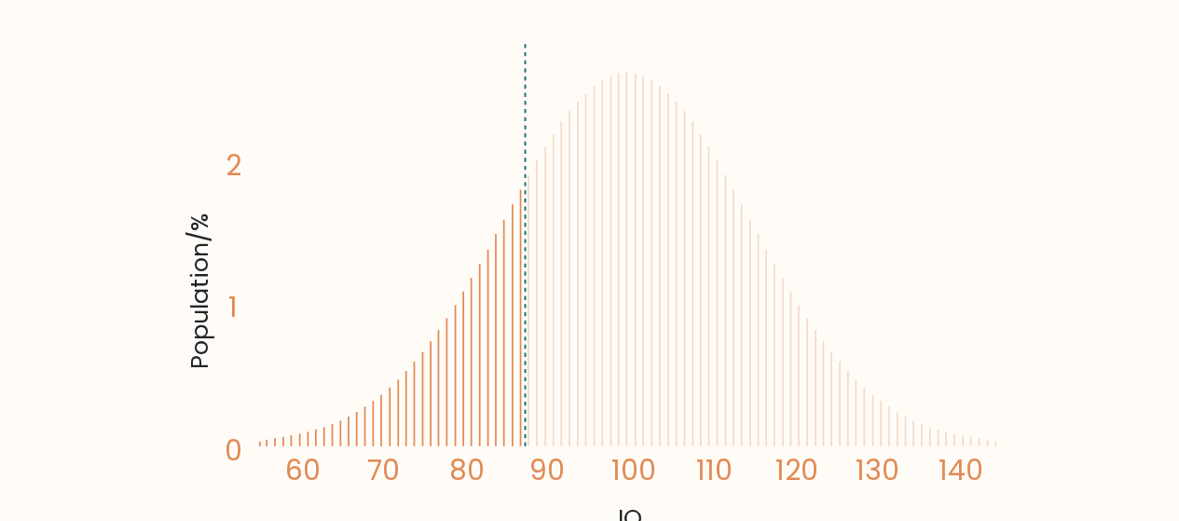
scroll to position [337, 0]
